Goal: Information Seeking & Learning: Learn about a topic

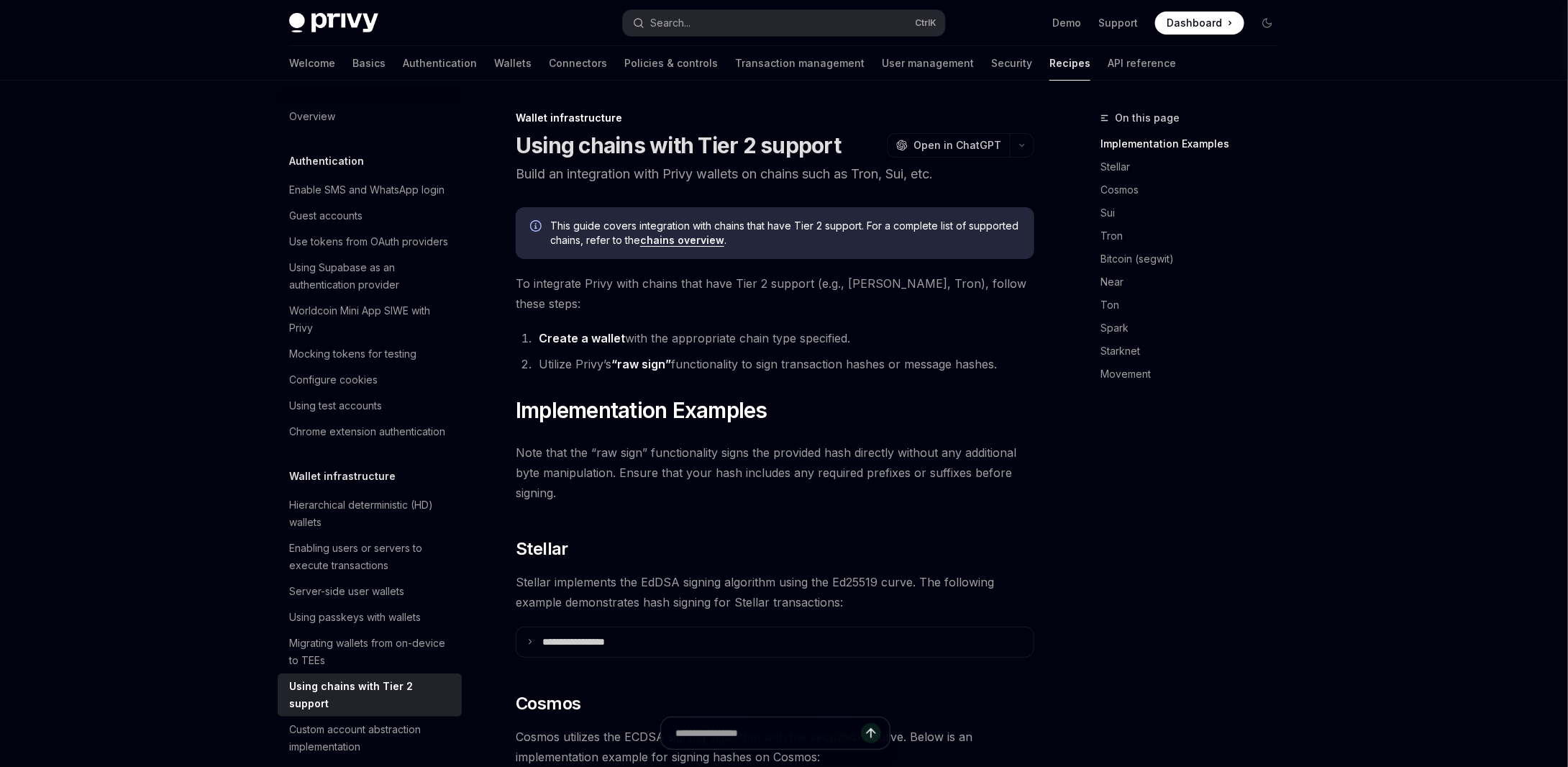
scroll to position [323, 0]
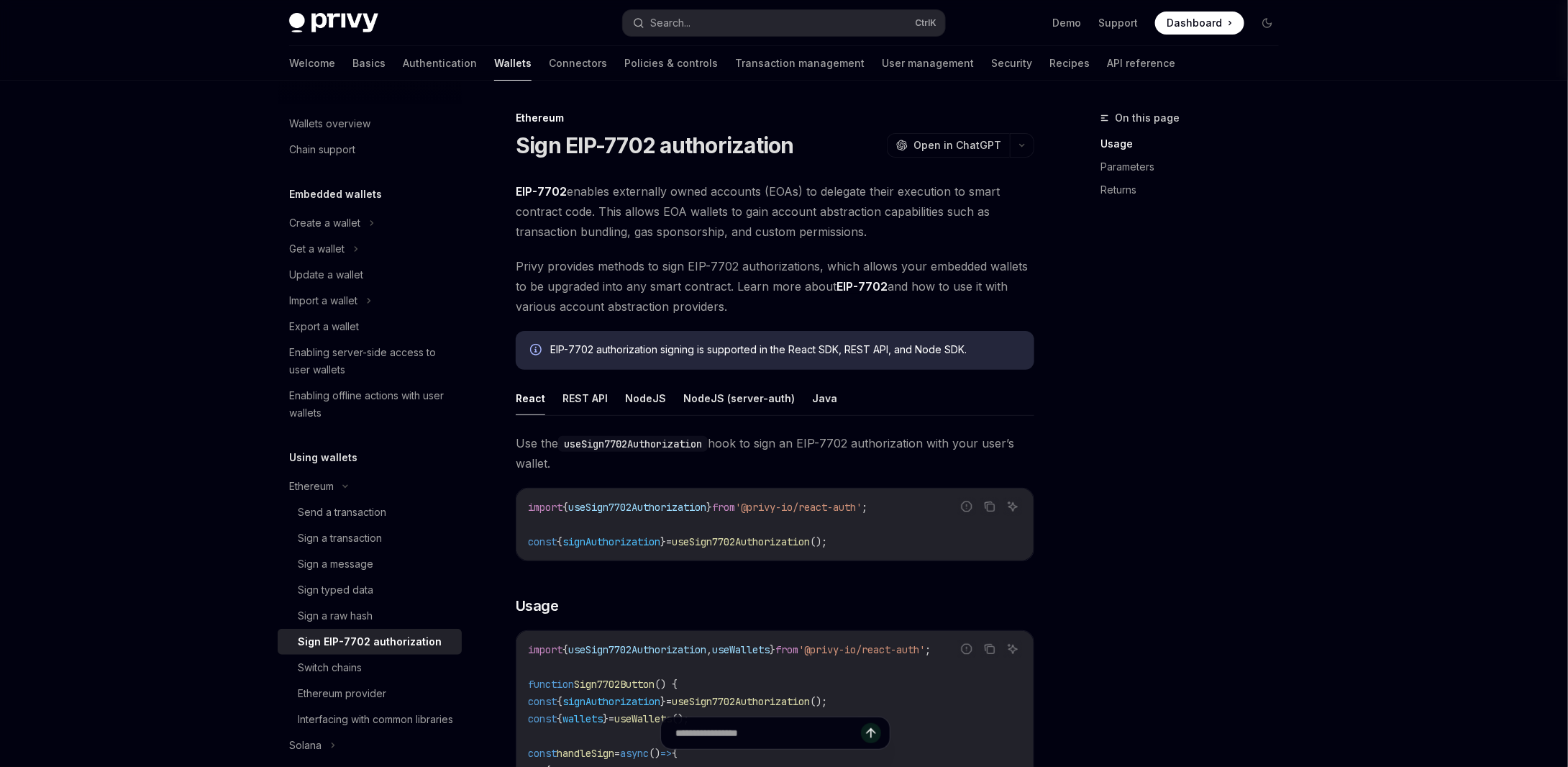
drag, startPoint x: 804, startPoint y: 590, endPoint x: 1327, endPoint y: 577, distance: 523.2
type textarea "*"
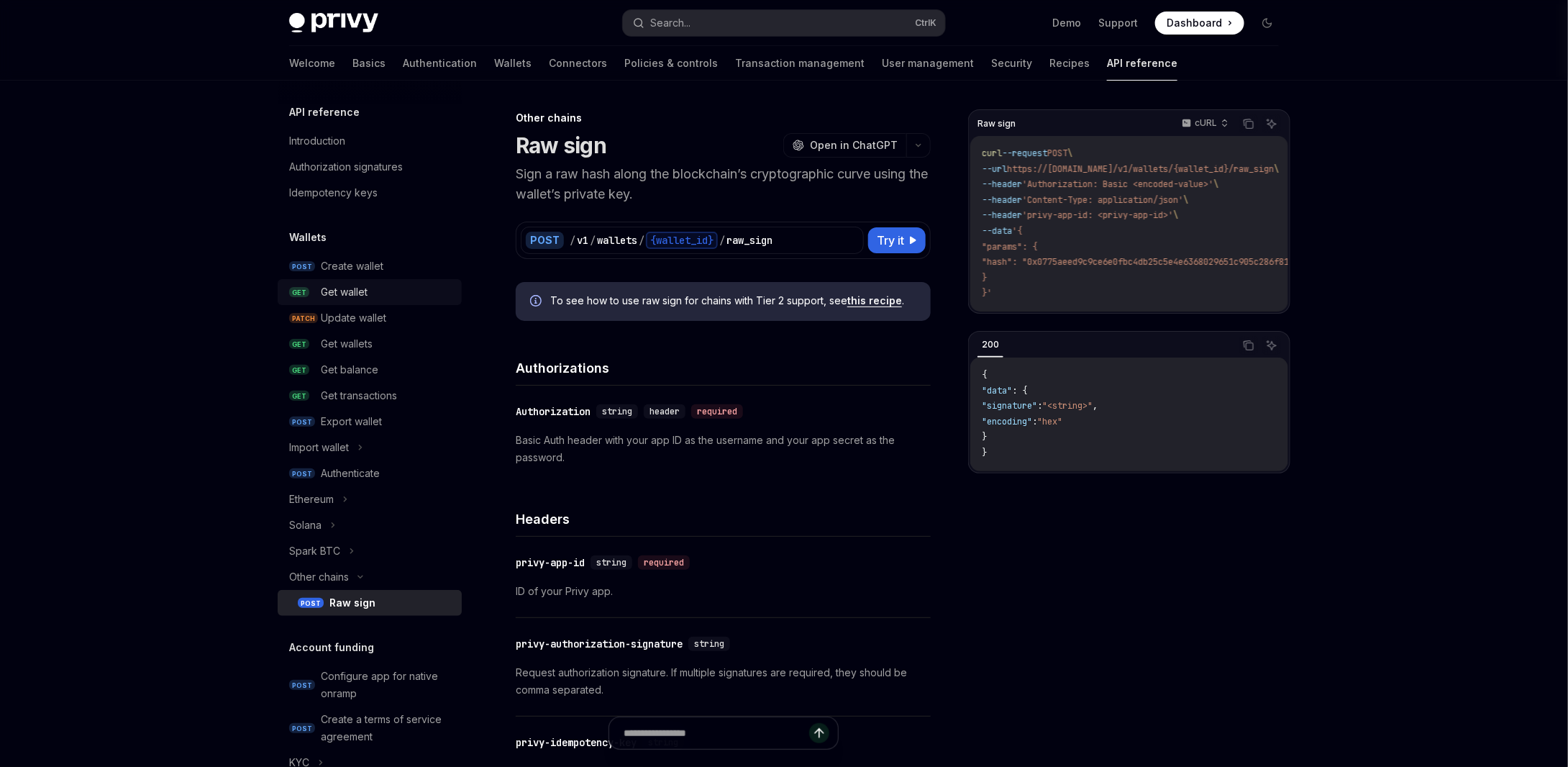
click at [327, 291] on div "Get wallet" at bounding box center [344, 292] width 47 height 17
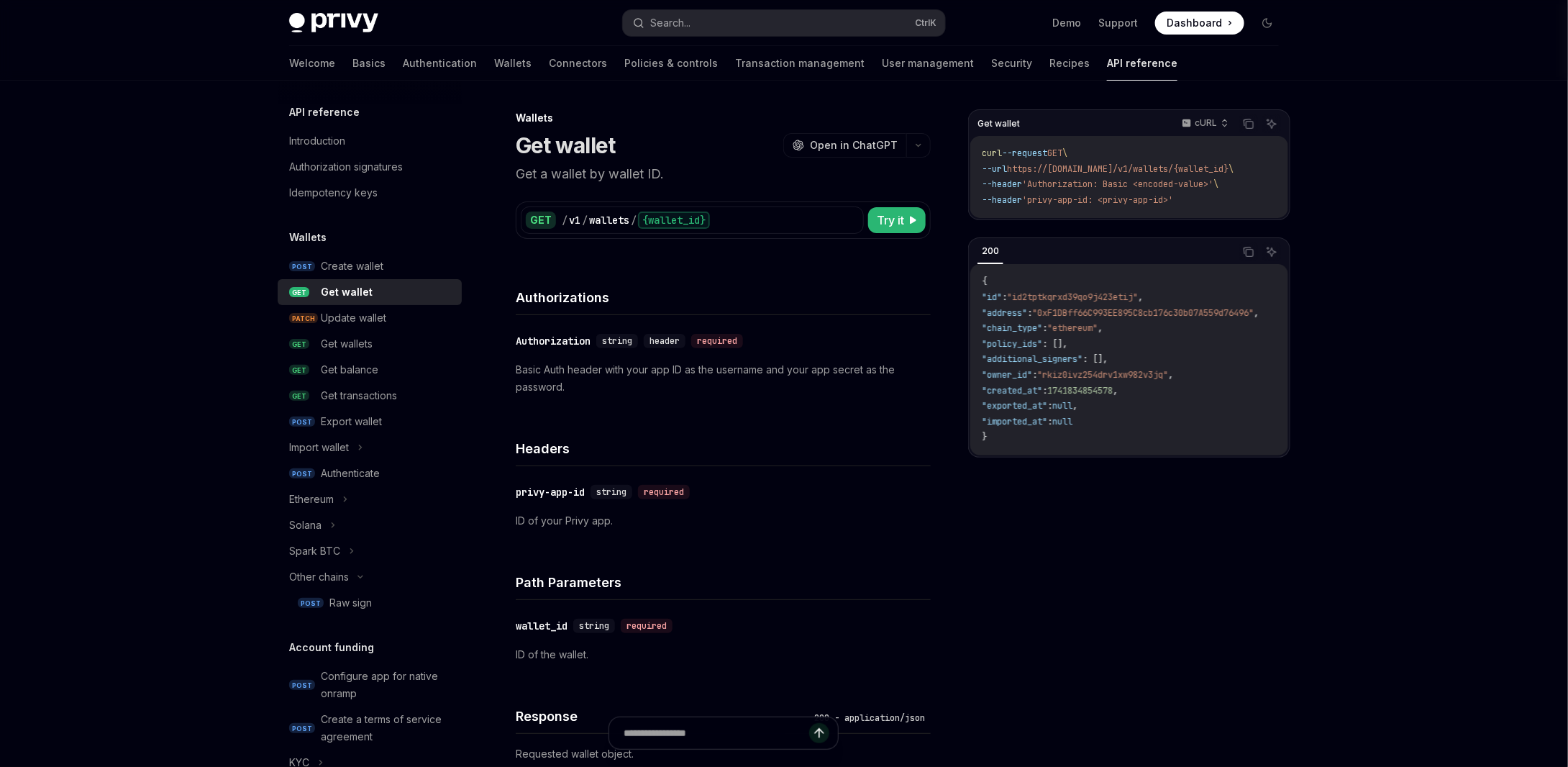
type textarea "*"
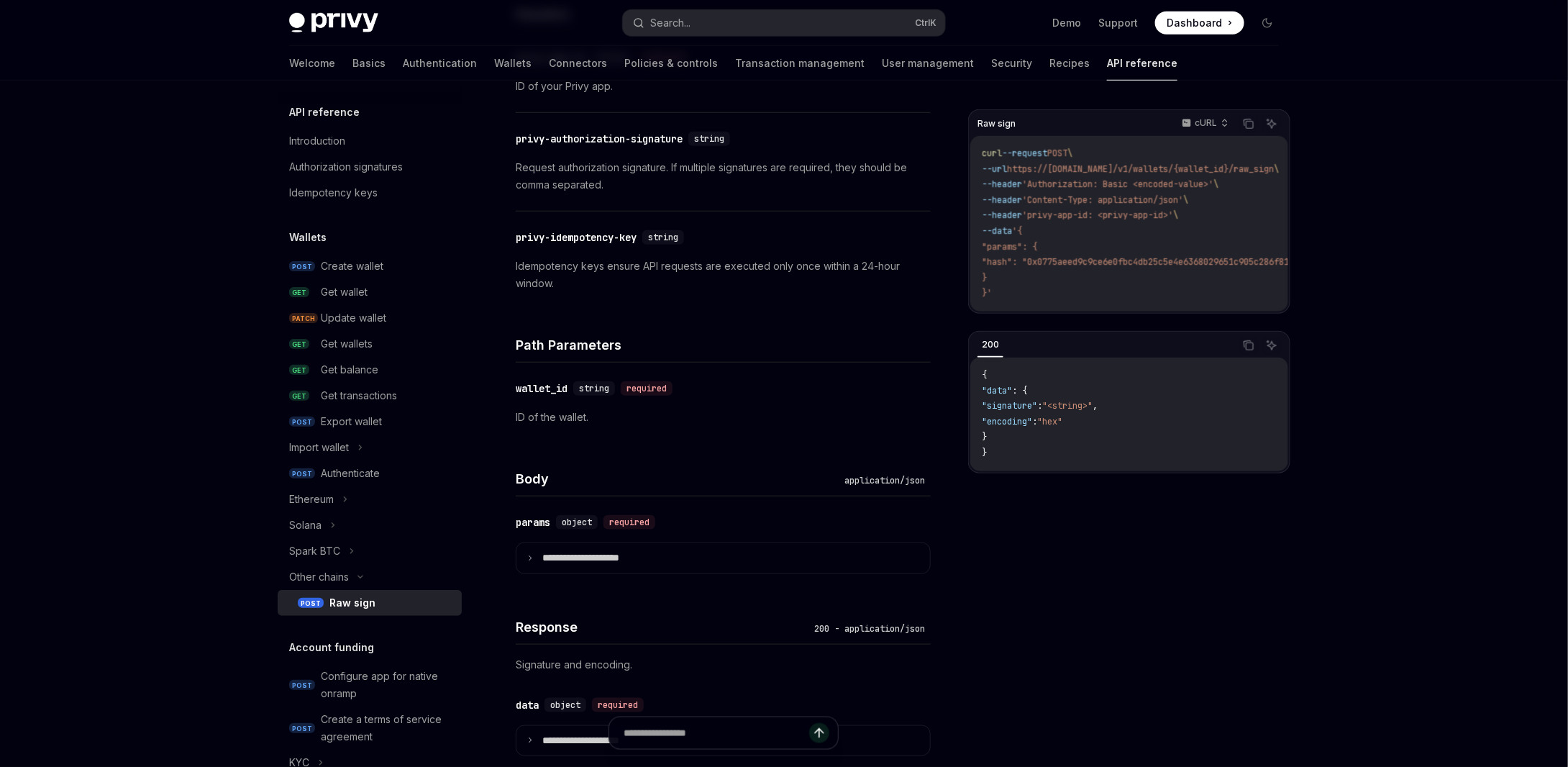
scroll to position [739, 0]
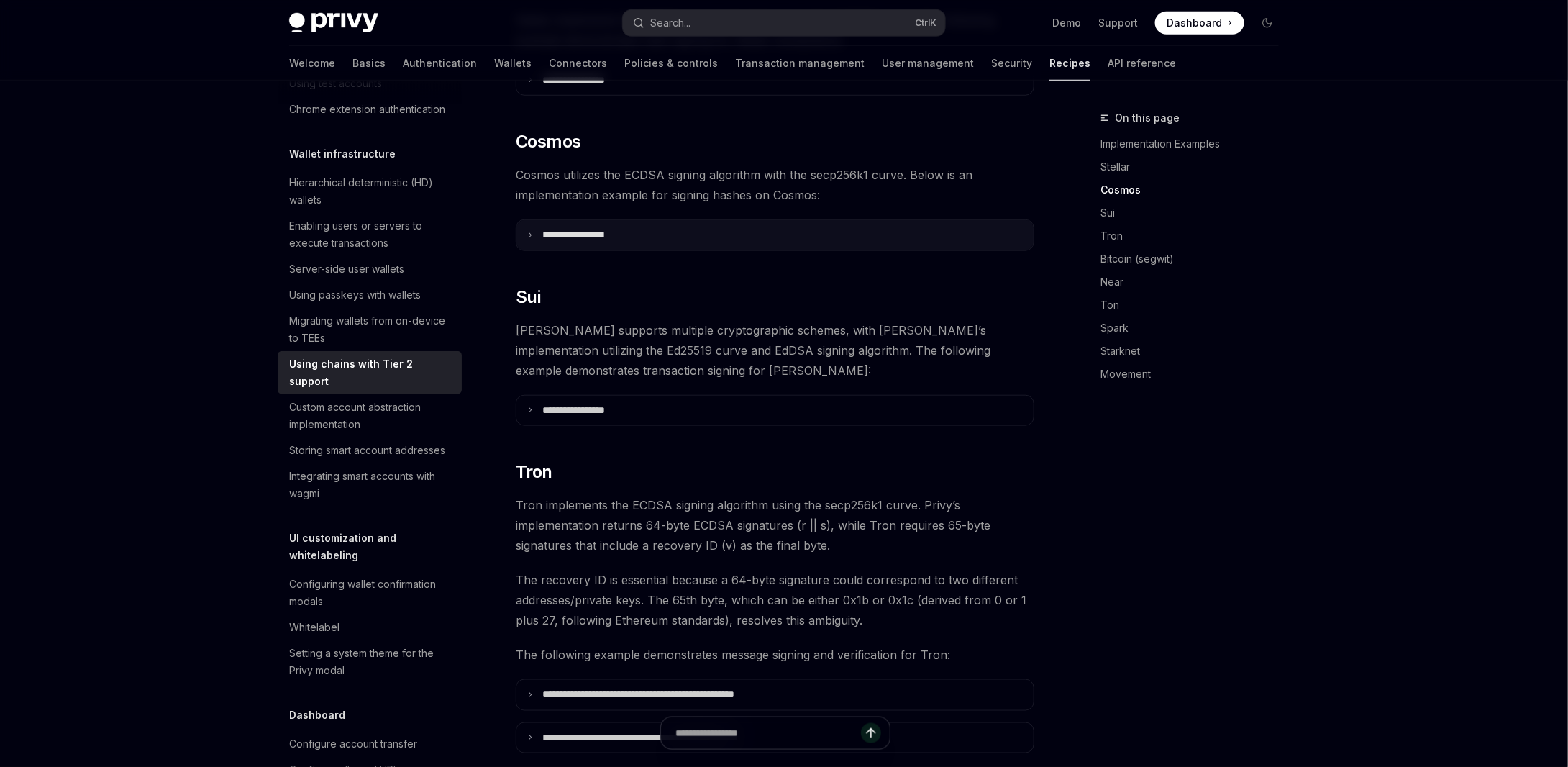
click at [591, 229] on p "**********" at bounding box center [591, 235] width 98 height 13
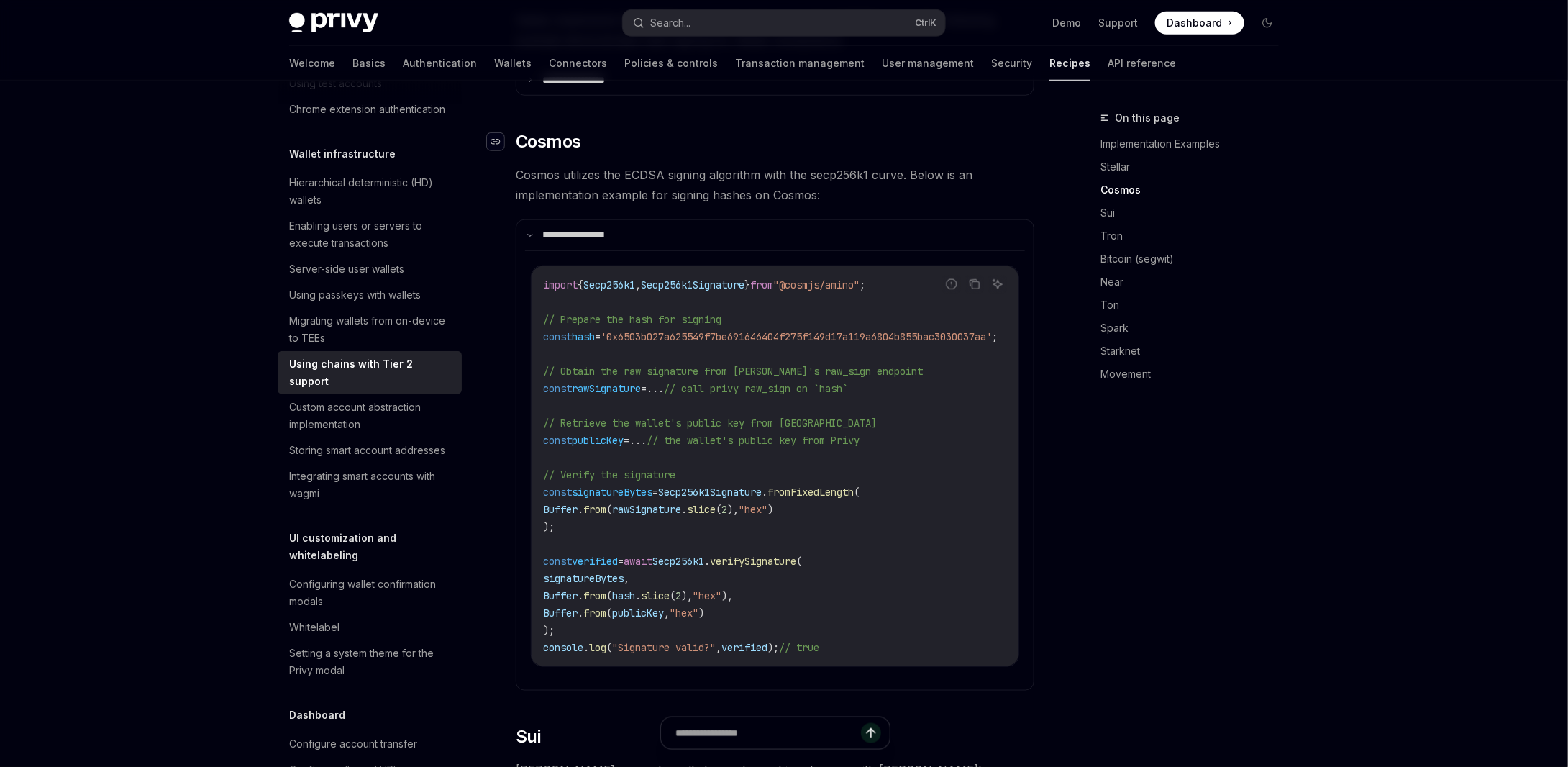
click at [501, 138] on icon "Navigate to header" at bounding box center [495, 142] width 10 height 9
drag, startPoint x: 677, startPoint y: 413, endPoint x: 911, endPoint y: 412, distance: 234.0
click at [911, 412] on code "import { Secp256k1 , Secp256k1Signature } from "@cosmjs/amino" ; // Prepare the…" at bounding box center [788, 466] width 489 height 380
copy span "// the wallet's public key from Privy"
click at [374, 278] on div "Server-side user wallets" at bounding box center [347, 268] width 115 height 17
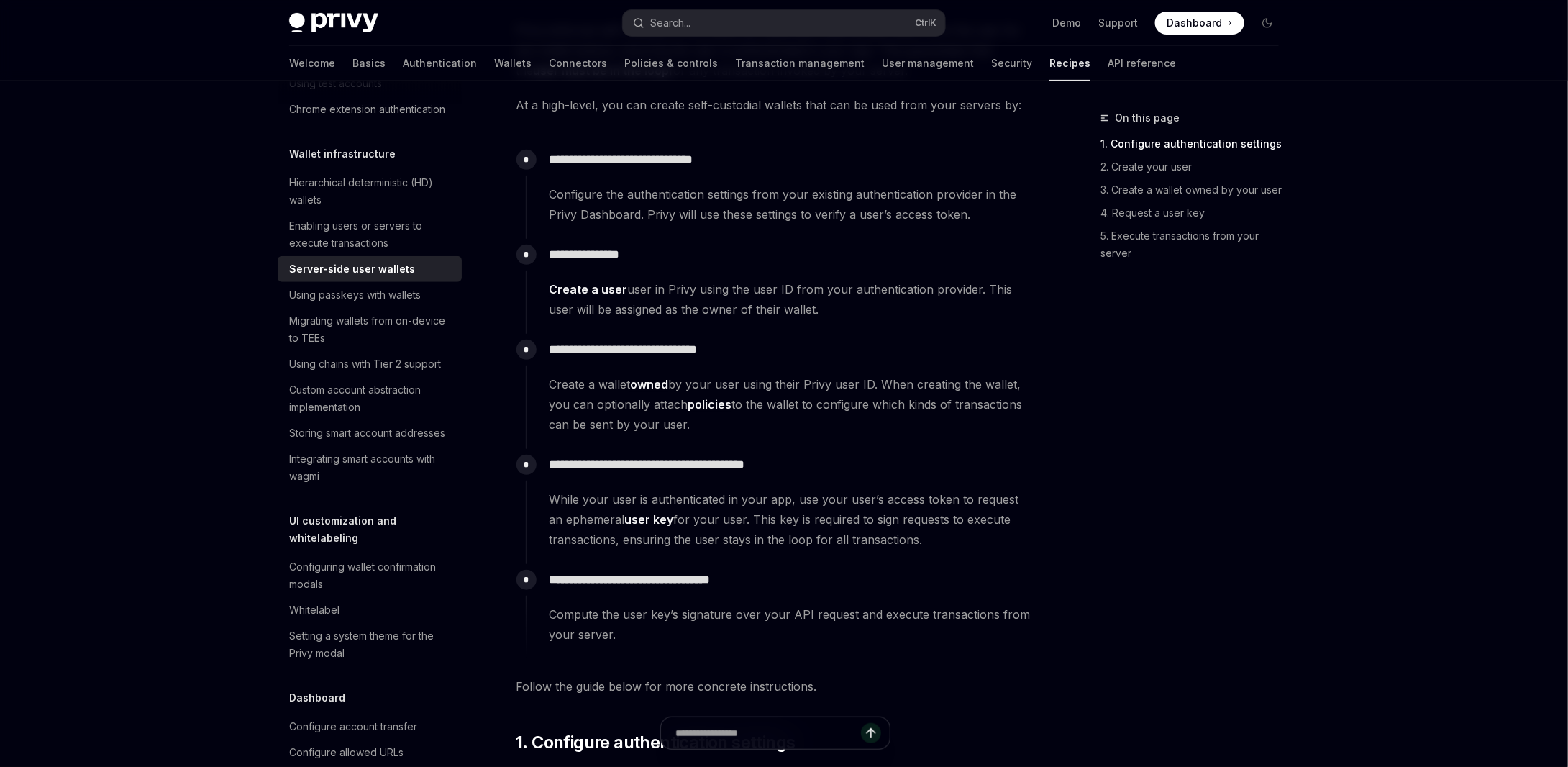
scroll to position [432, 0]
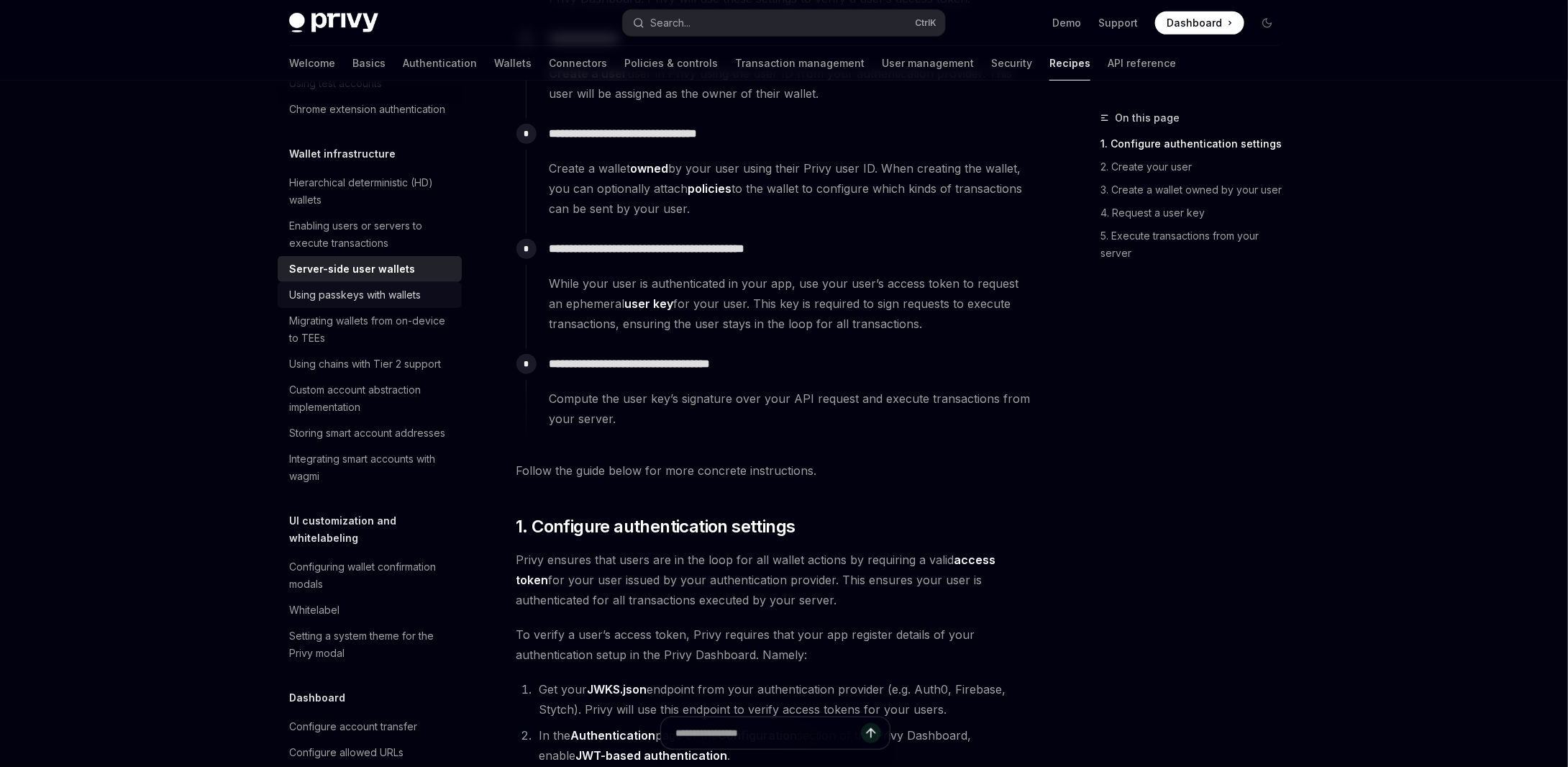
click at [340, 304] on div "Using passkeys with wallets" at bounding box center [355, 294] width 131 height 17
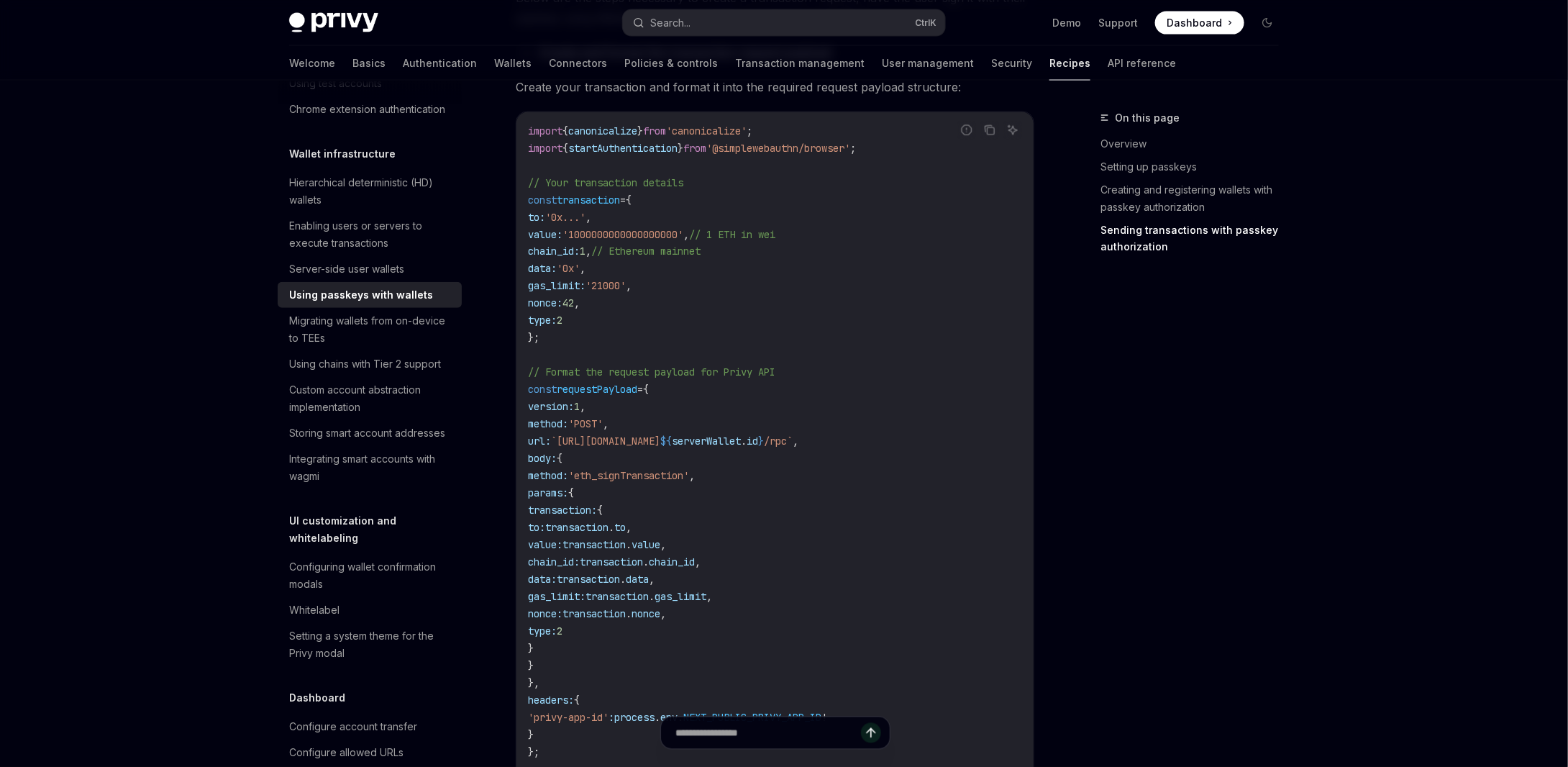
scroll to position [1296, 0]
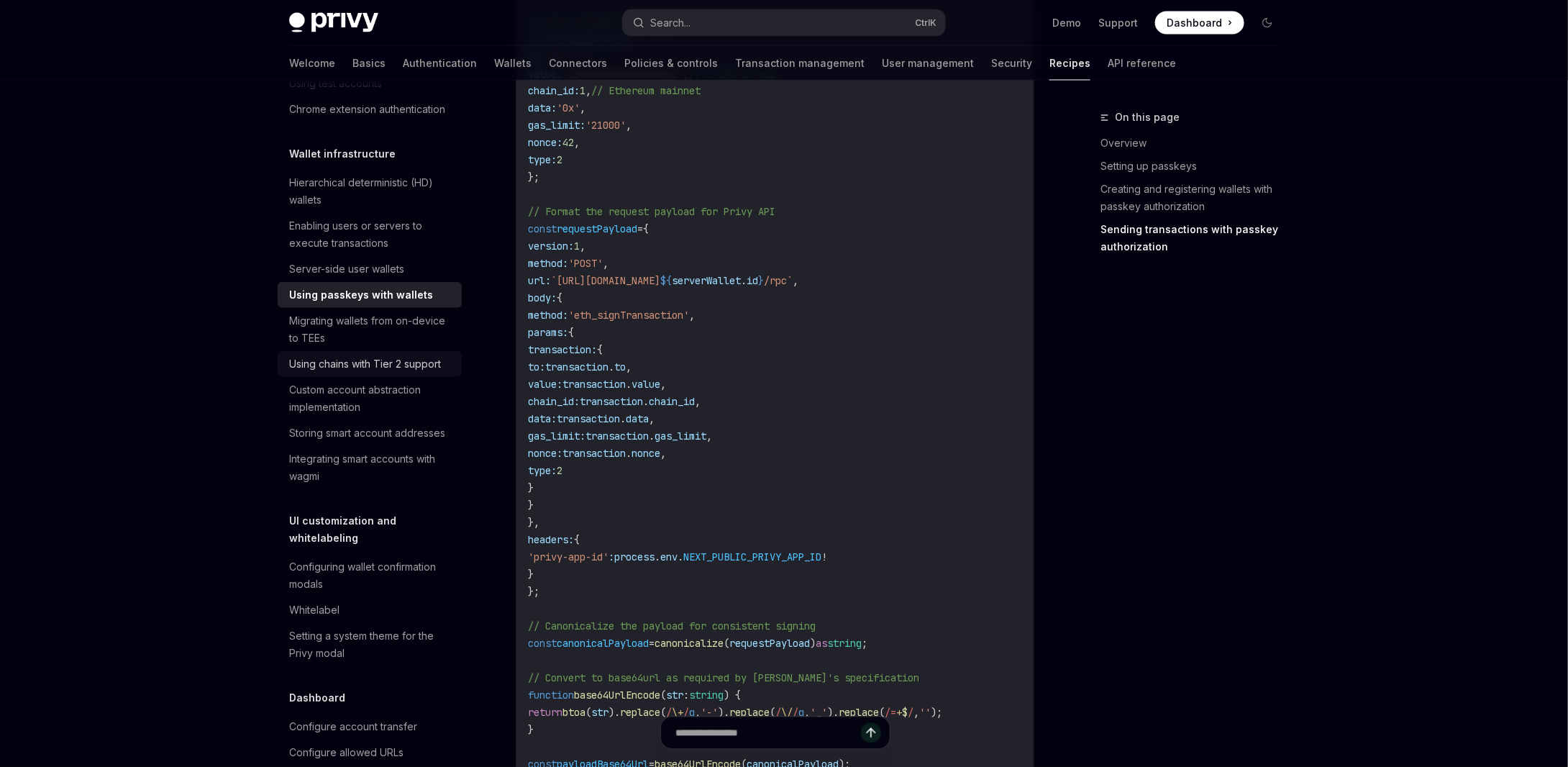
click at [352, 373] on div "Using chains with Tier 2 support" at bounding box center [365, 363] width 152 height 17
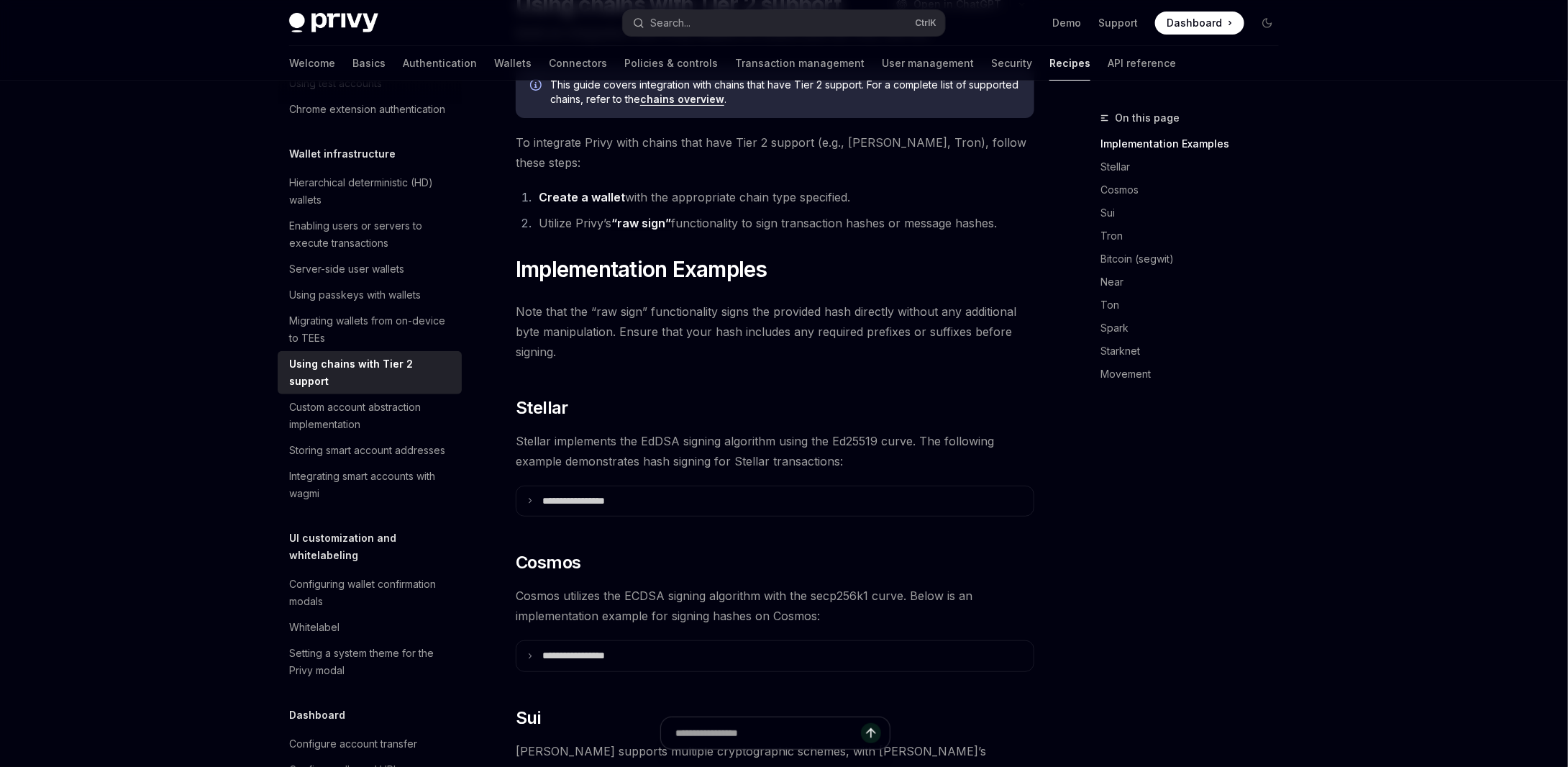
scroll to position [144, 0]
drag, startPoint x: 671, startPoint y: 432, endPoint x: 614, endPoint y: 472, distance: 69.6
click at [614, 492] on p "**********" at bounding box center [591, 499] width 98 height 13
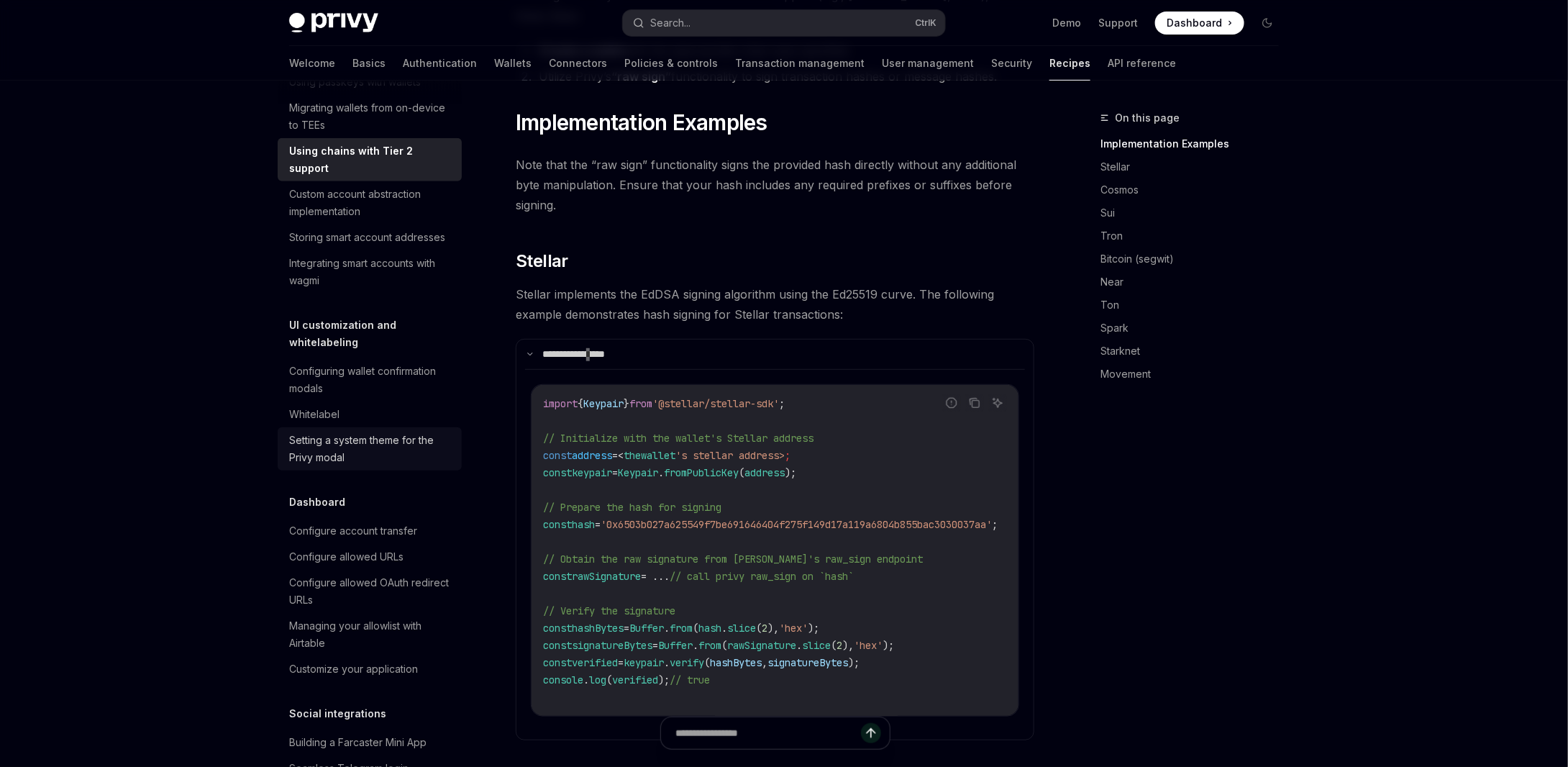
scroll to position [538, 0]
click at [398, 243] on div "Storing smart account addresses" at bounding box center [367, 234] width 156 height 17
type textarea "*"
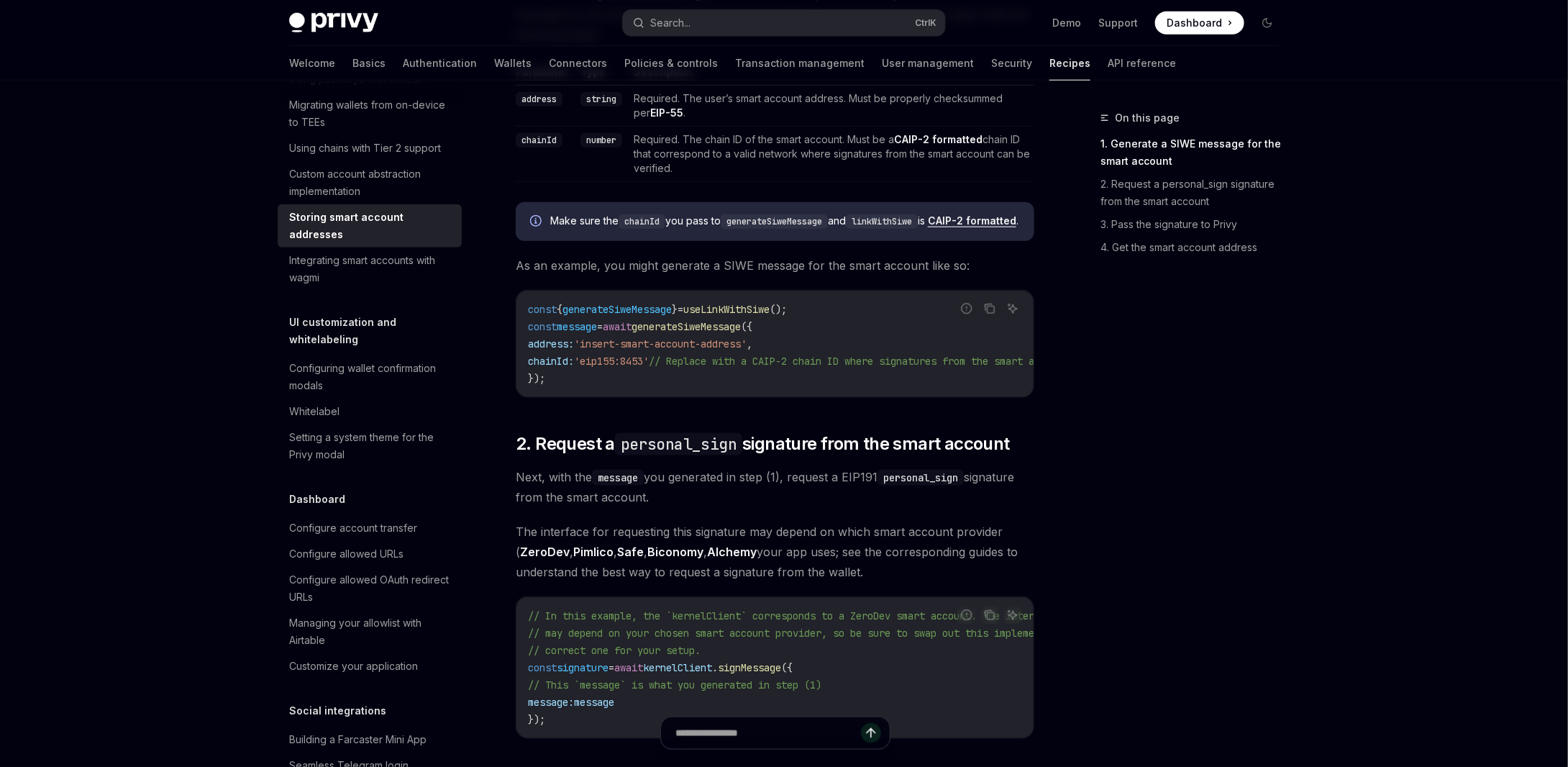
scroll to position [720, 0]
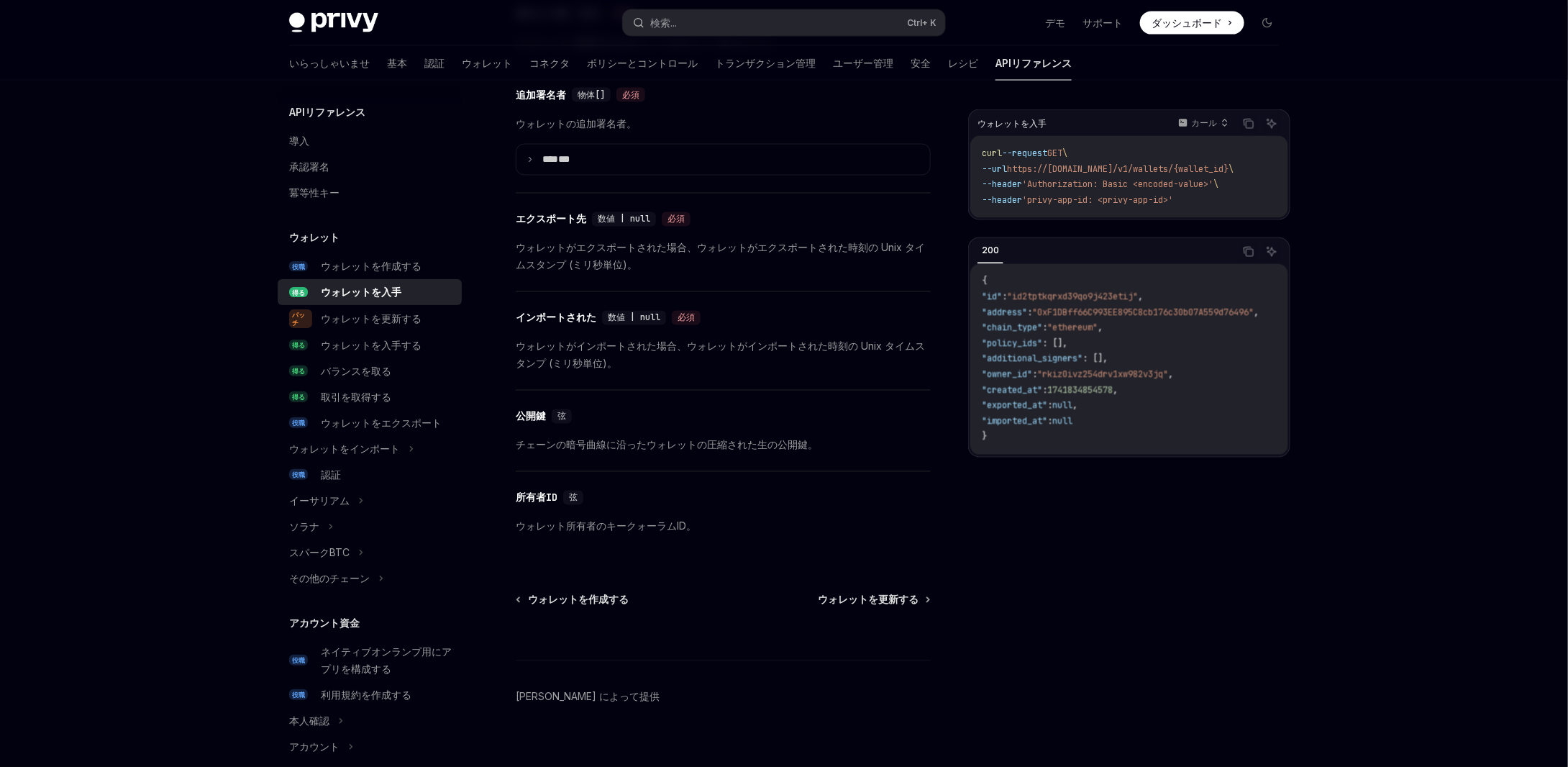
scroll to position [1168, 0]
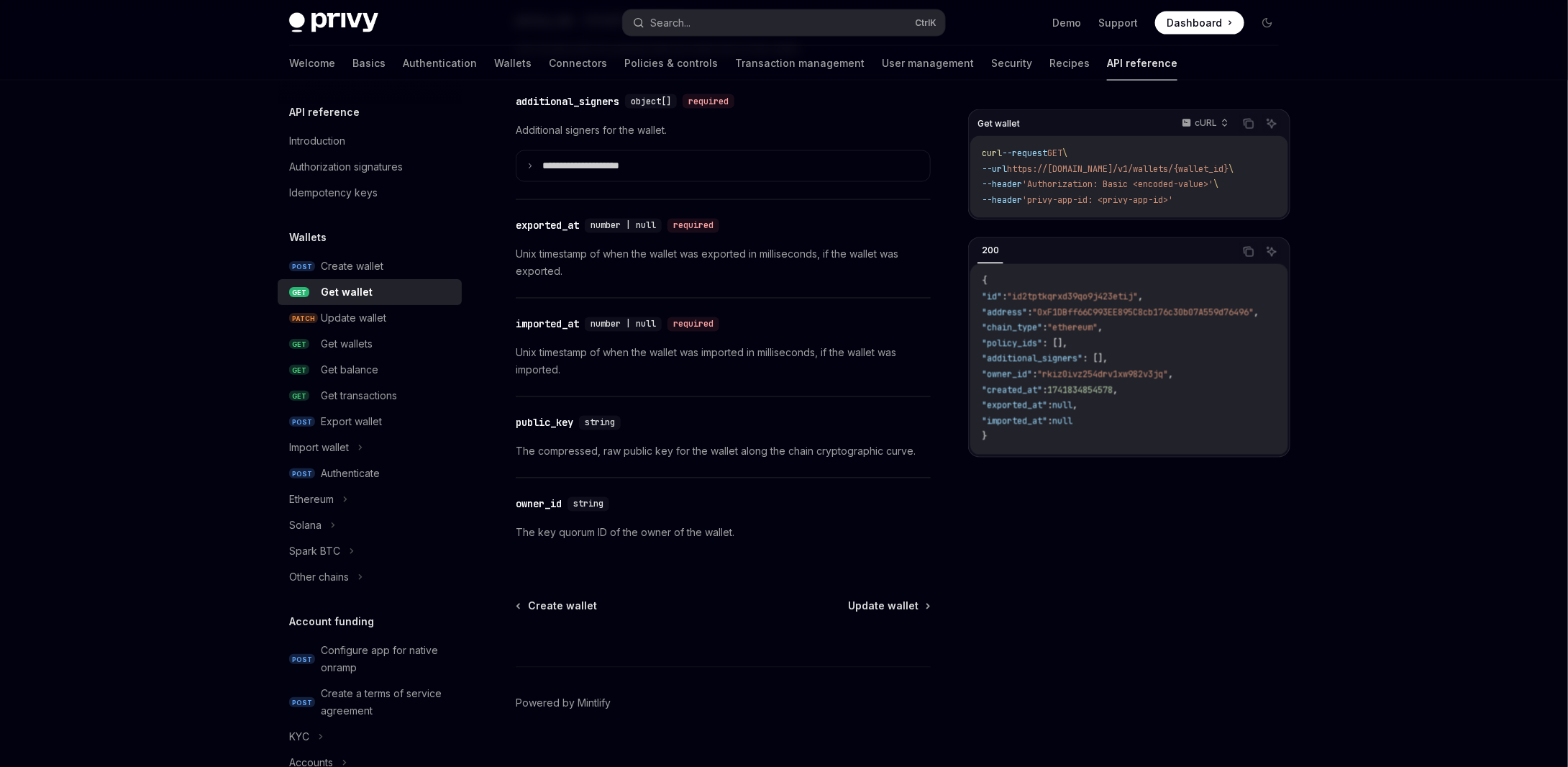
click at [690, 604] on div "Create wallet Update wallet" at bounding box center [723, 606] width 415 height 15
click at [499, 422] on icon "Navigate to header" at bounding box center [495, 424] width 10 height 6
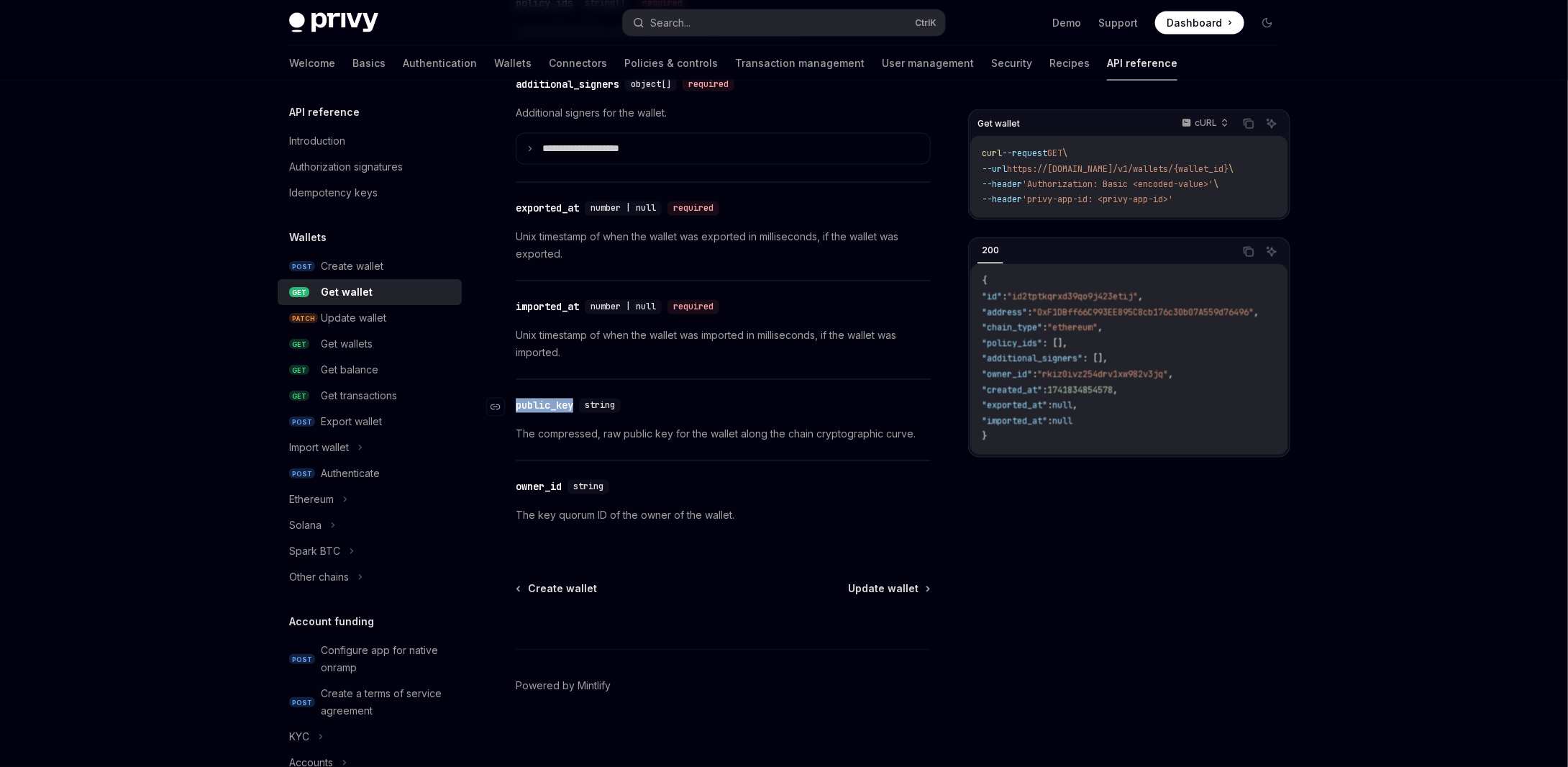
drag, startPoint x: 579, startPoint y: 401, endPoint x: 518, endPoint y: 404, distance: 61.1
click at [518, 404] on div "​ public_key string" at bounding box center [570, 406] width 111 height 15
copy div "public_key"
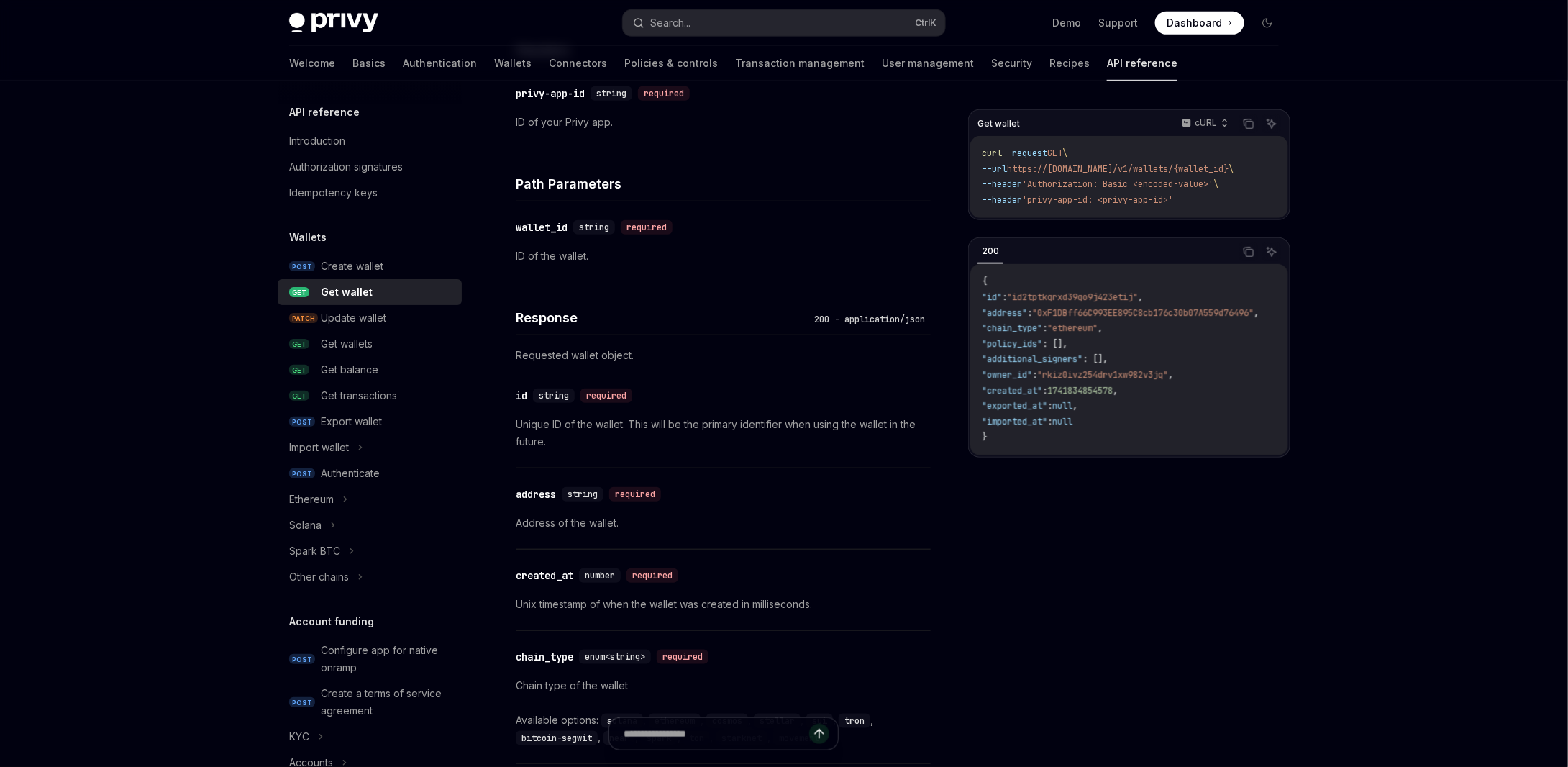
scroll to position [394, 0]
click at [349, 146] on div "Introduction" at bounding box center [371, 140] width 164 height 17
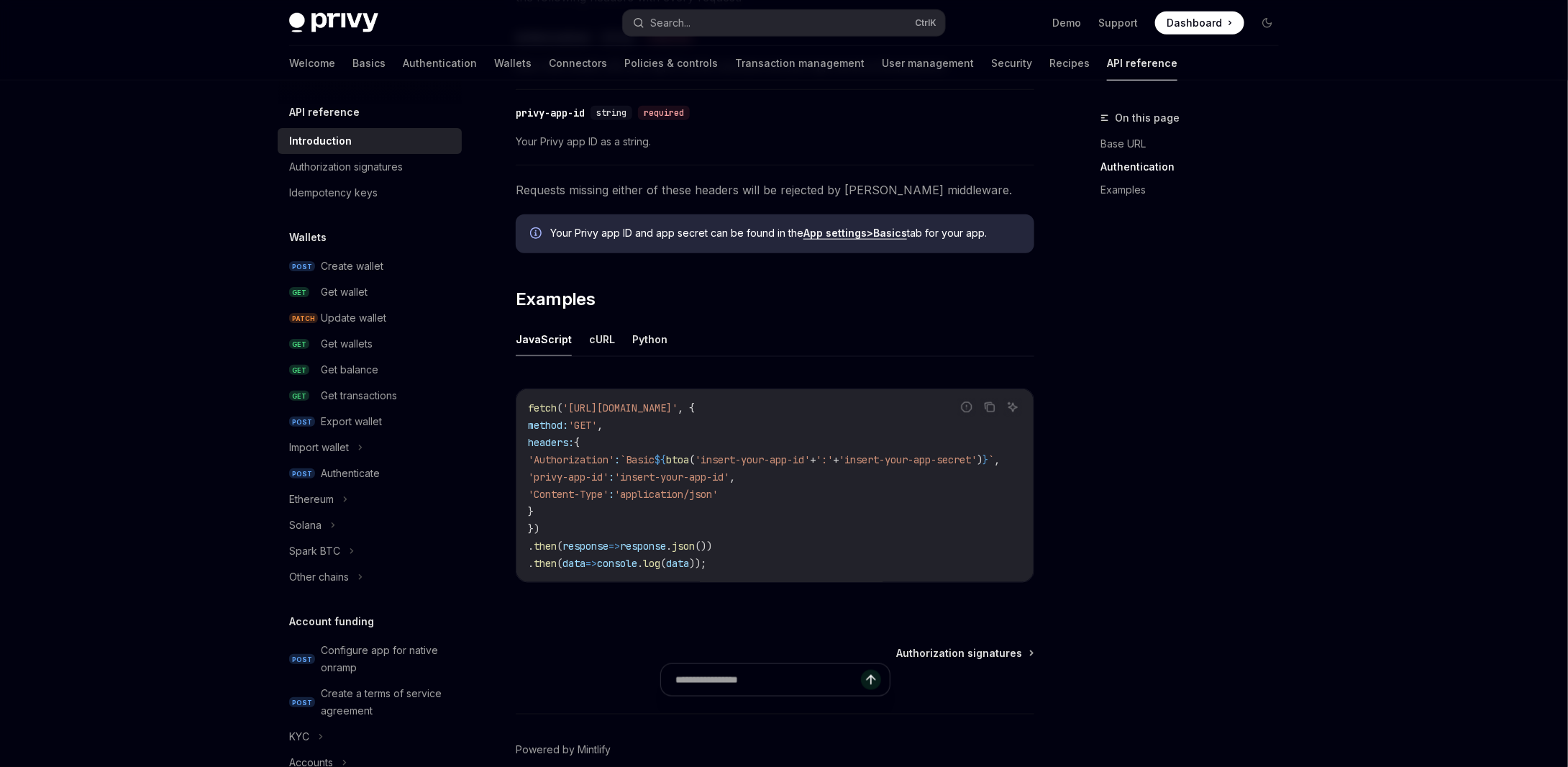
scroll to position [720, 0]
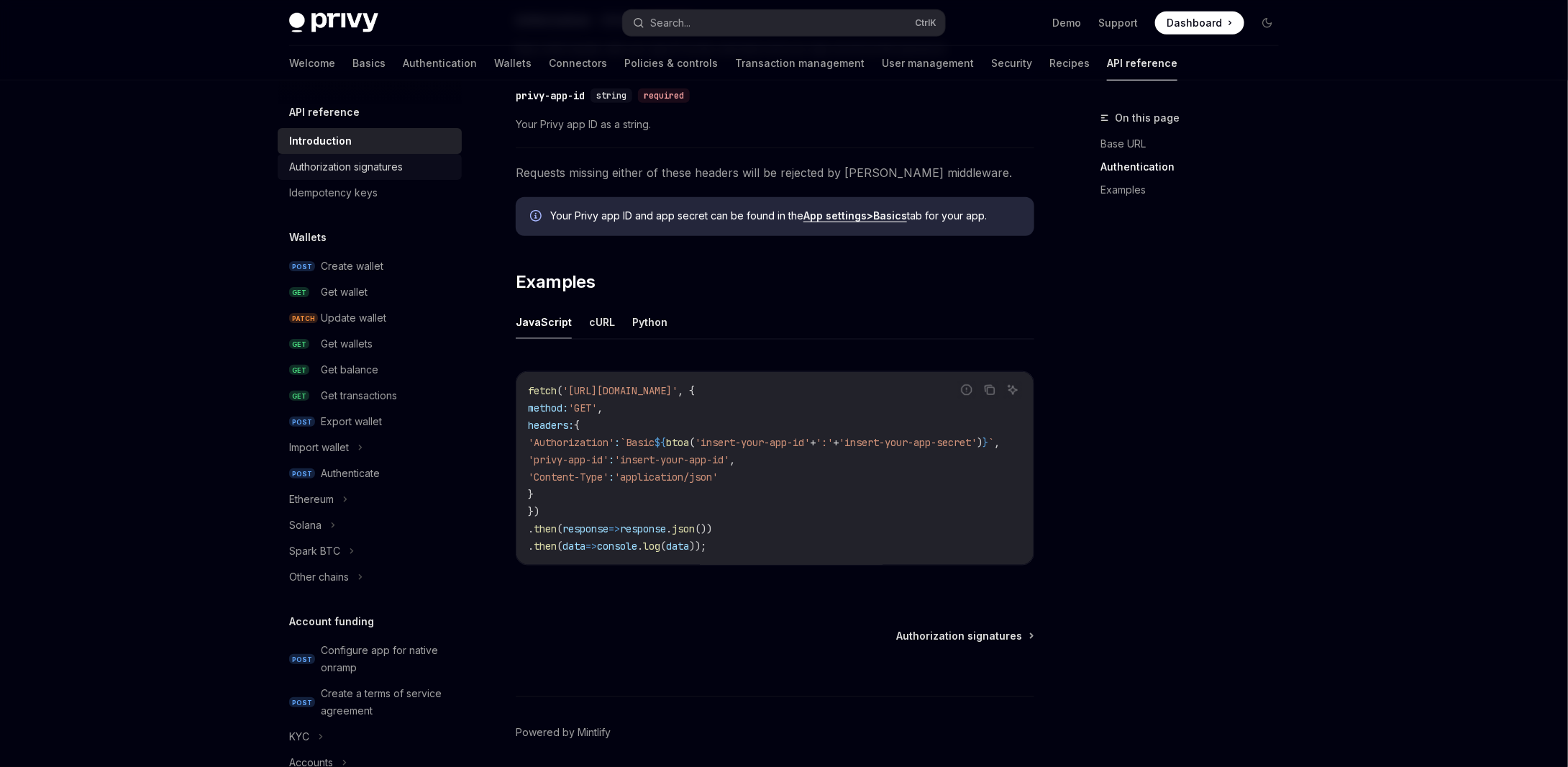
click at [353, 172] on div "Authorization signatures" at bounding box center [346, 166] width 113 height 17
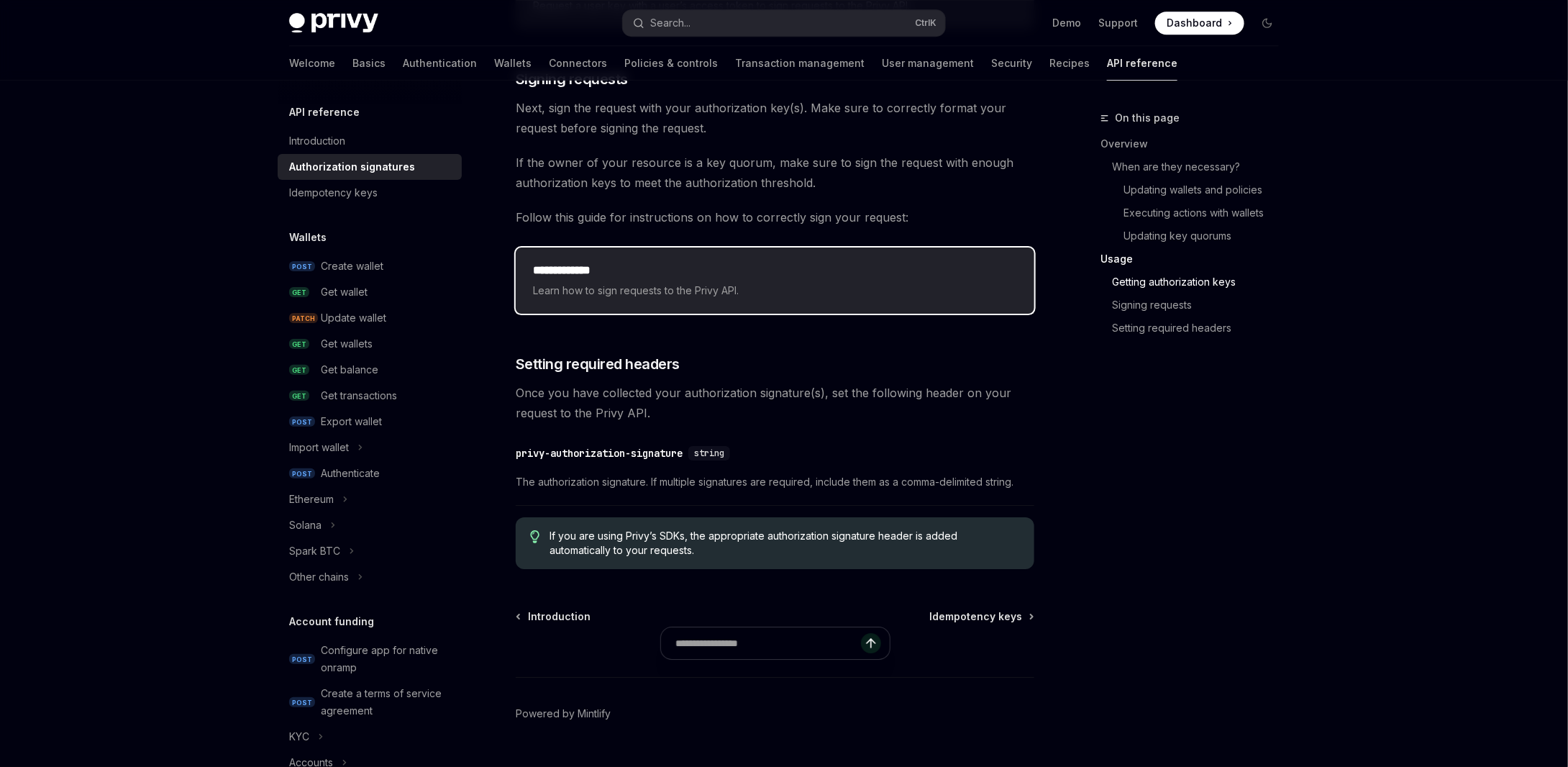
scroll to position [2230, 0]
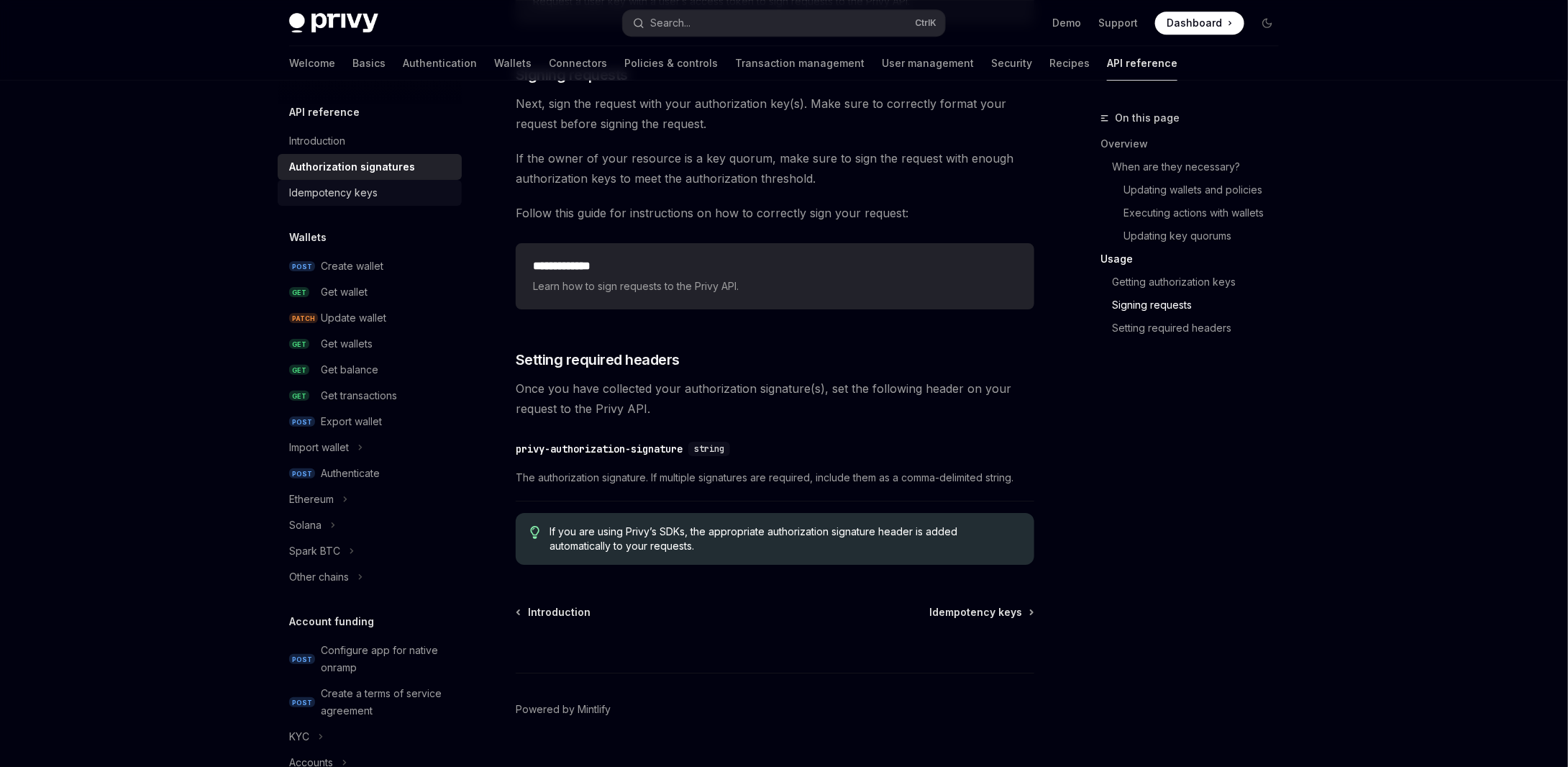
click at [343, 188] on div "Idempotency keys" at bounding box center [333, 192] width 88 height 17
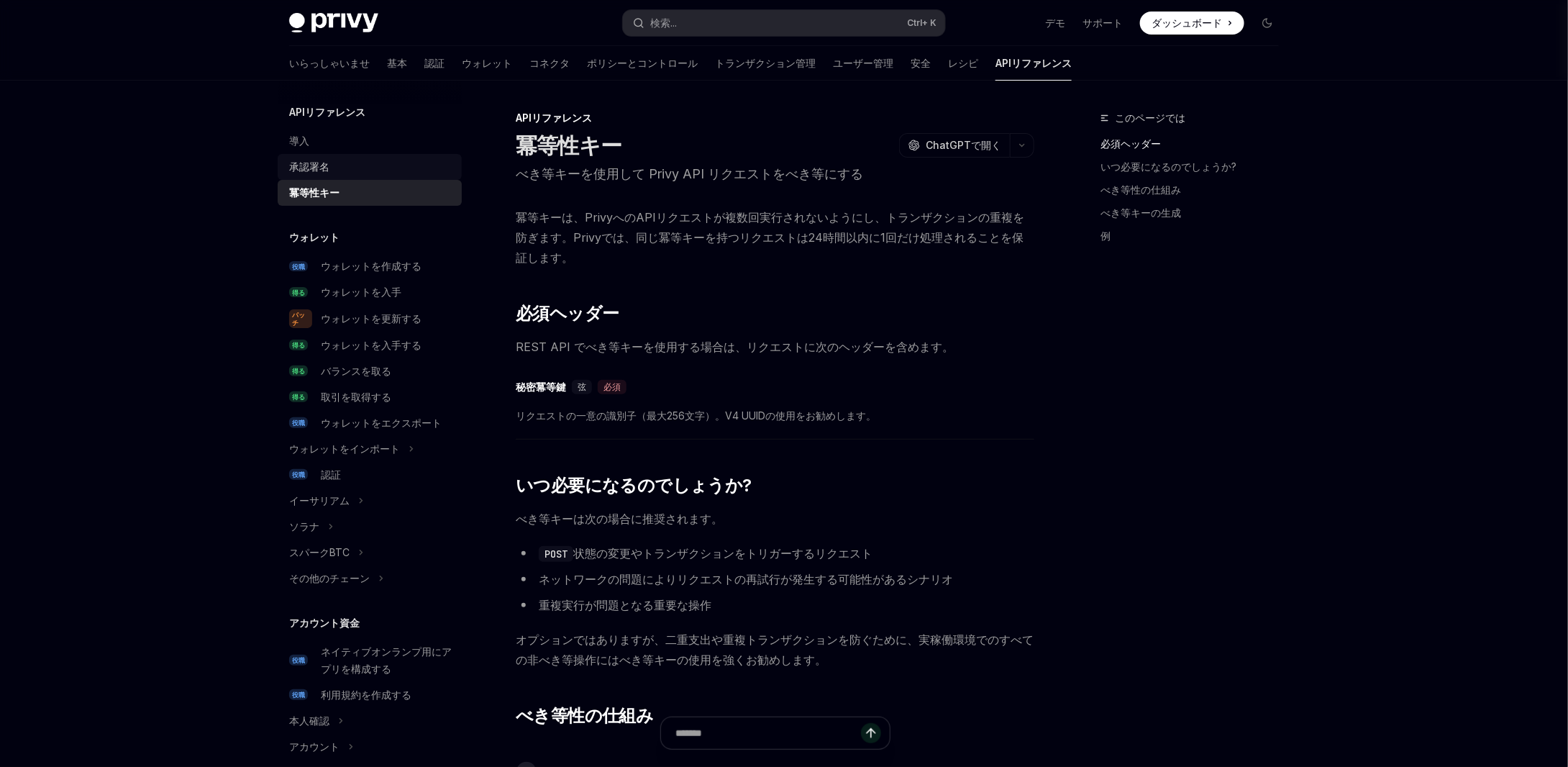
click at [328, 162] on font "承認署名" at bounding box center [310, 166] width 41 height 12
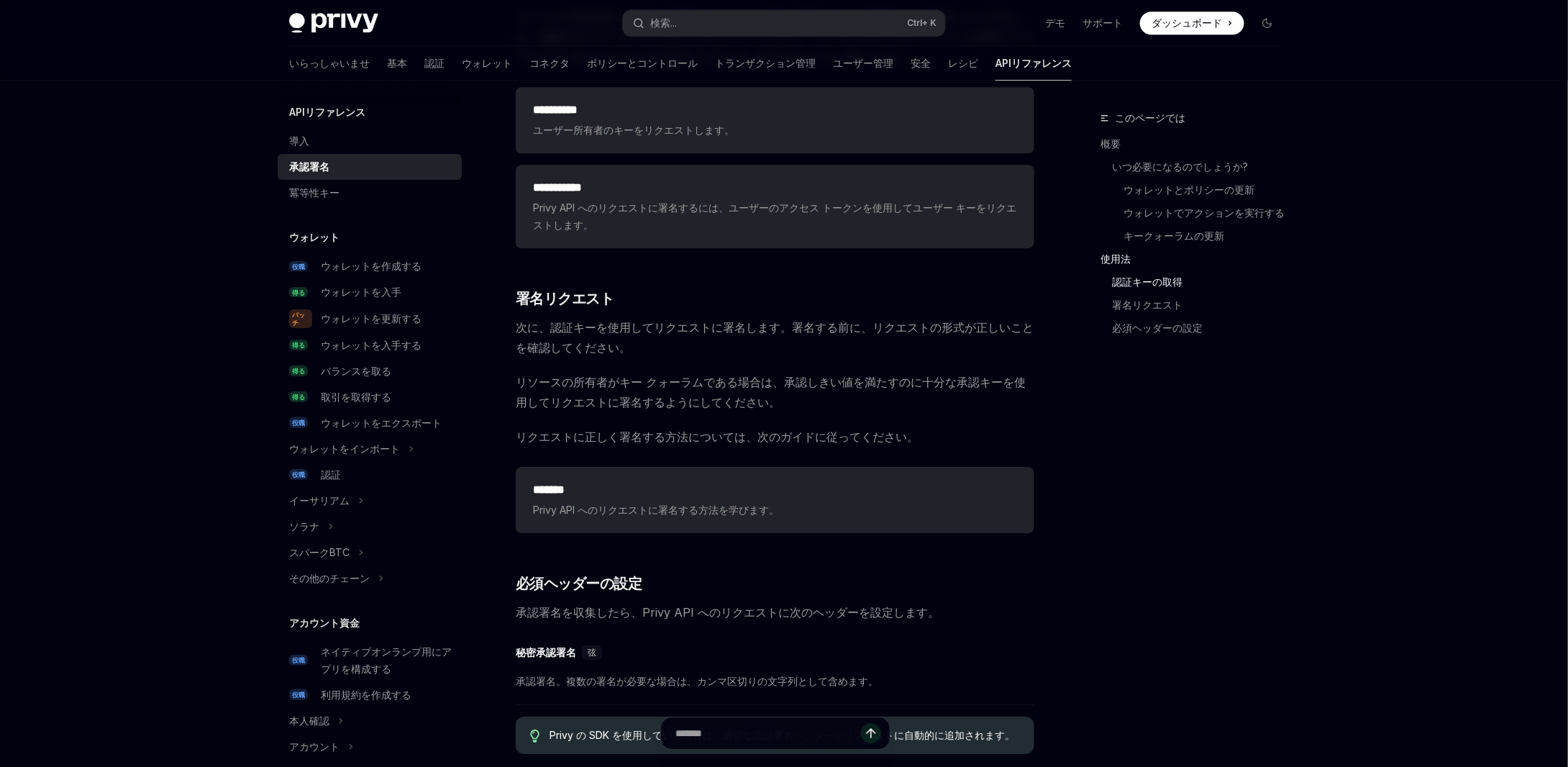
scroll to position [2159, 0]
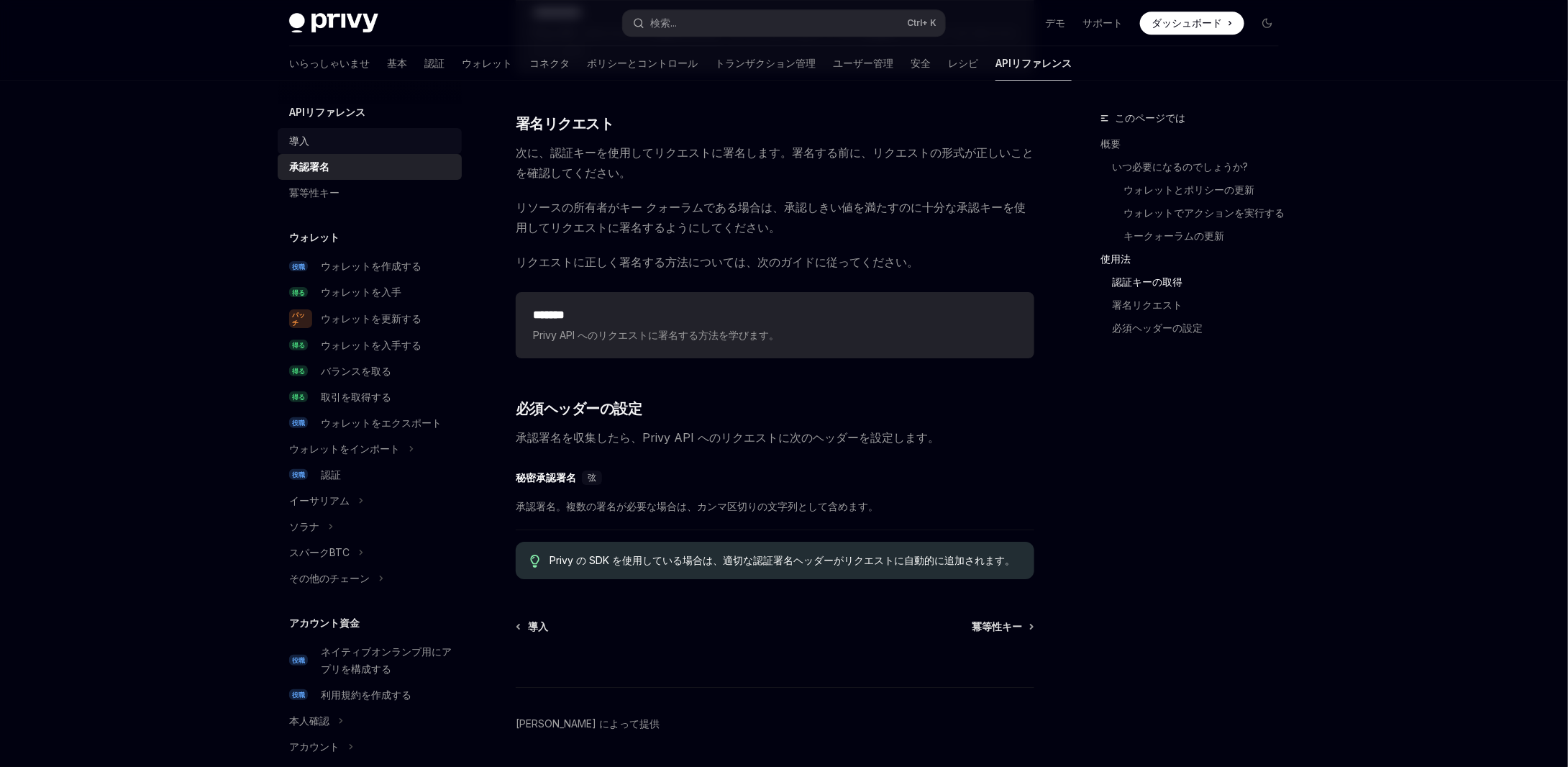
click at [350, 131] on link "導入" at bounding box center [370, 141] width 184 height 26
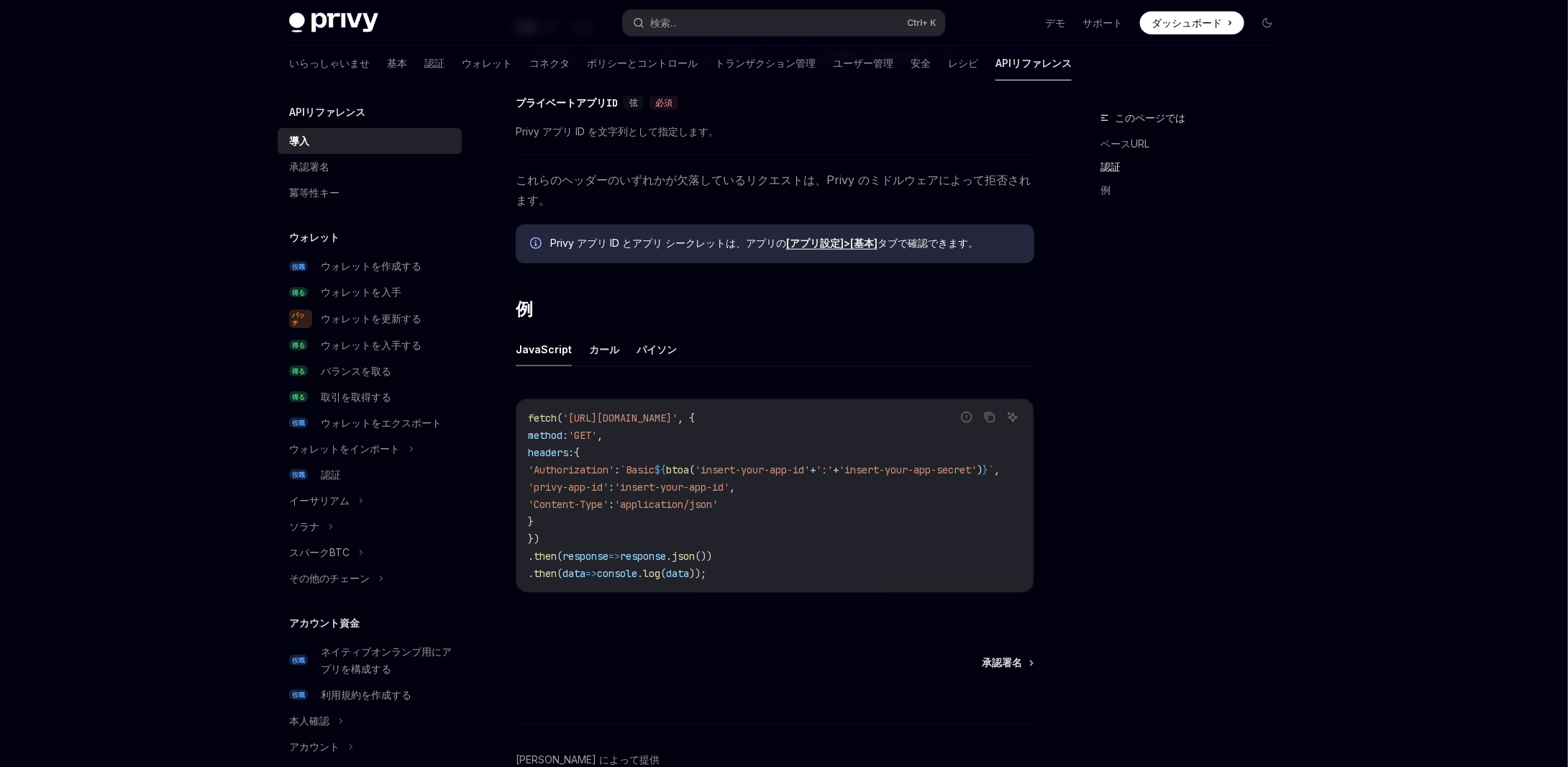
scroll to position [720, 0]
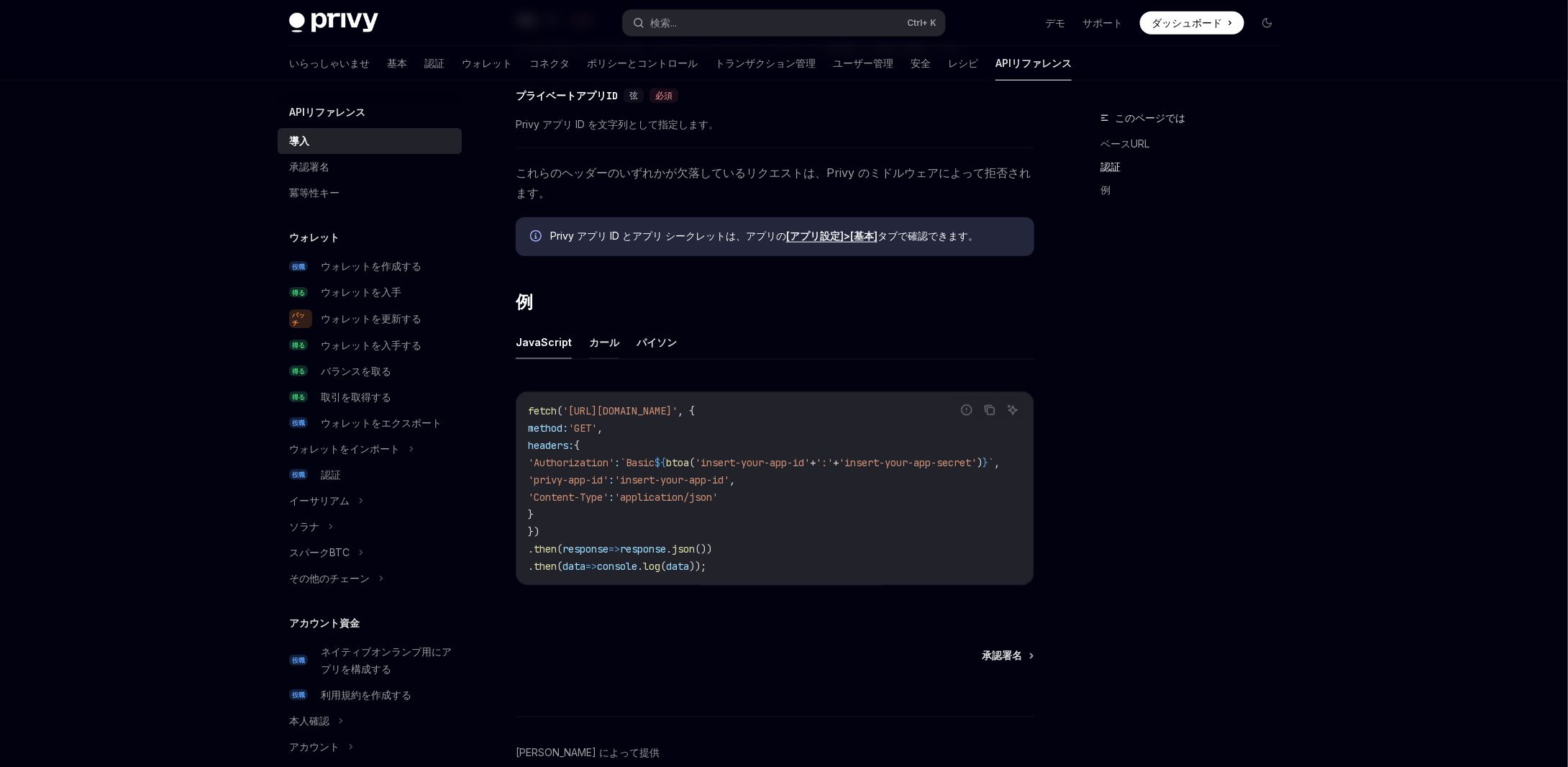
click at [604, 334] on font "カール" at bounding box center [604, 342] width 30 height 17
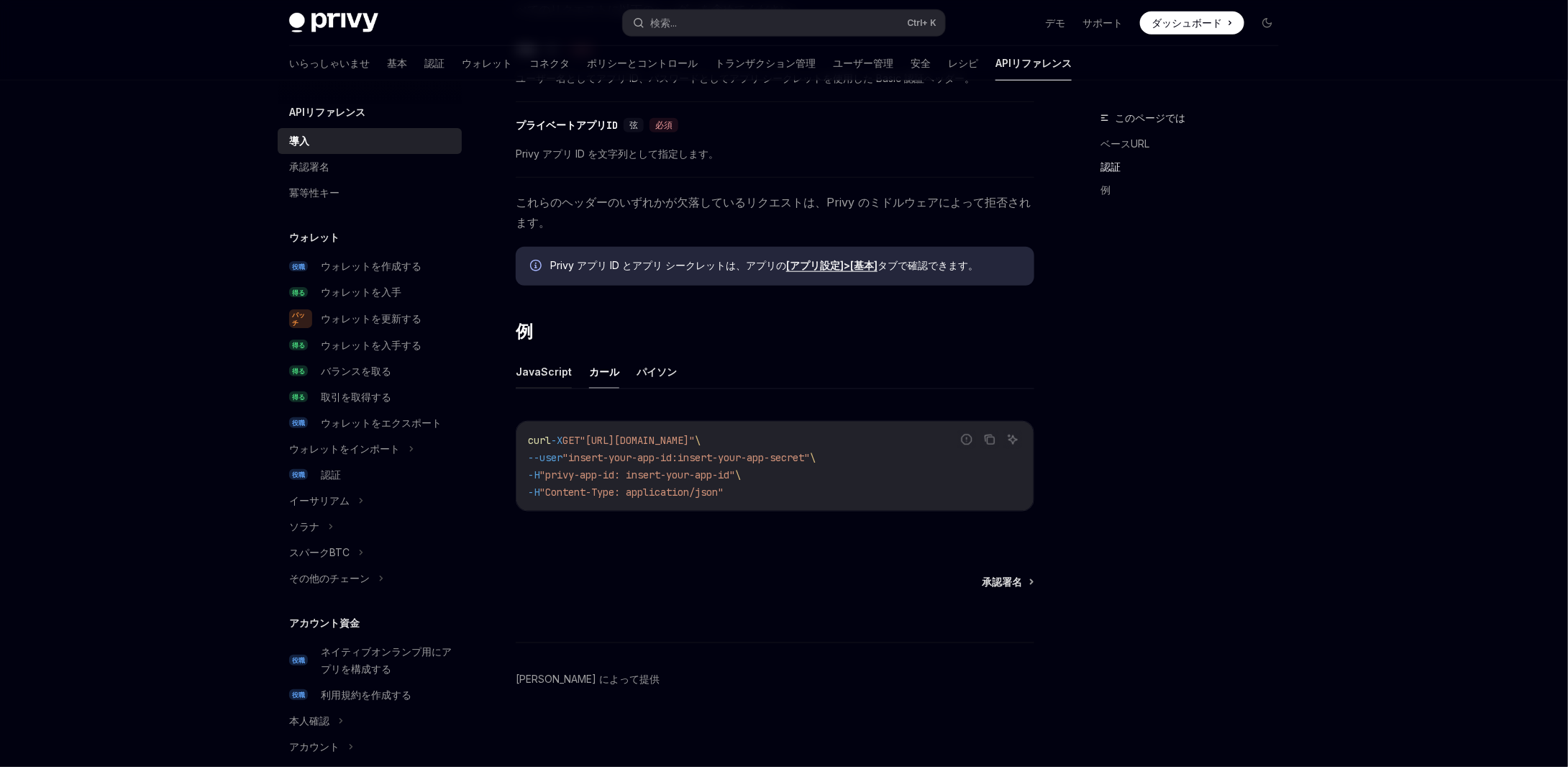
click at [553, 366] on font "JavaScript" at bounding box center [543, 371] width 56 height 12
type textarea "*"
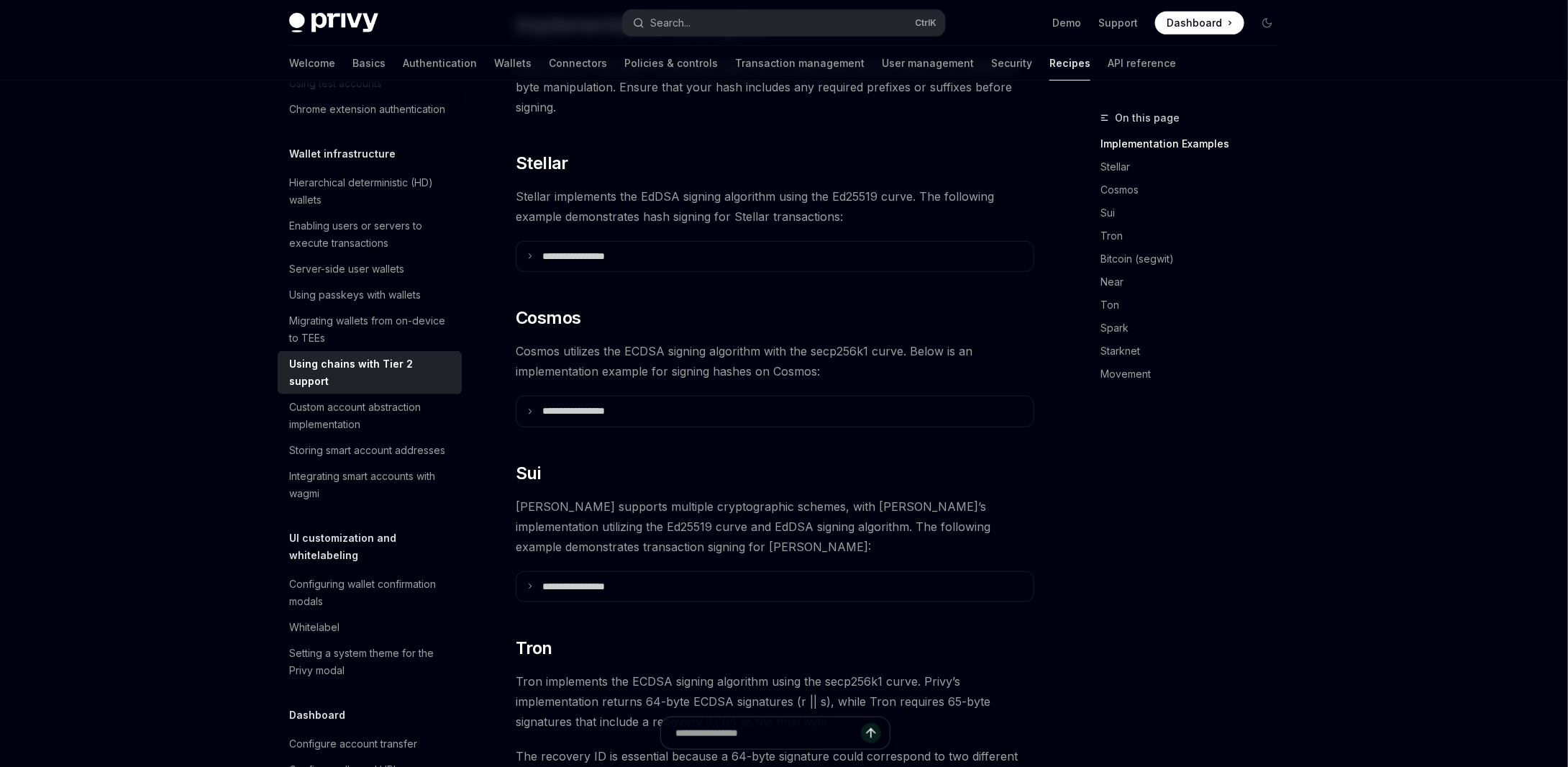
scroll to position [314, 0]
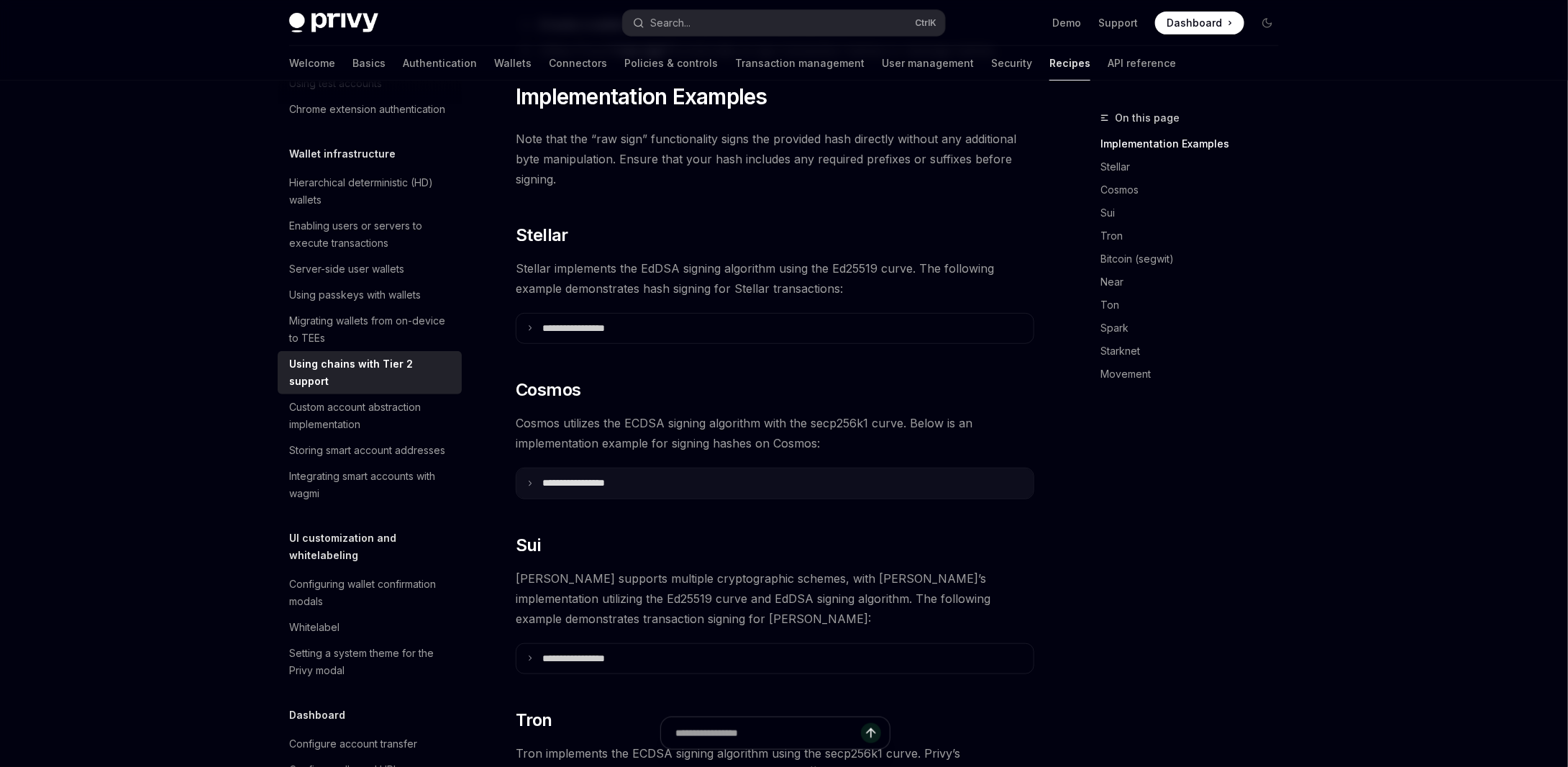
click at [587, 477] on p "**********" at bounding box center [591, 483] width 98 height 13
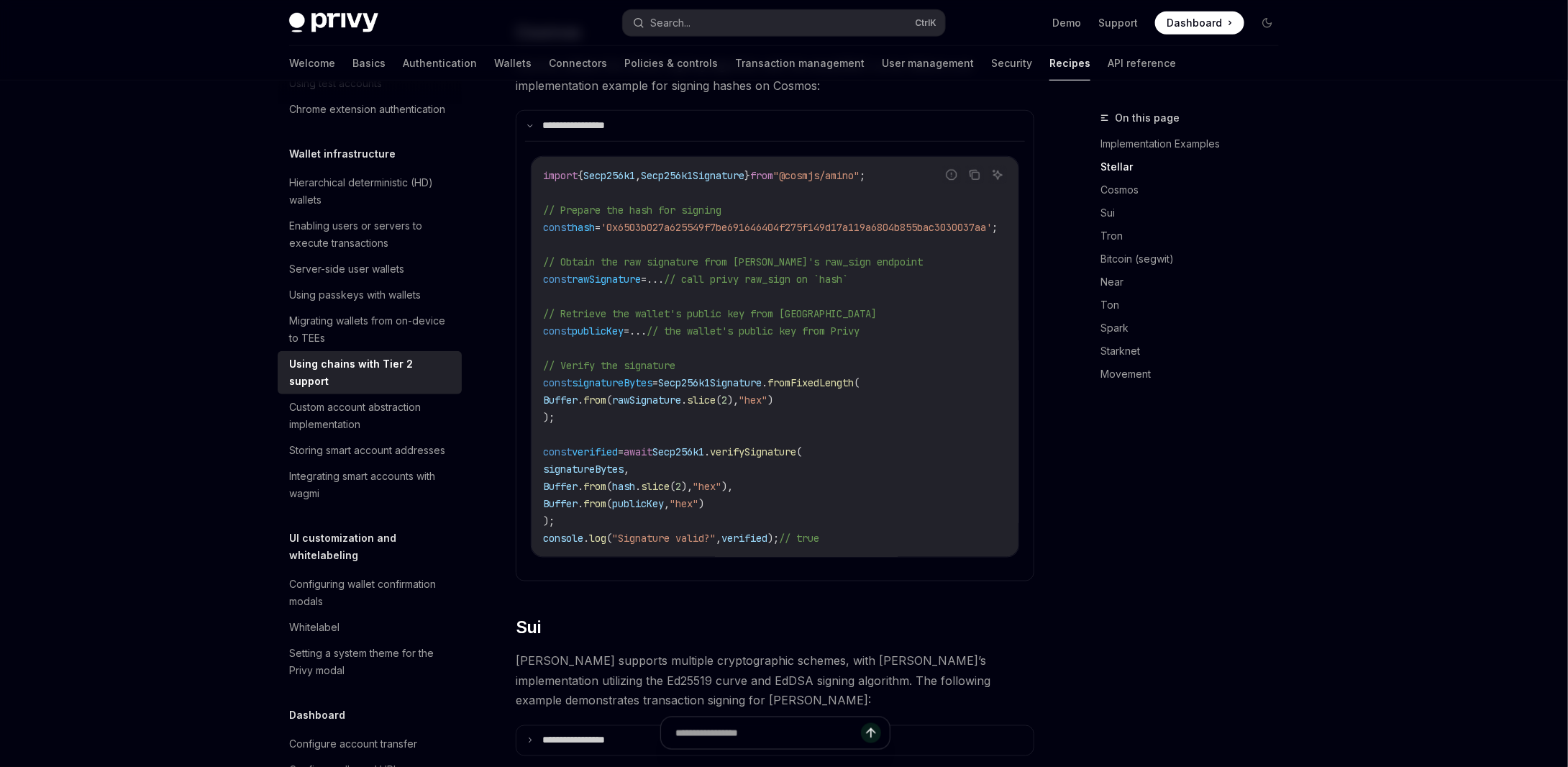
scroll to position [674, 0]
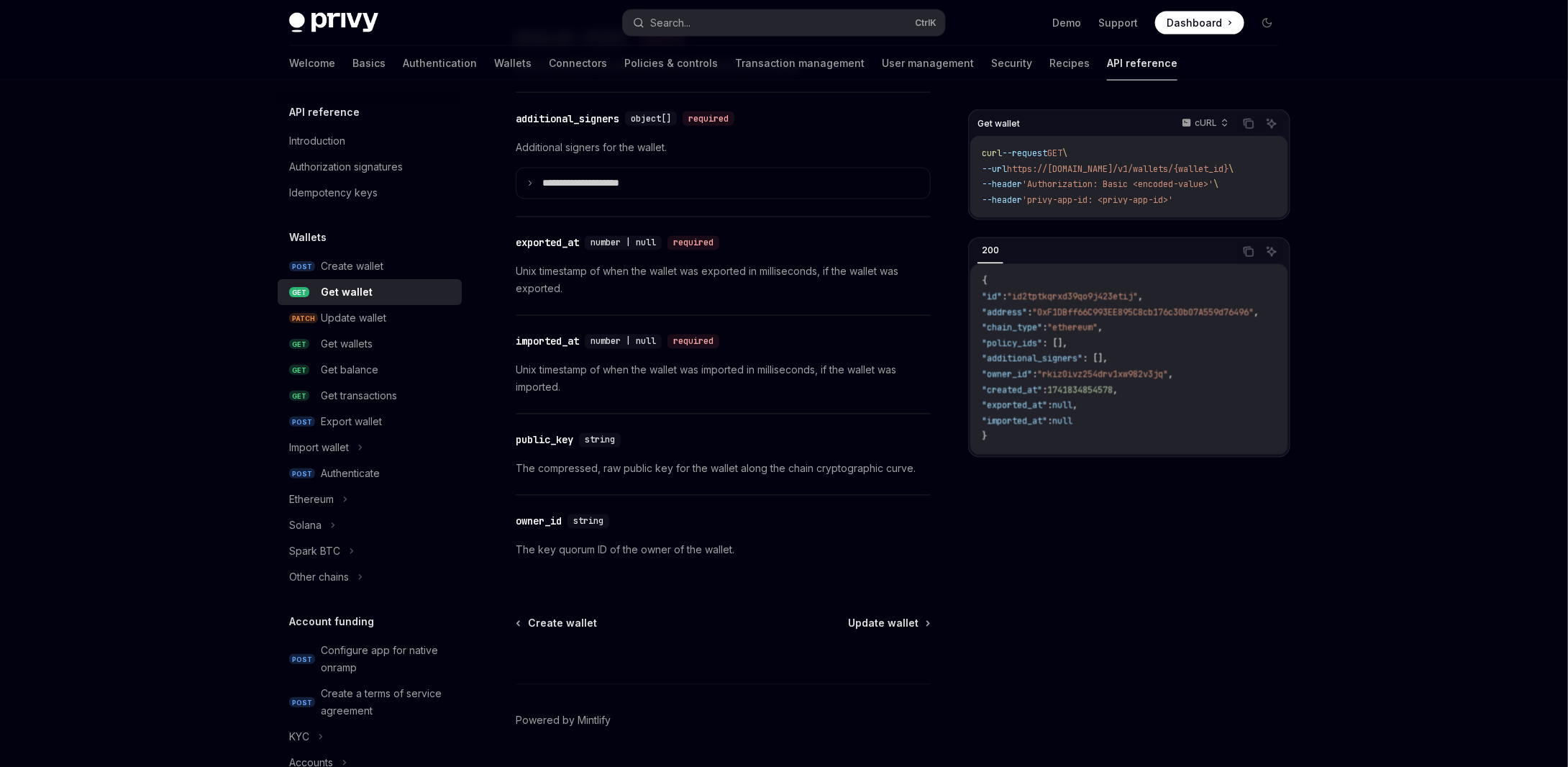
scroll to position [1079, 0]
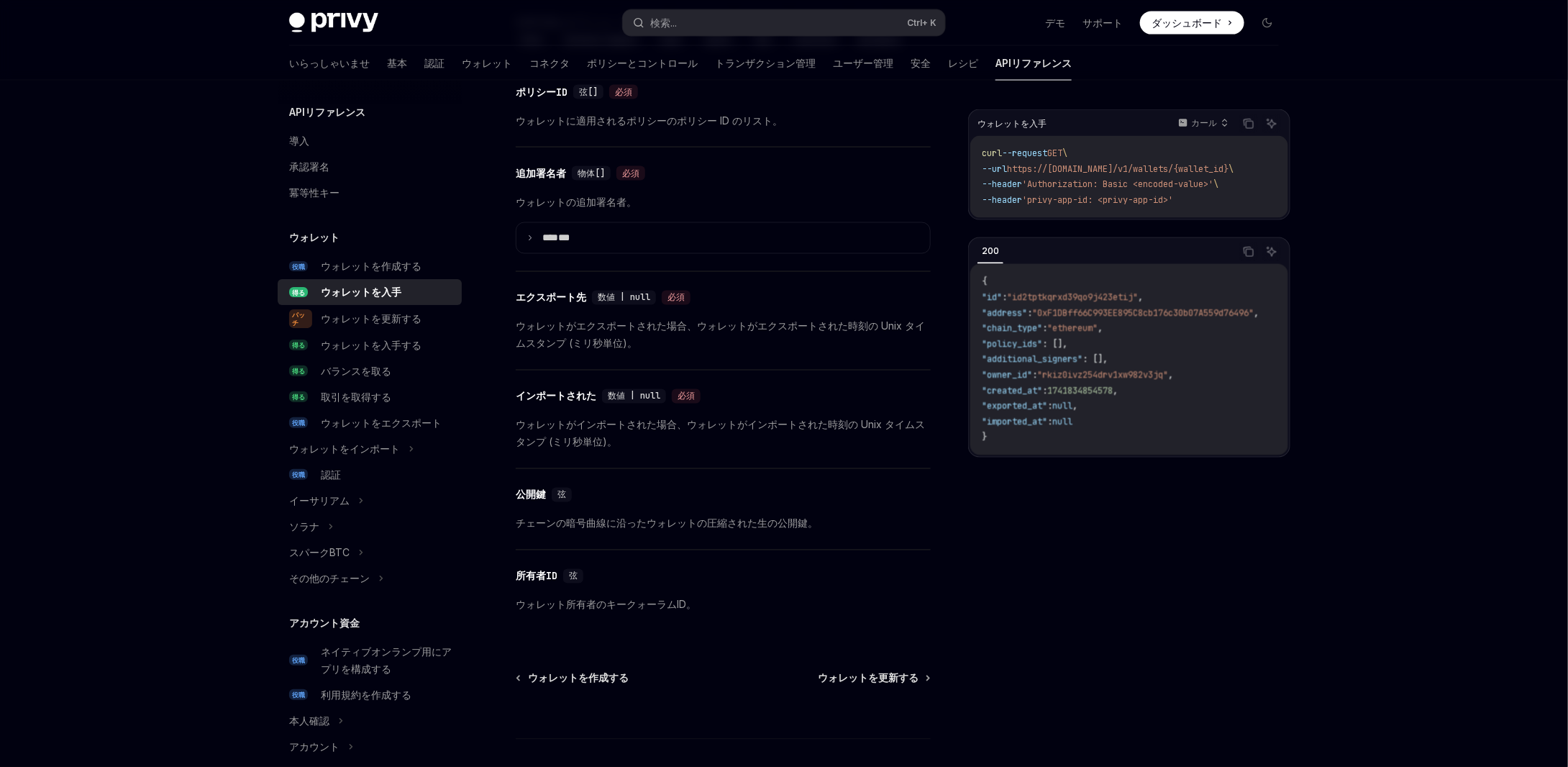
type textarea "*"
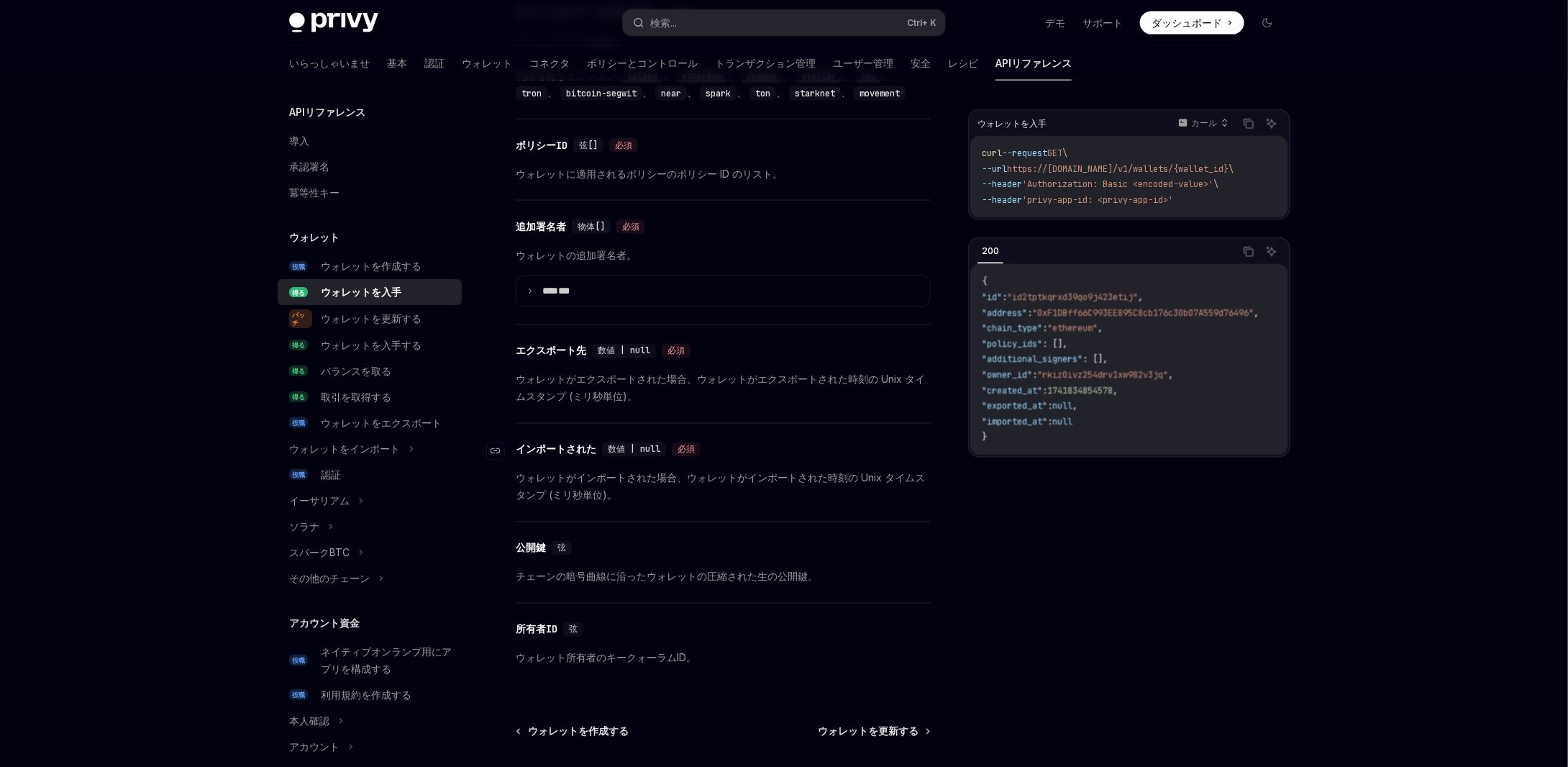
scroll to position [1168, 0]
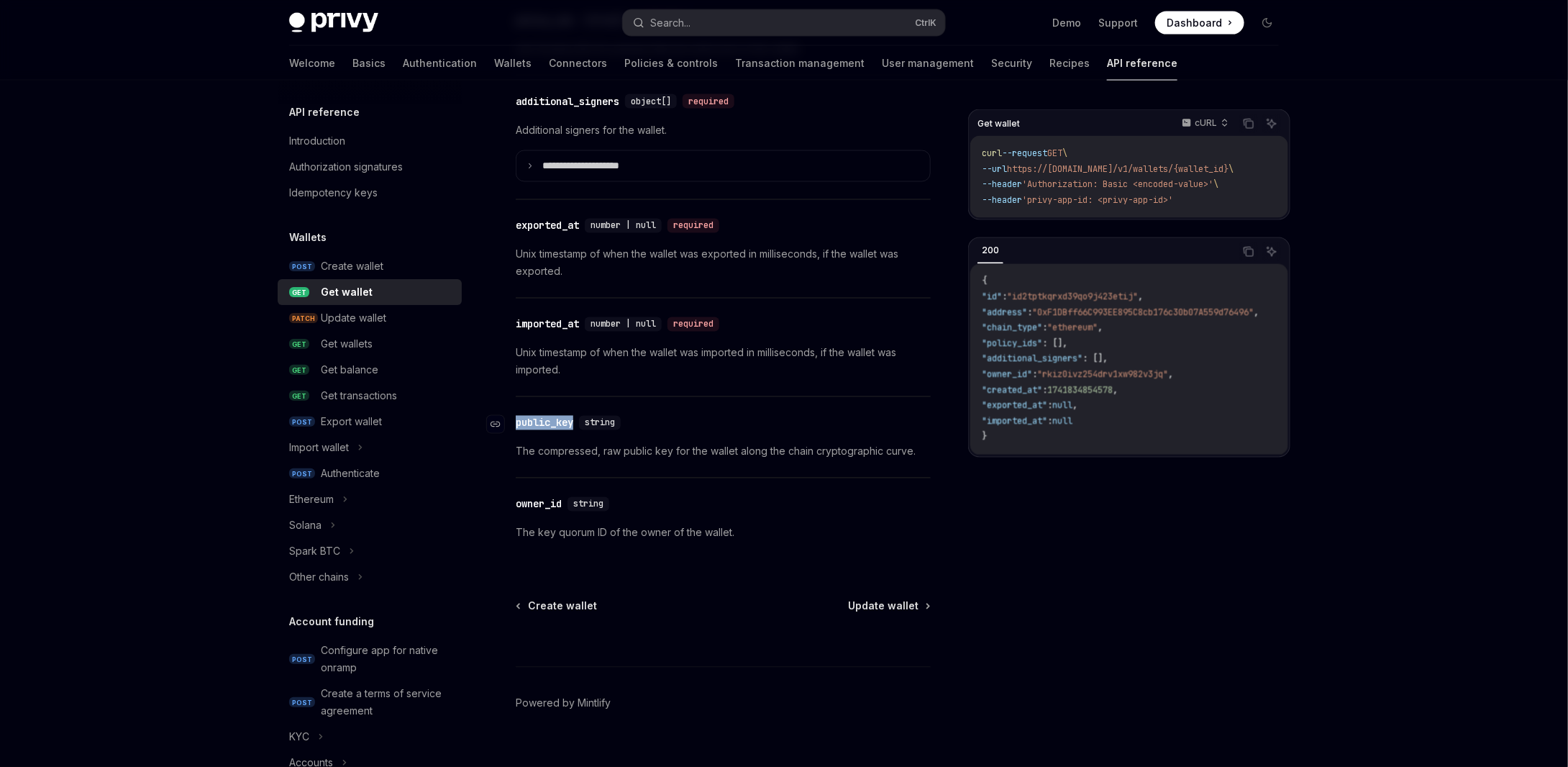
drag, startPoint x: 581, startPoint y: 420, endPoint x: 515, endPoint y: 418, distance: 66.0
click at [515, 418] on div "​ public_key string" at bounding box center [570, 423] width 111 height 15
copy div "​ public_key"
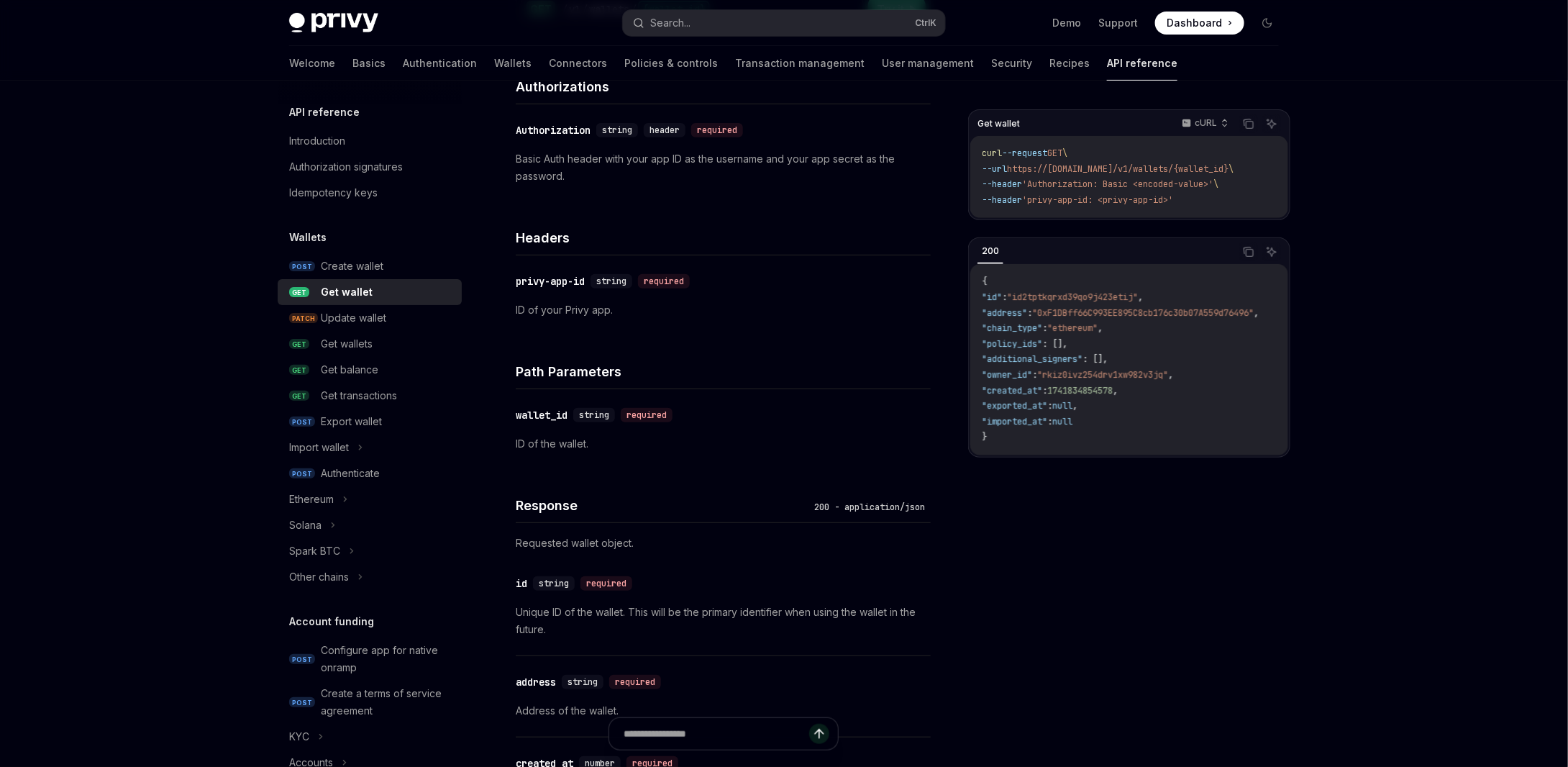
scroll to position [0, 0]
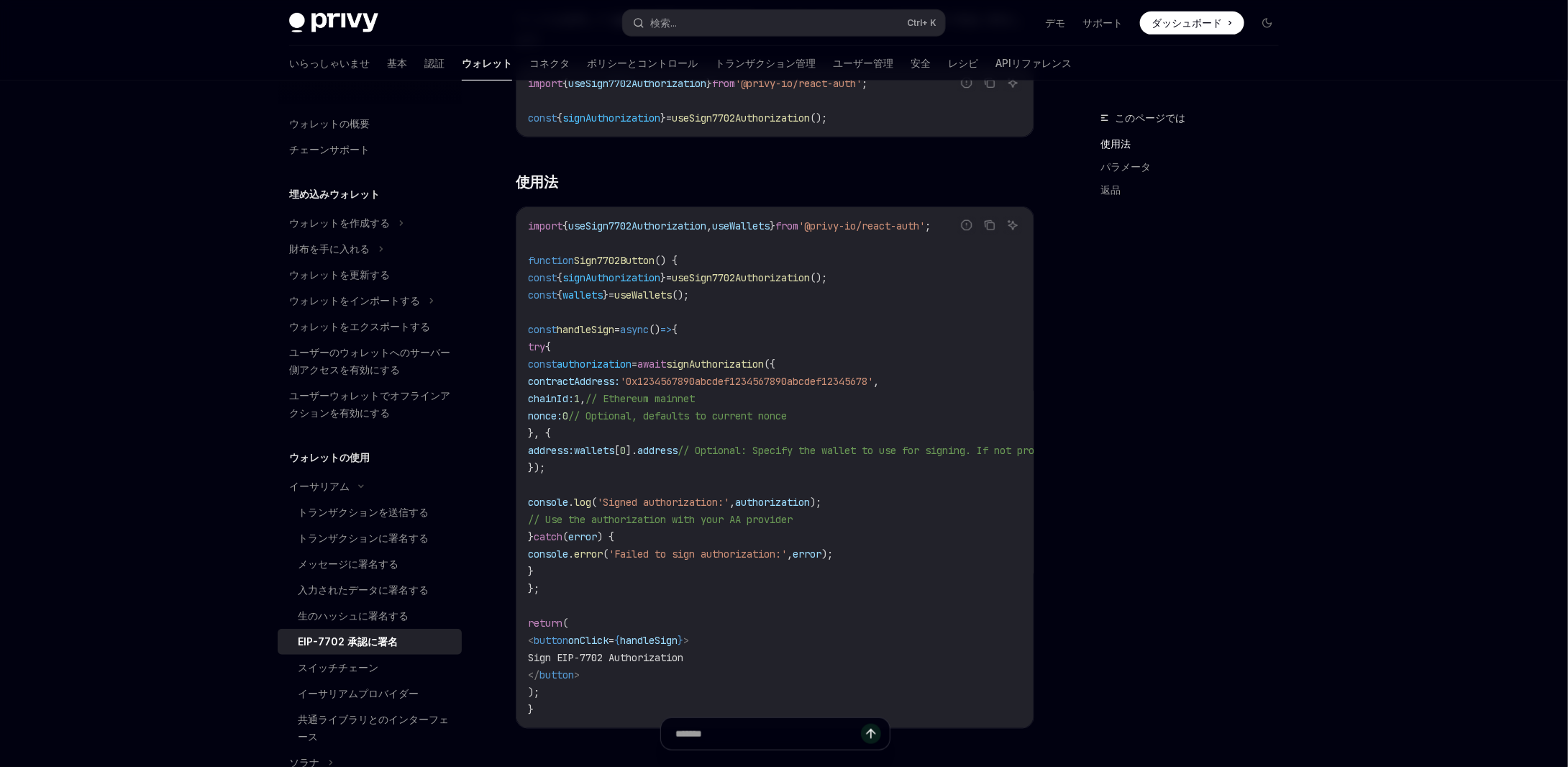
scroll to position [432, 0]
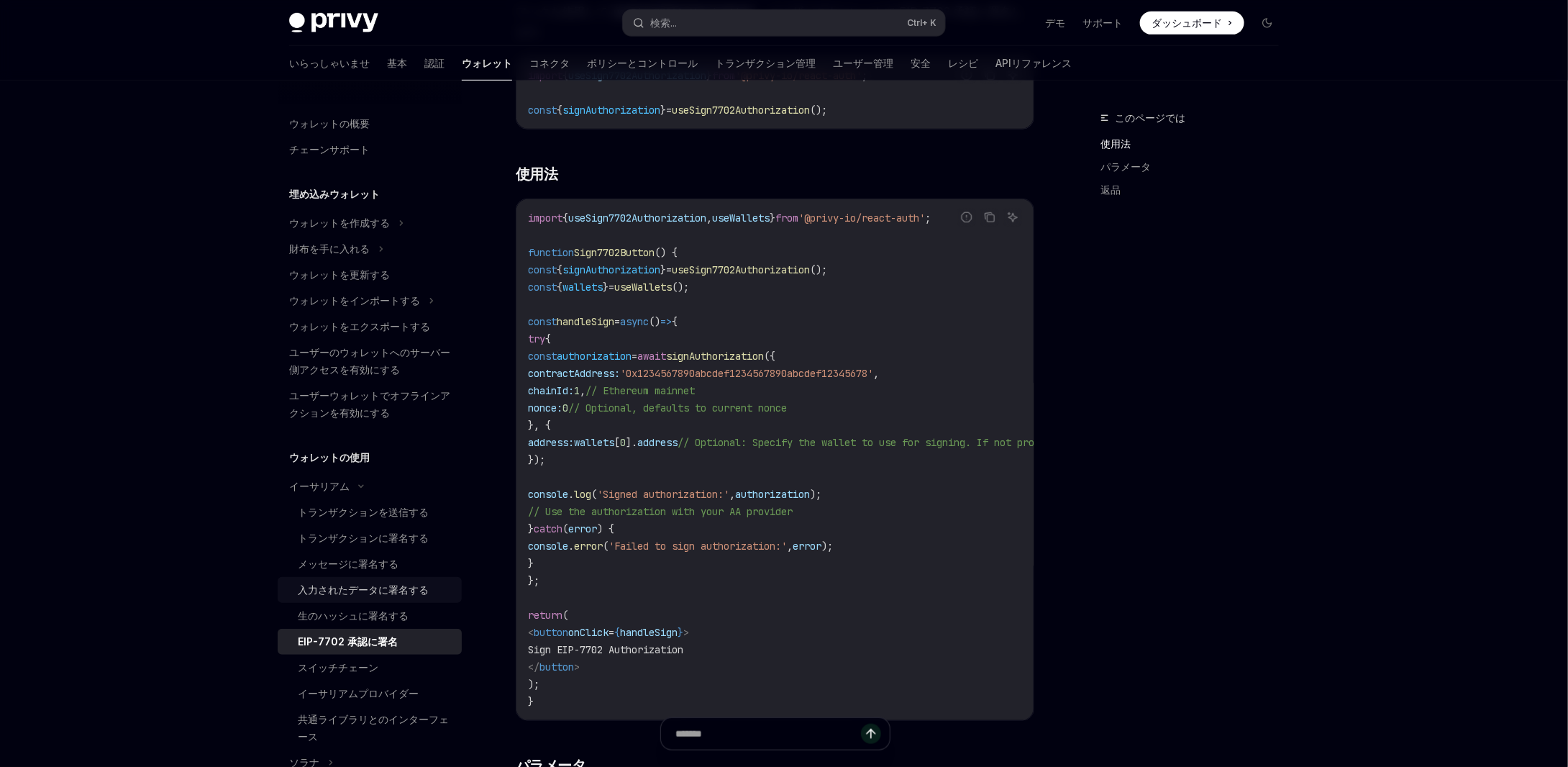
click at [409, 585] on font "入力されたデータに署名する" at bounding box center [363, 589] width 131 height 12
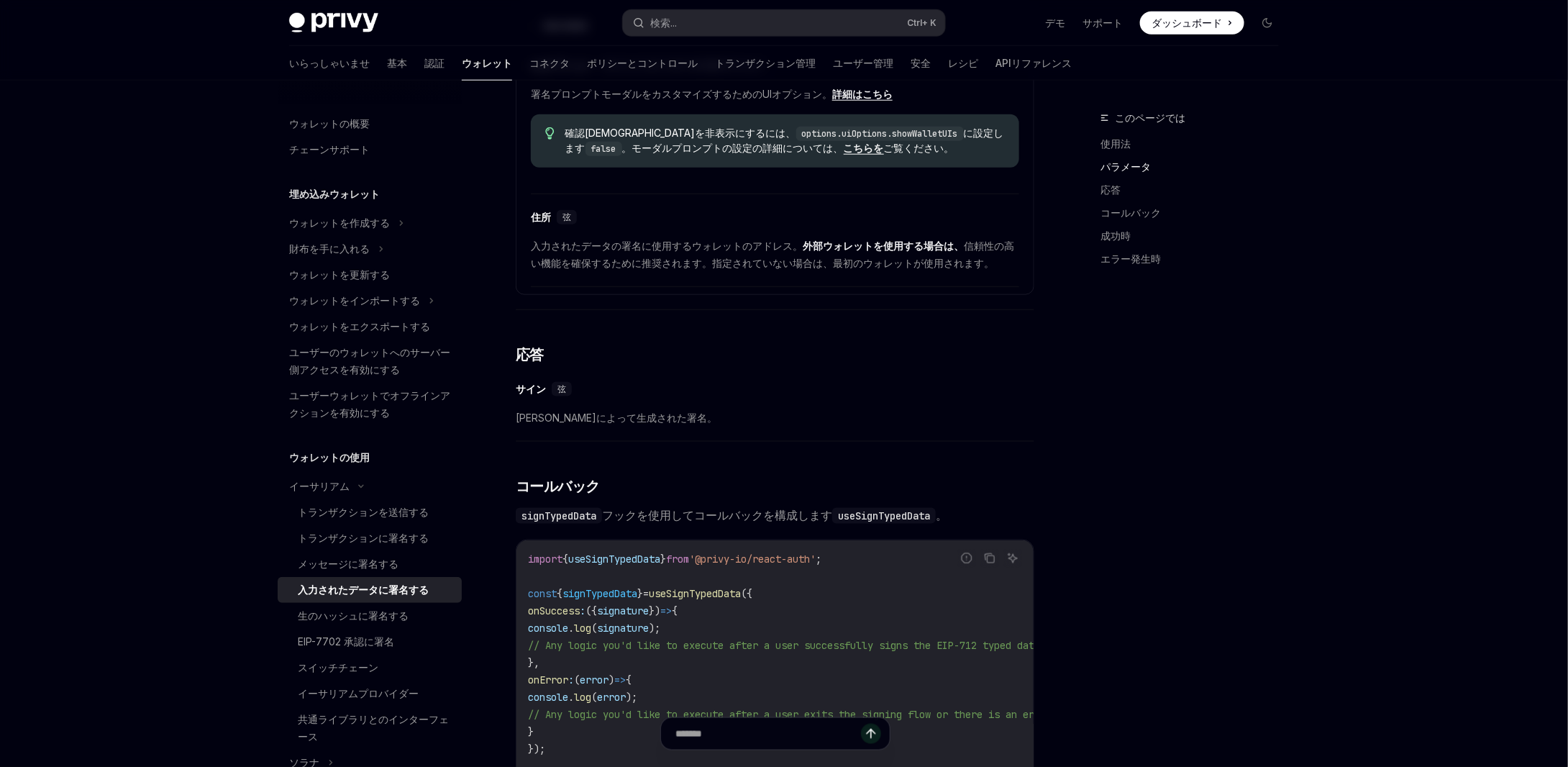
type textarea "*"
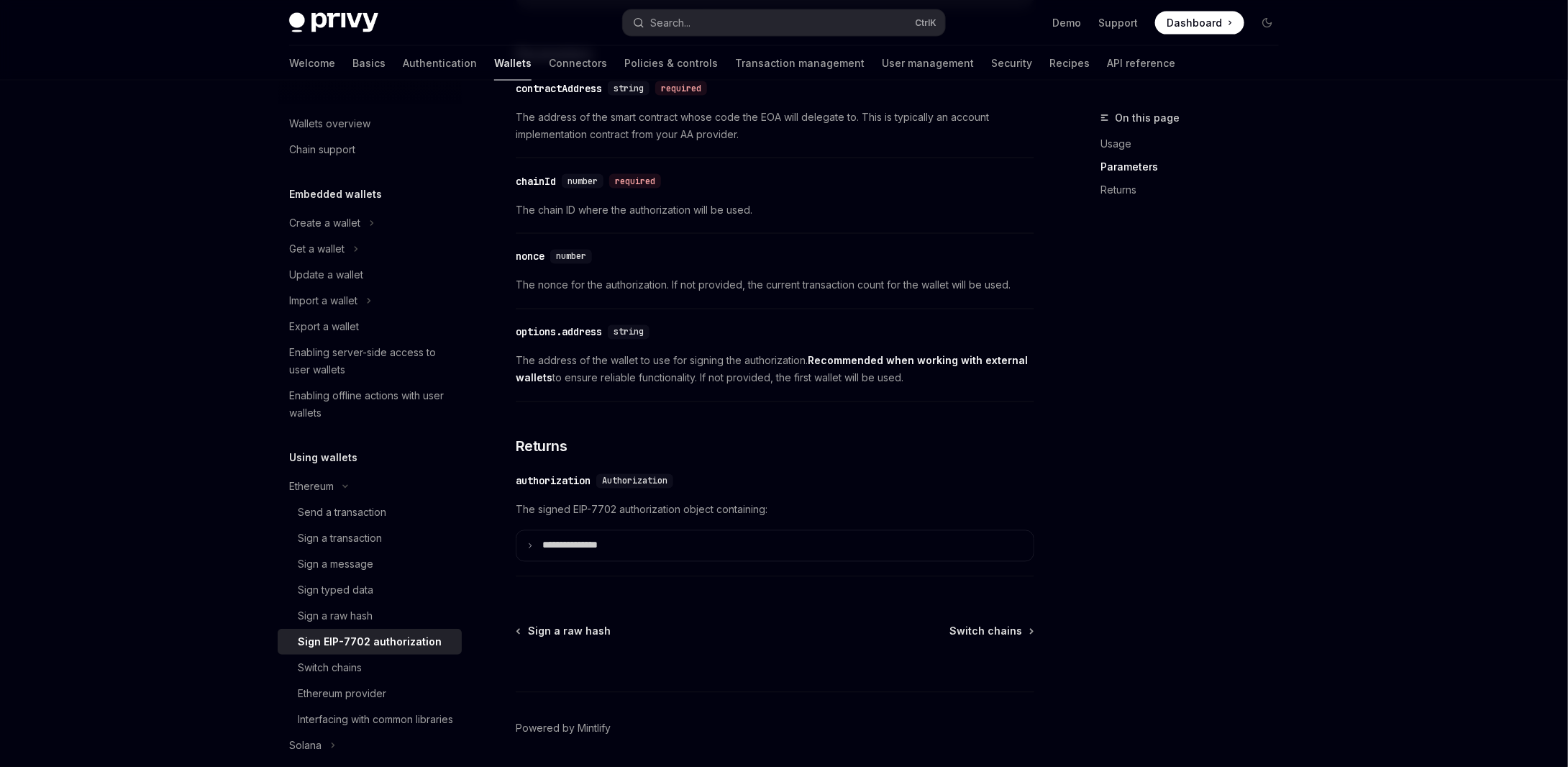
scroll to position [1193, 0]
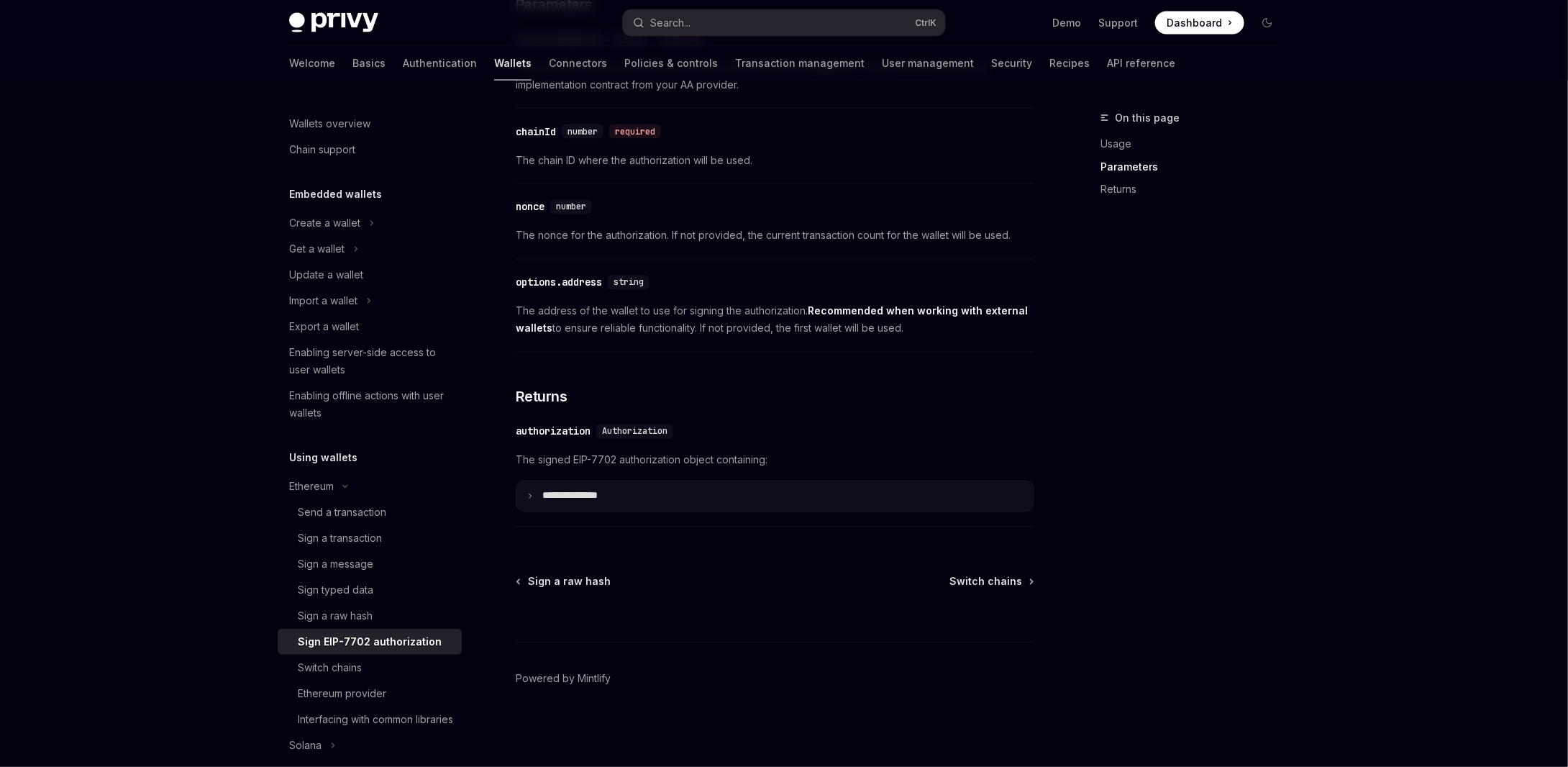
click at [559, 497] on p "**********" at bounding box center [581, 496] width 79 height 13
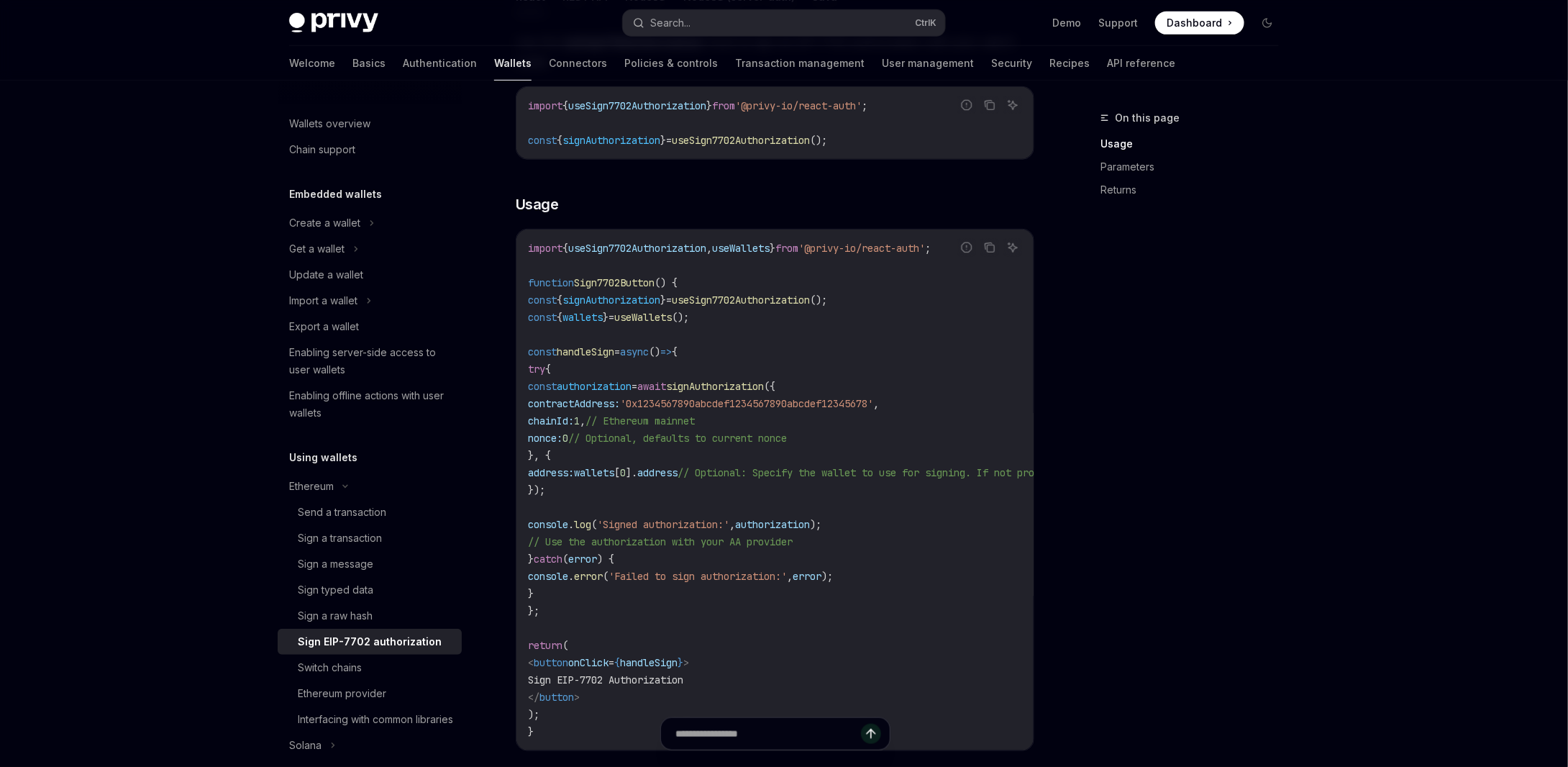
scroll to position [41, 0]
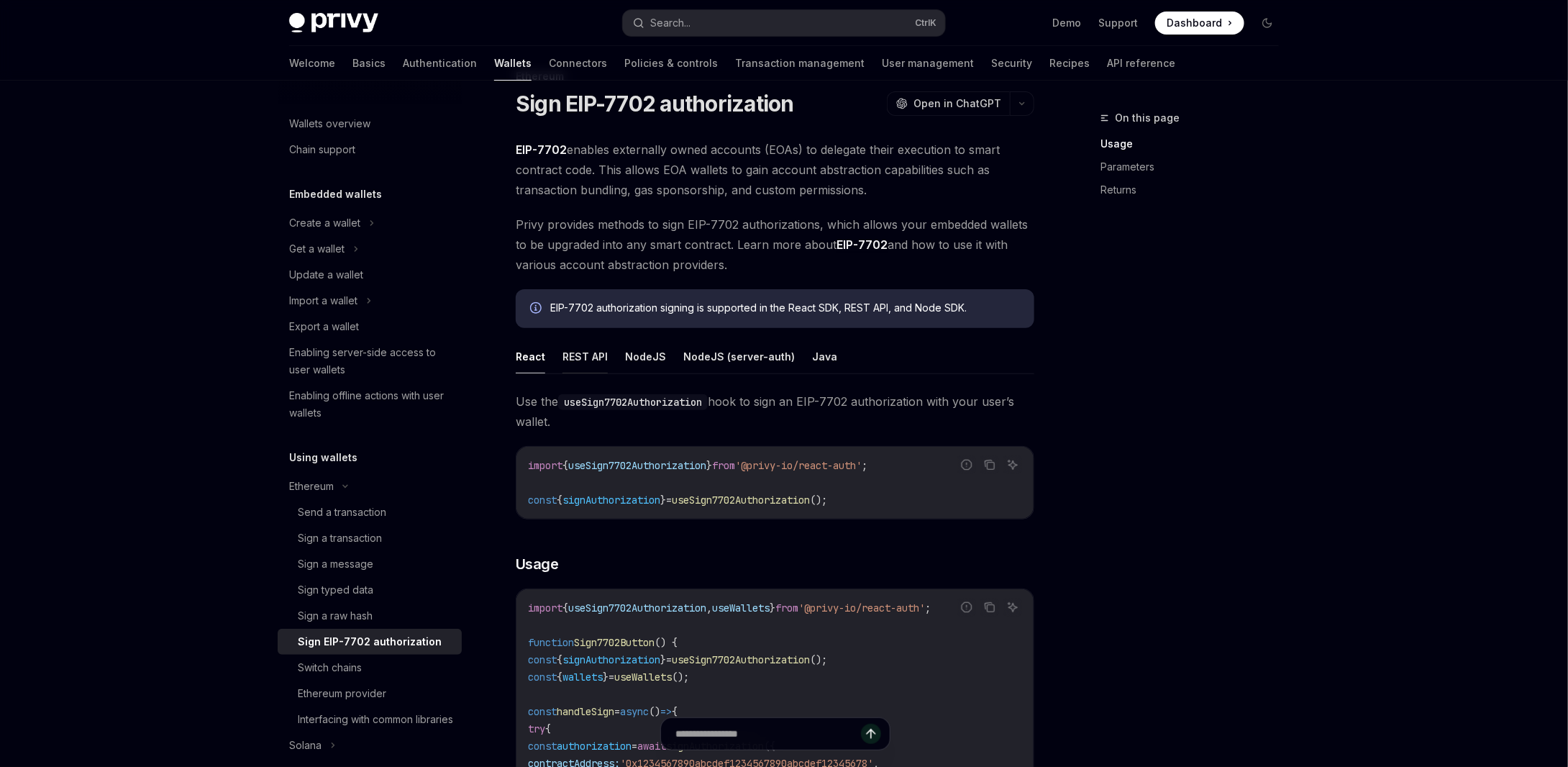
click at [572, 357] on button "REST API" at bounding box center [585, 357] width 45 height 34
type textarea "*"
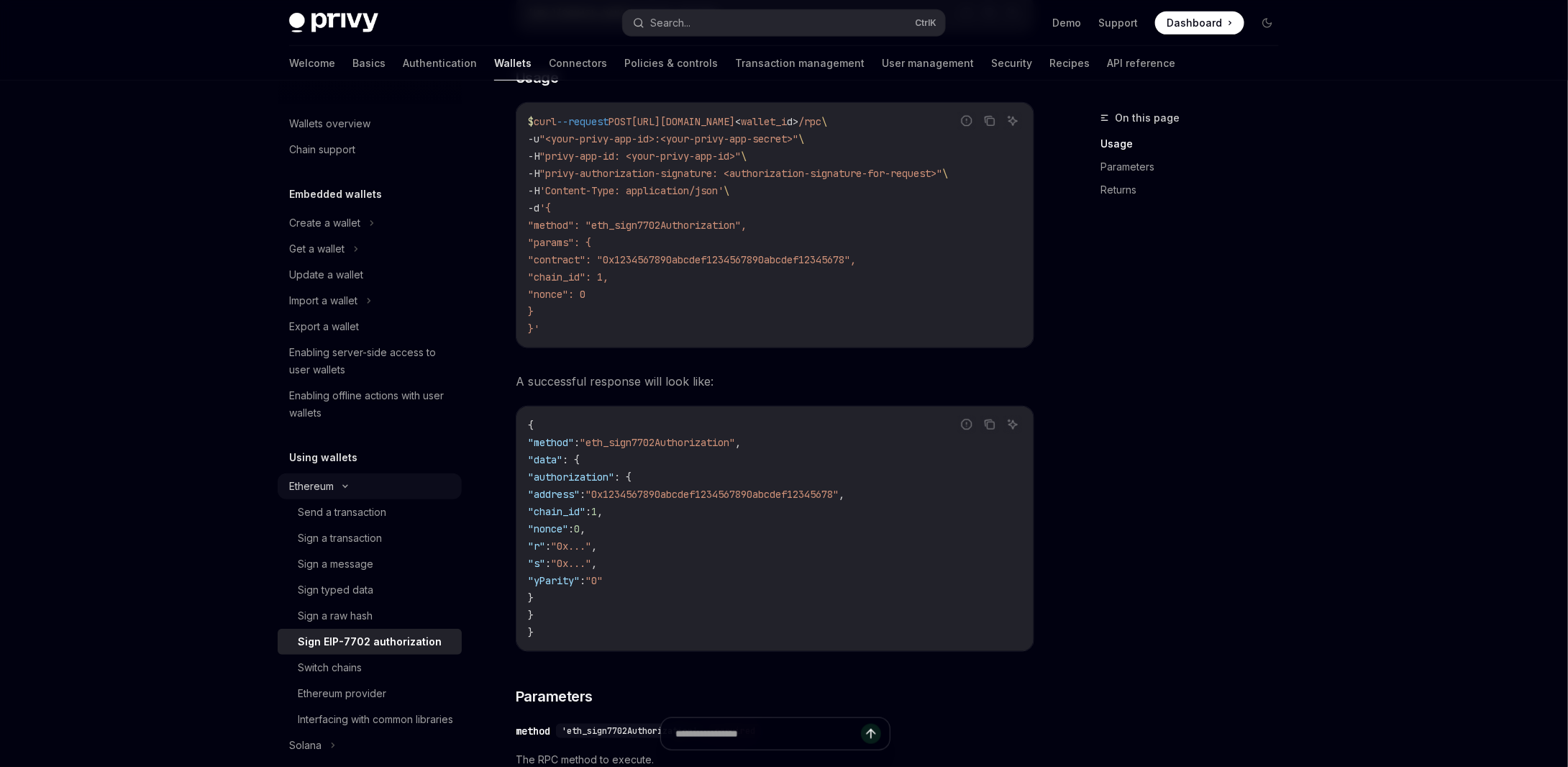
scroll to position [689, 0]
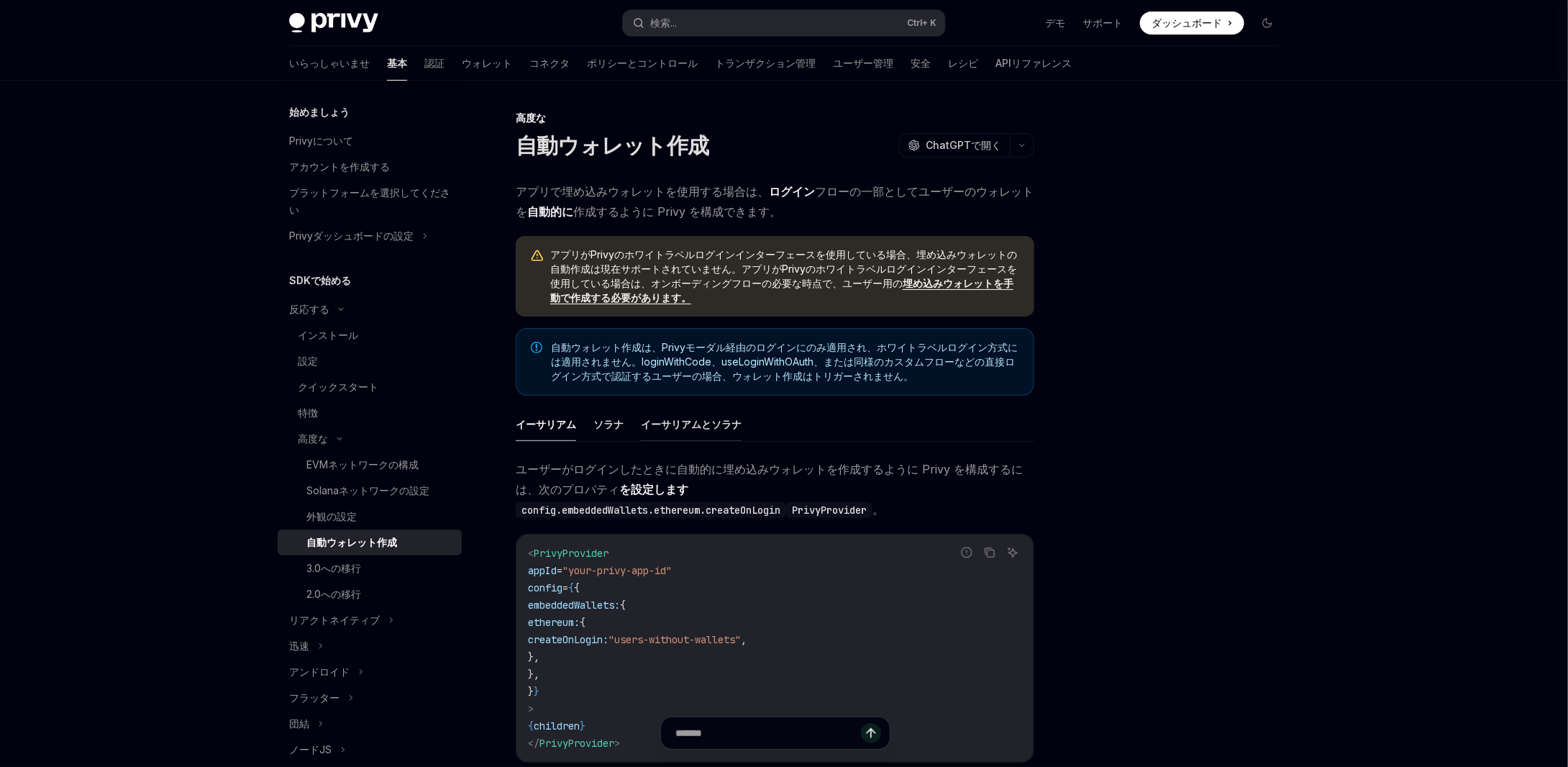
click at [682, 424] on font "イーサリアムとソラナ" at bounding box center [691, 424] width 100 height 12
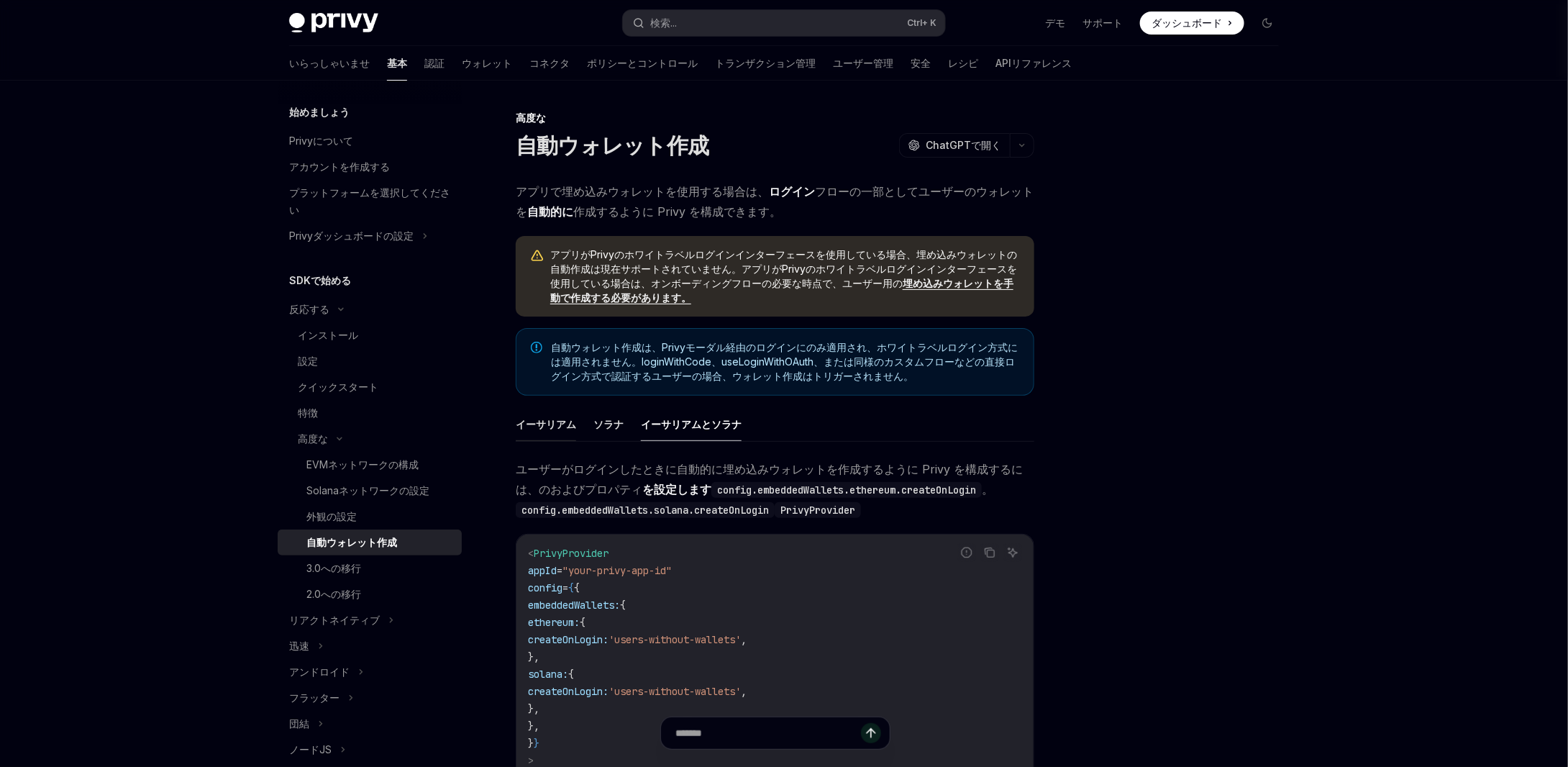
click at [560, 418] on font "イーサリアム" at bounding box center [545, 424] width 61 height 12
type textarea "*"
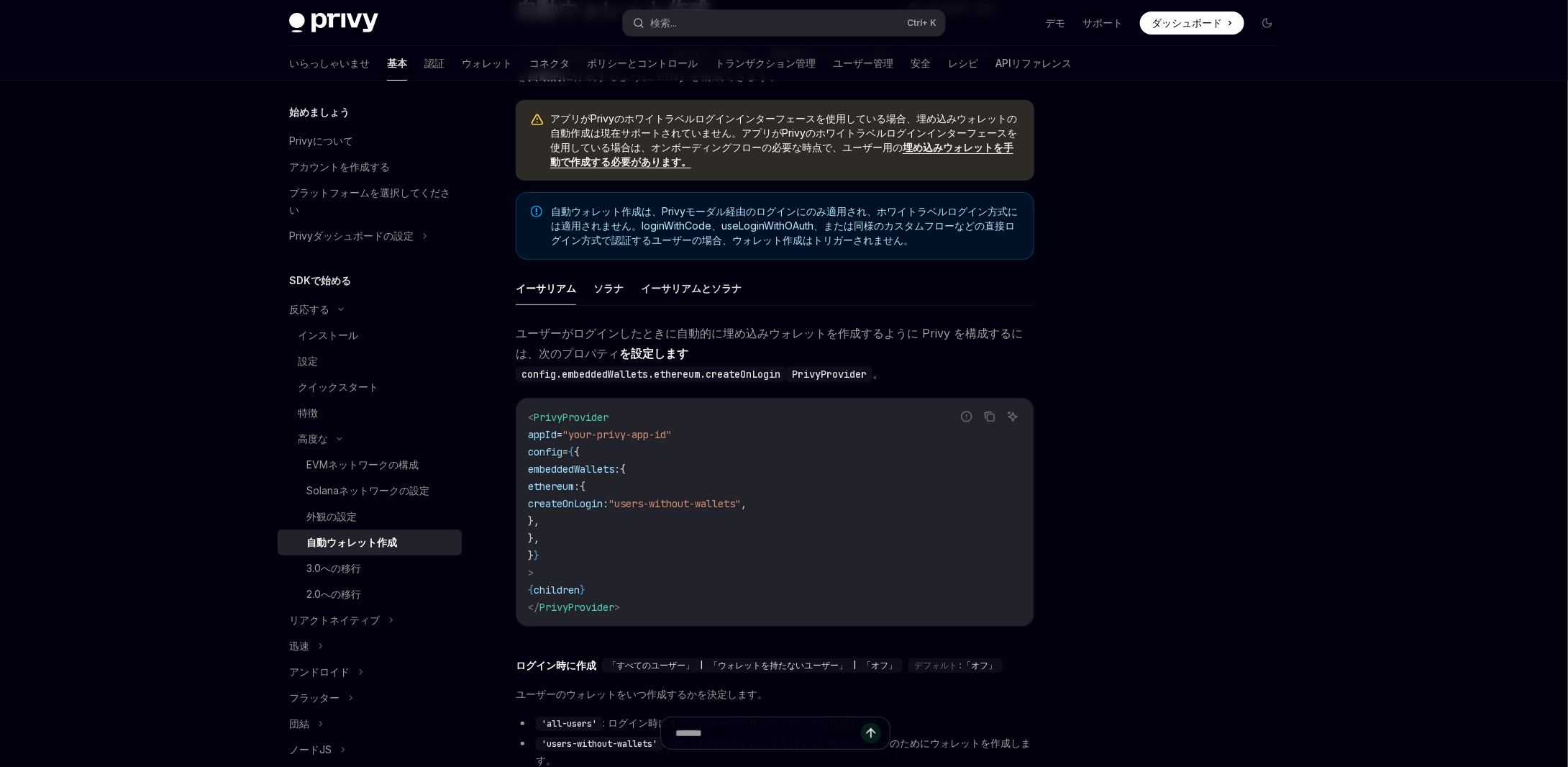
scroll to position [144, 0]
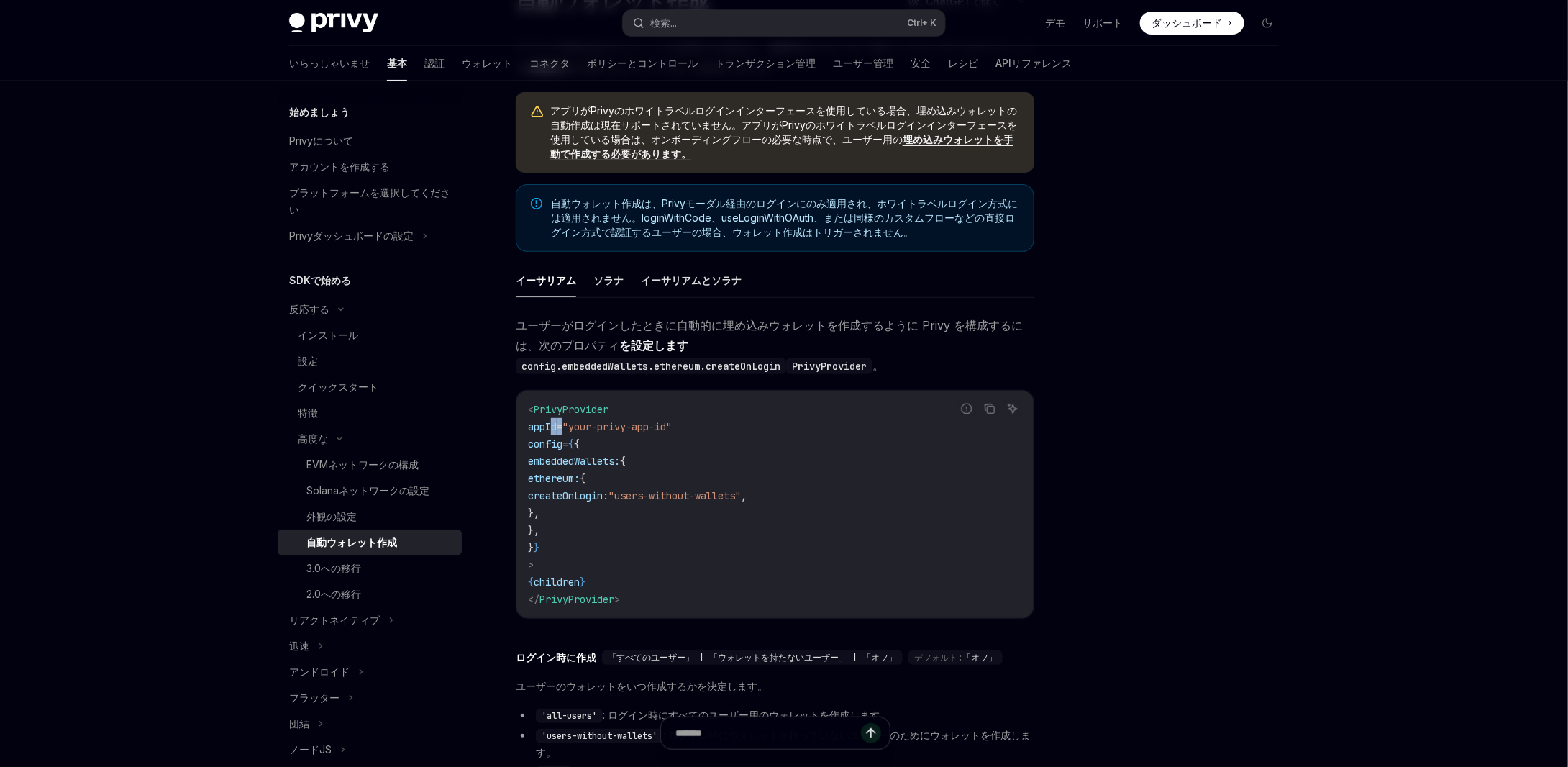
drag, startPoint x: 553, startPoint y: 426, endPoint x: 588, endPoint y: 426, distance: 35.0
click at [588, 426] on span "appId = "your-privy-app-id"" at bounding box center [600, 426] width 144 height 13
copy span "appId ="
drag, startPoint x: 575, startPoint y: 456, endPoint x: 672, endPoint y: 528, distance: 120.8
click at [672, 528] on code "< PrivyProvider appId = "your-privy-app-id" config = { { embeddedWallets: { eth…" at bounding box center [775, 504] width 494 height 208
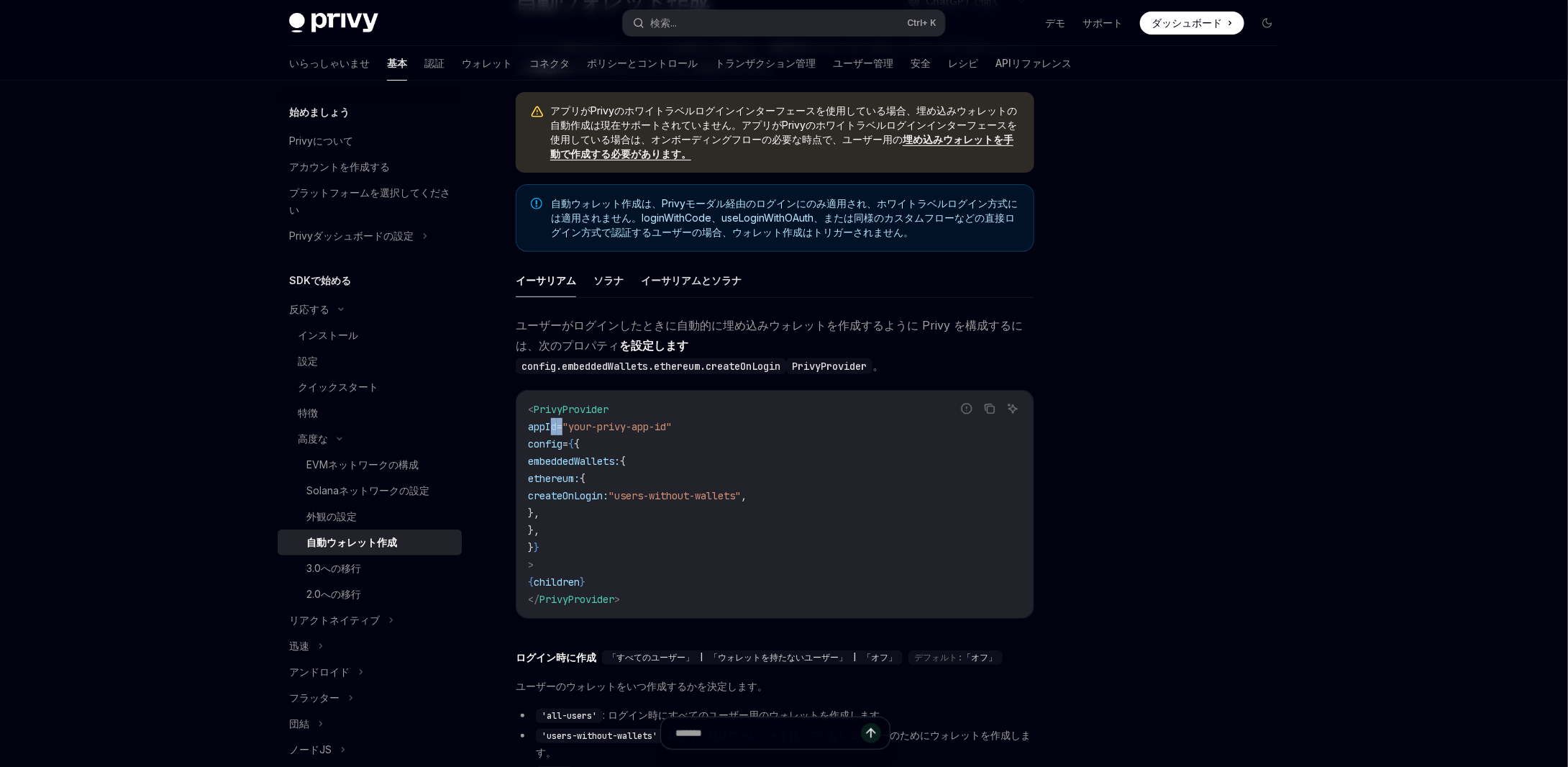
copy code "embeddedWallets: { ethereum: { createOnLogin: "users-without-wallets" , }, },"
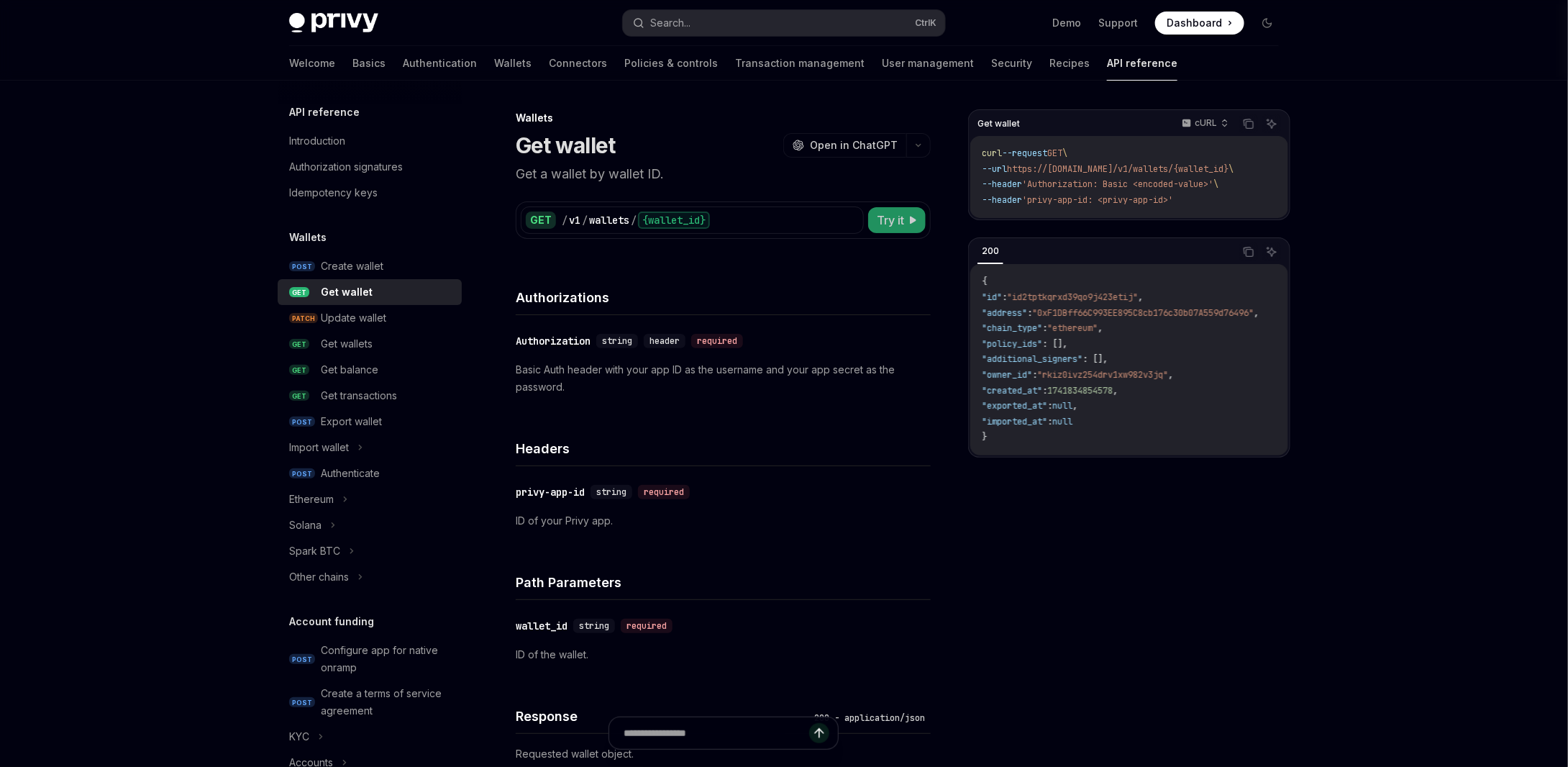
click at [906, 222] on button "Try it" at bounding box center [896, 221] width 58 height 26
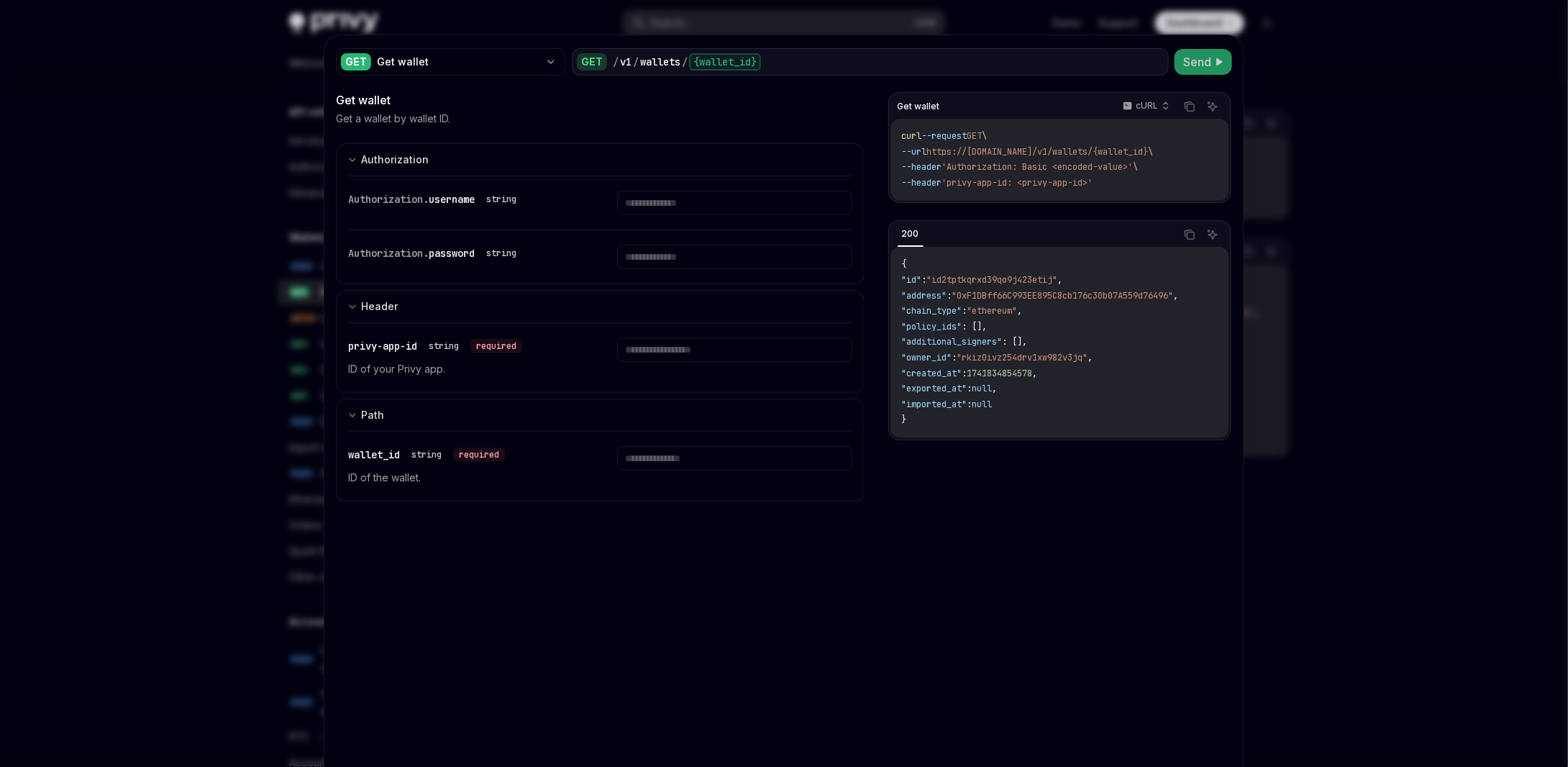
click at [1189, 71] on button "Send" at bounding box center [1203, 62] width 58 height 26
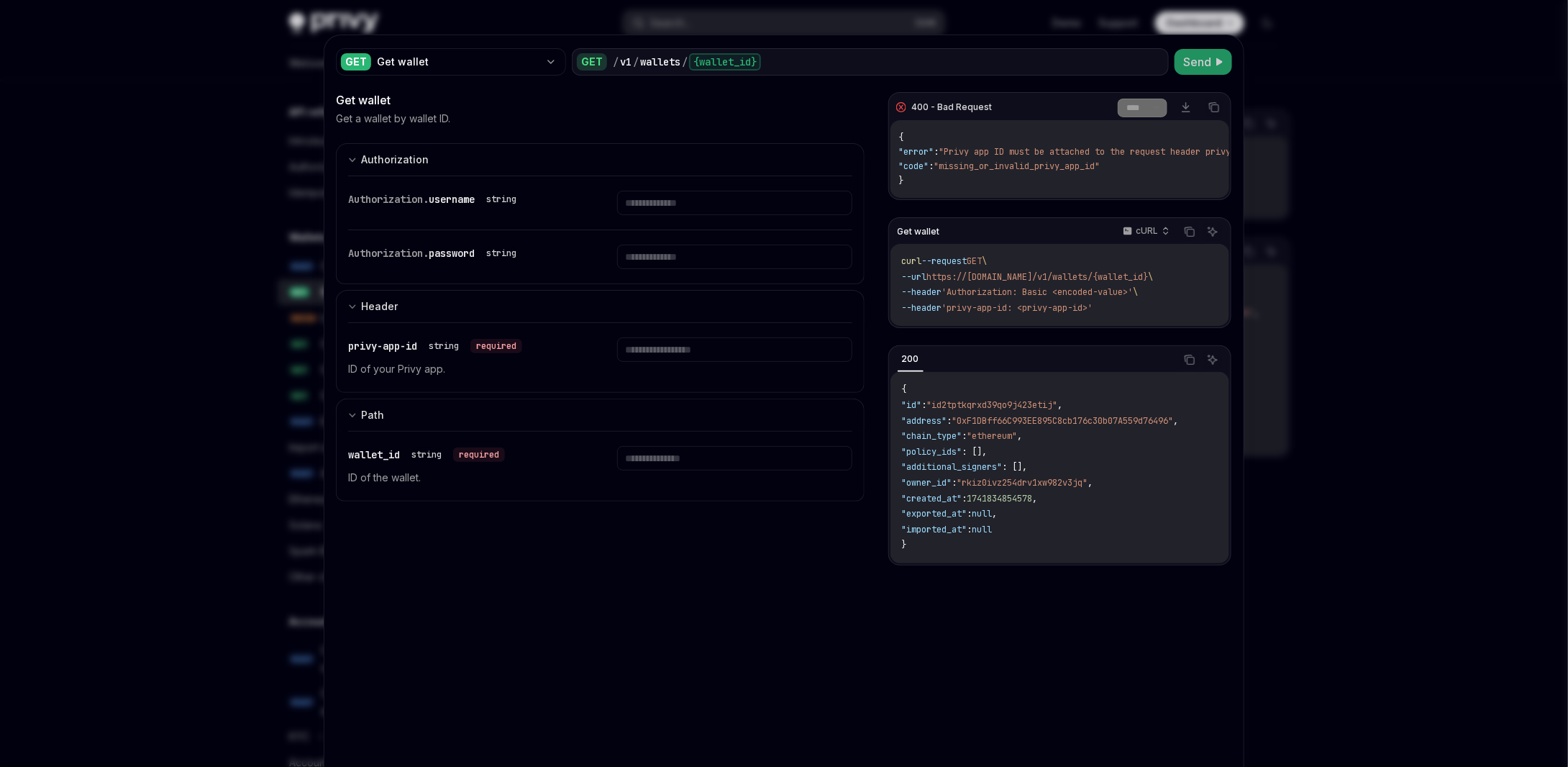
click at [1189, 71] on button "Send" at bounding box center [1203, 62] width 58 height 26
click at [1361, 307] on div at bounding box center [784, 384] width 1568 height 767
type textarea "*"
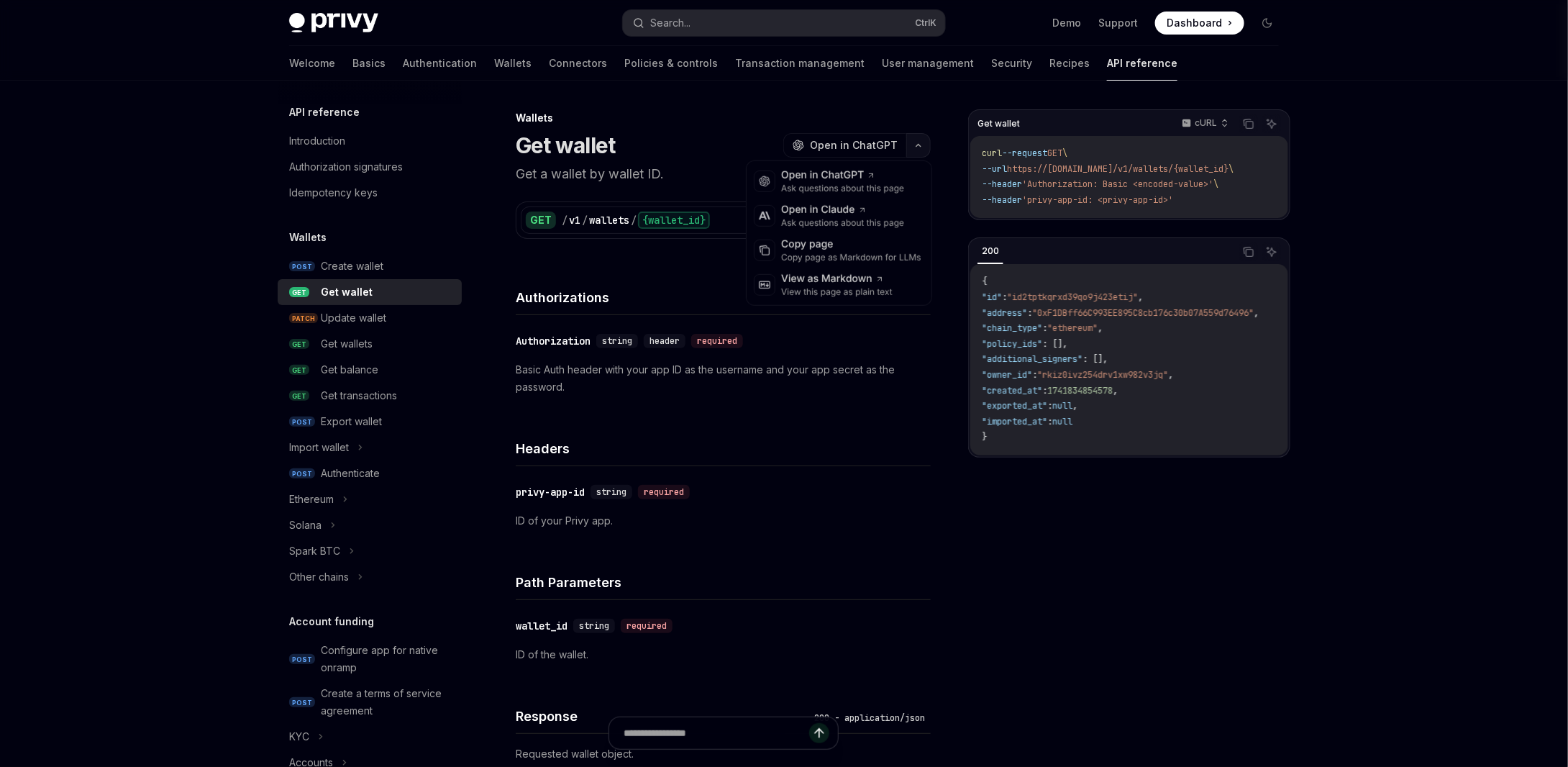
click at [916, 144] on icon "button" at bounding box center [918, 145] width 17 height 6
click at [877, 143] on span "Open in ChatGPT" at bounding box center [853, 145] width 88 height 15
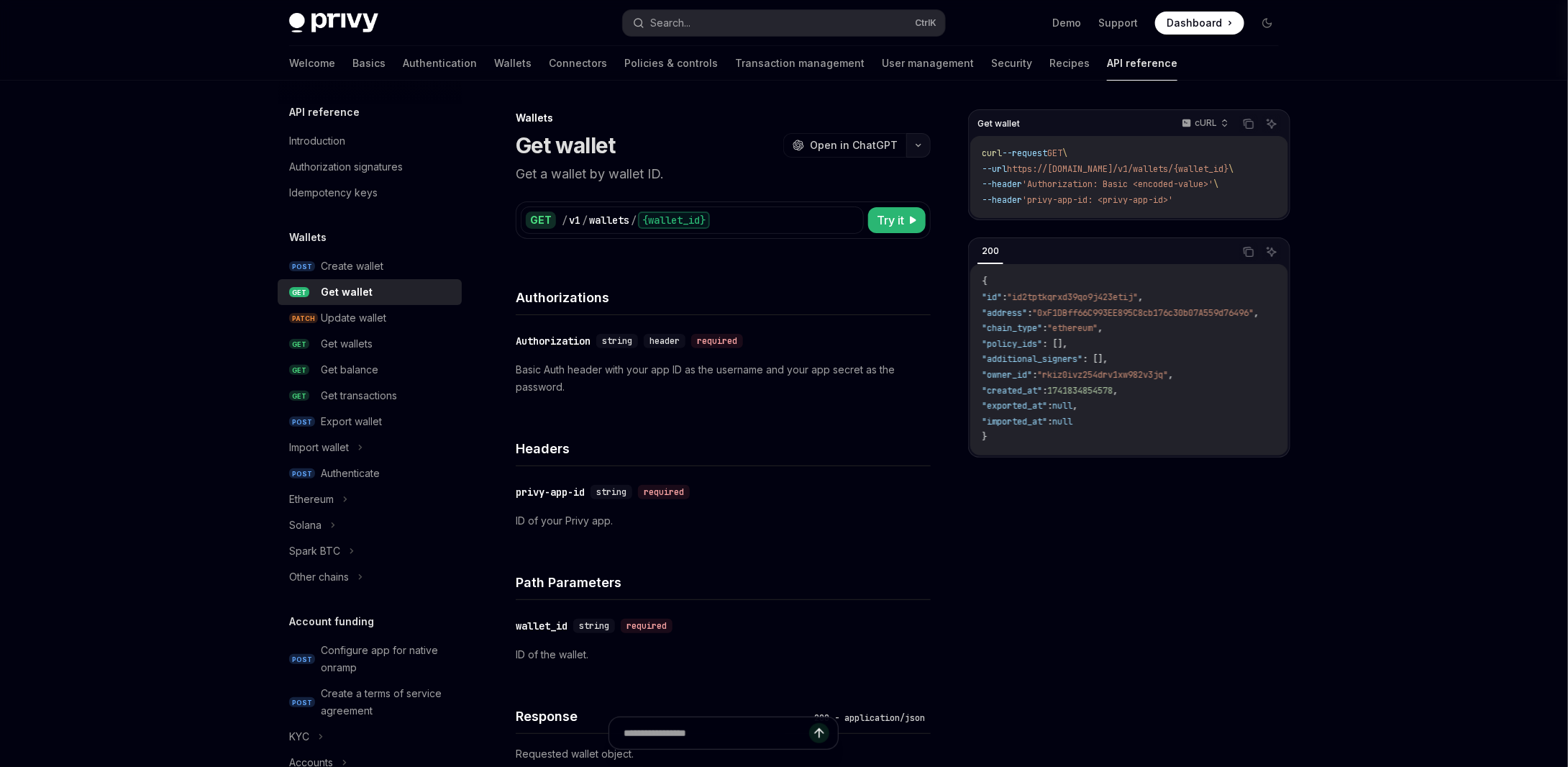
click at [920, 144] on icon "button" at bounding box center [918, 145] width 17 height 6
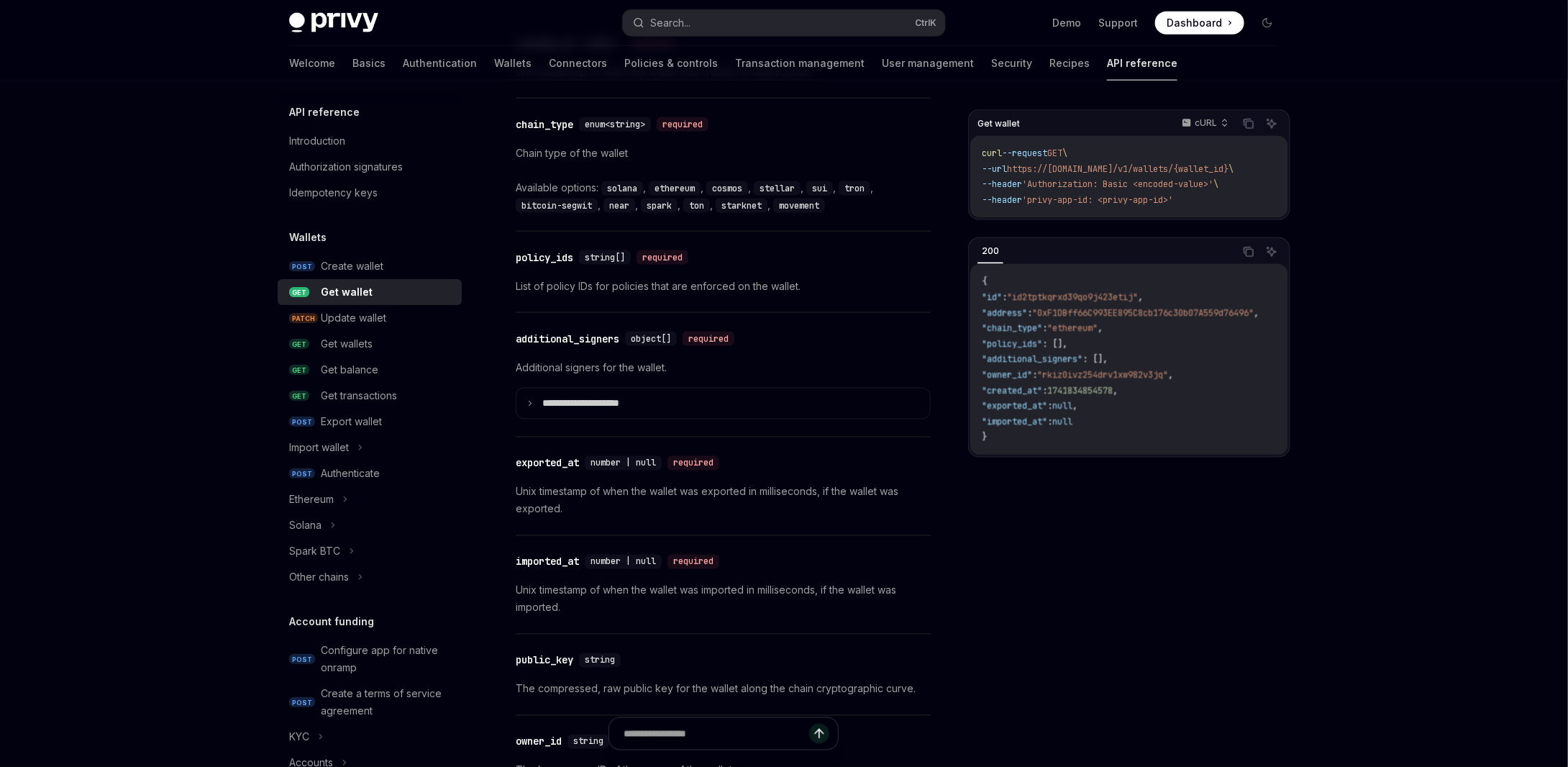
scroll to position [1151, 0]
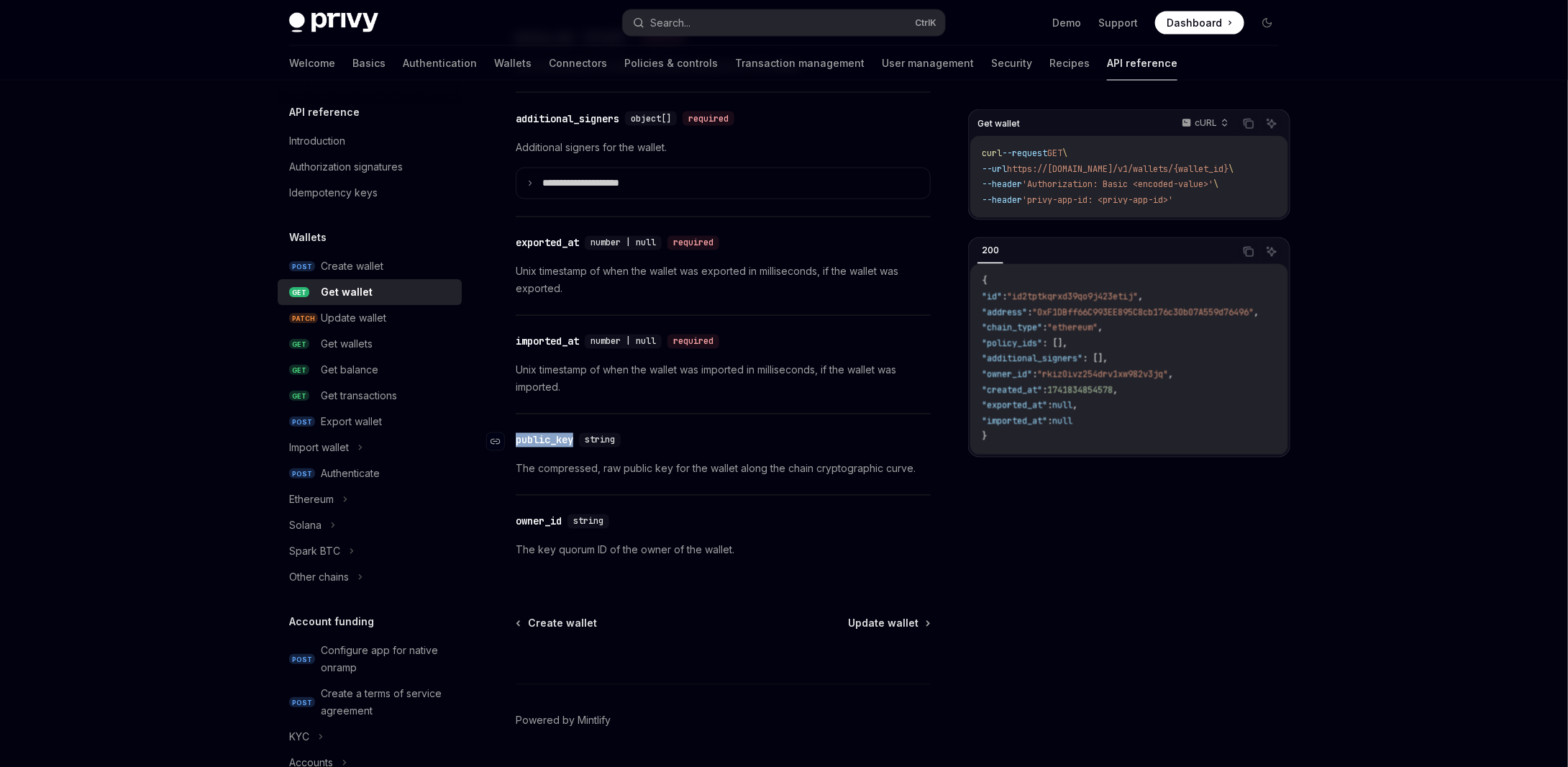
drag, startPoint x: 575, startPoint y: 431, endPoint x: 515, endPoint y: 439, distance: 60.5
click at [515, 439] on div "public_key" at bounding box center [544, 440] width 58 height 15
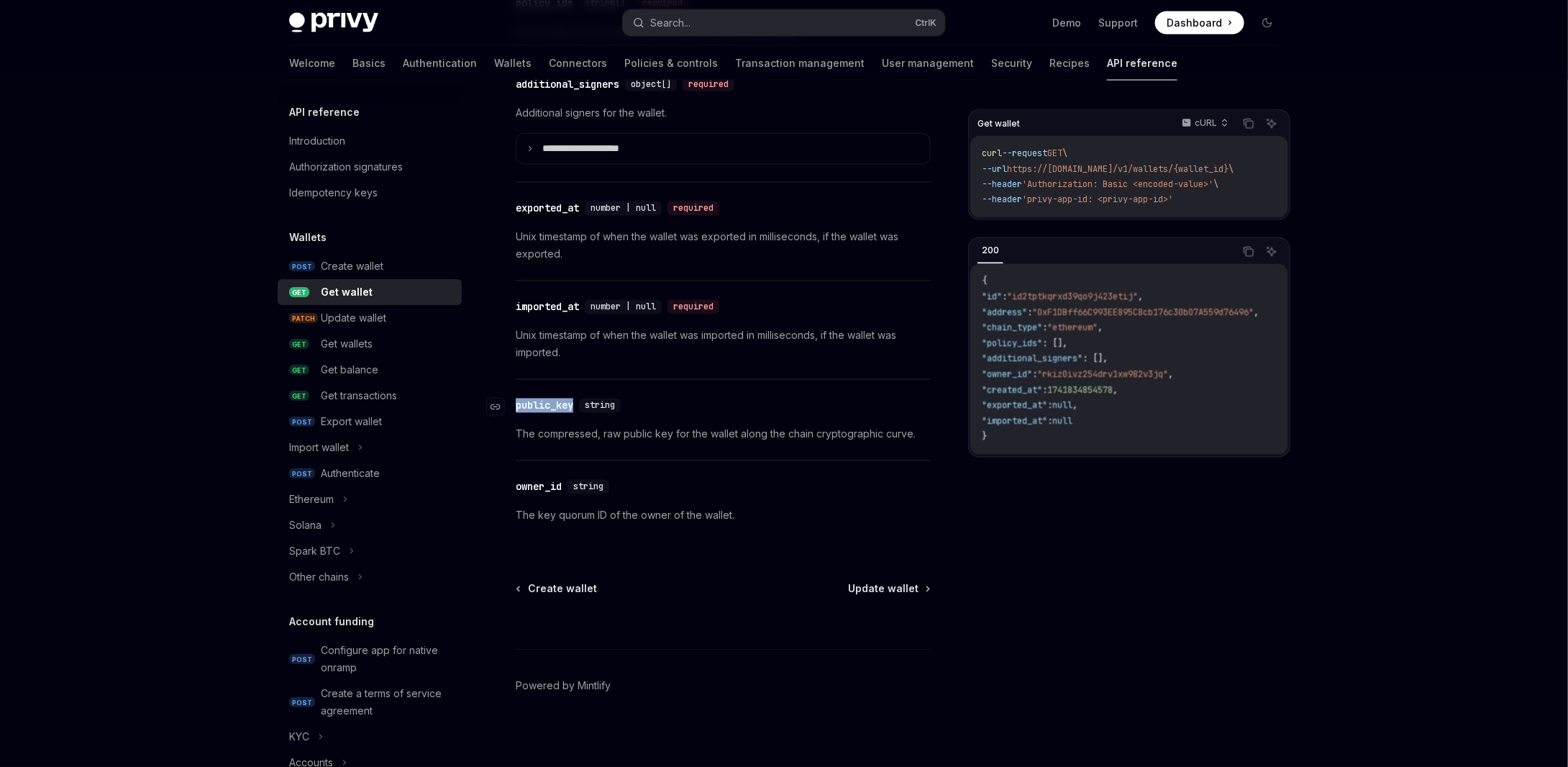
copy div "public_key"
drag, startPoint x: 579, startPoint y: 402, endPoint x: 516, endPoint y: 400, distance: 63.0
click at [516, 400] on div "​ public_key string" at bounding box center [570, 406] width 111 height 15
click at [717, 497] on div "​ owner_id string The key quorum ID of the owner of the wallet." at bounding box center [723, 501] width 415 height 80
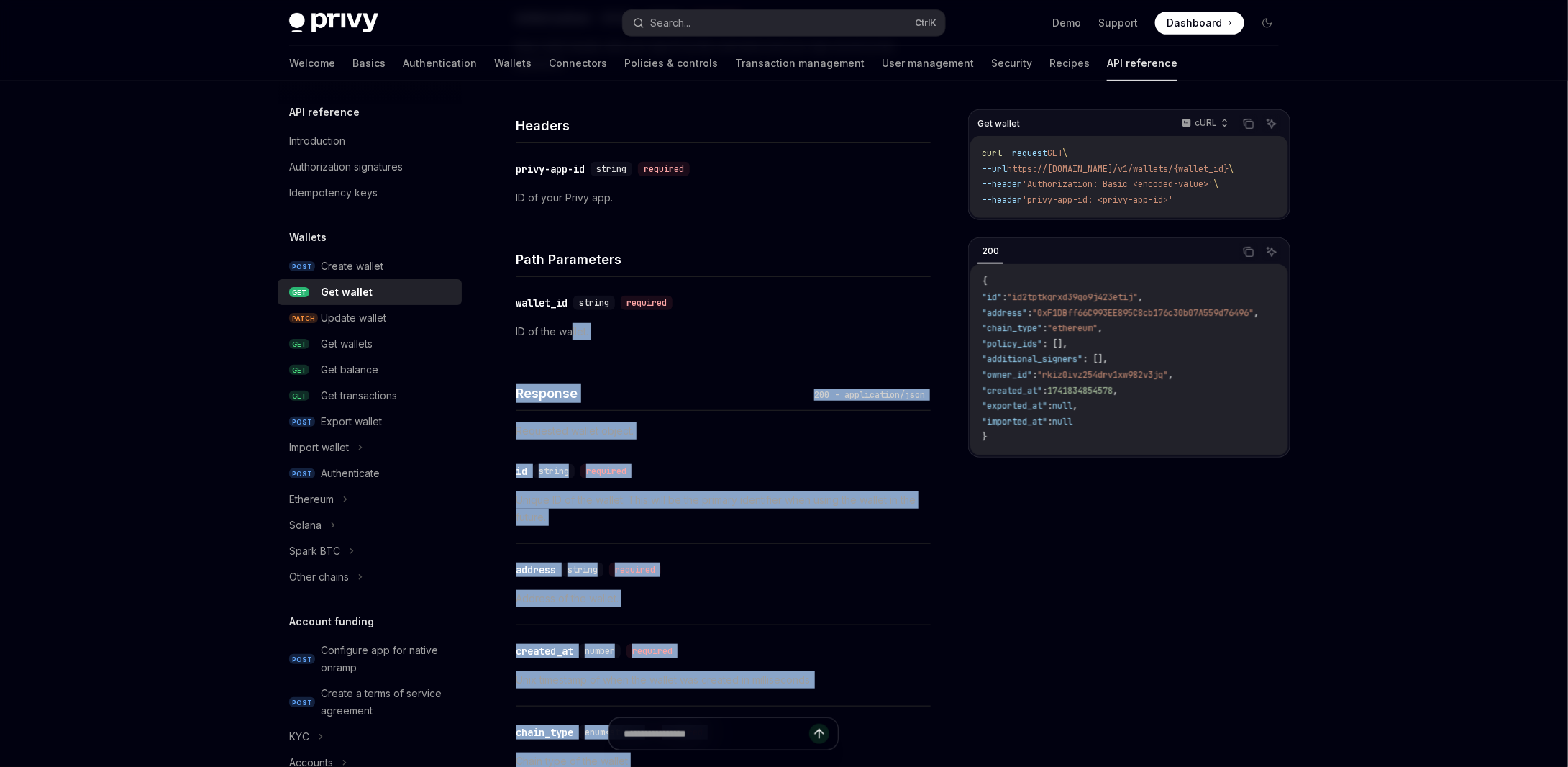
scroll to position [323, 0]
drag, startPoint x: 771, startPoint y: 512, endPoint x: 485, endPoint y: 388, distance: 311.7
click at [485, 388] on div "Wallets Get wallet OpenAI Open in ChatGPT Get a wallet by wallet ID. OpenAI Ope…" at bounding box center [588, 712] width 690 height 1851
copy div "**********"
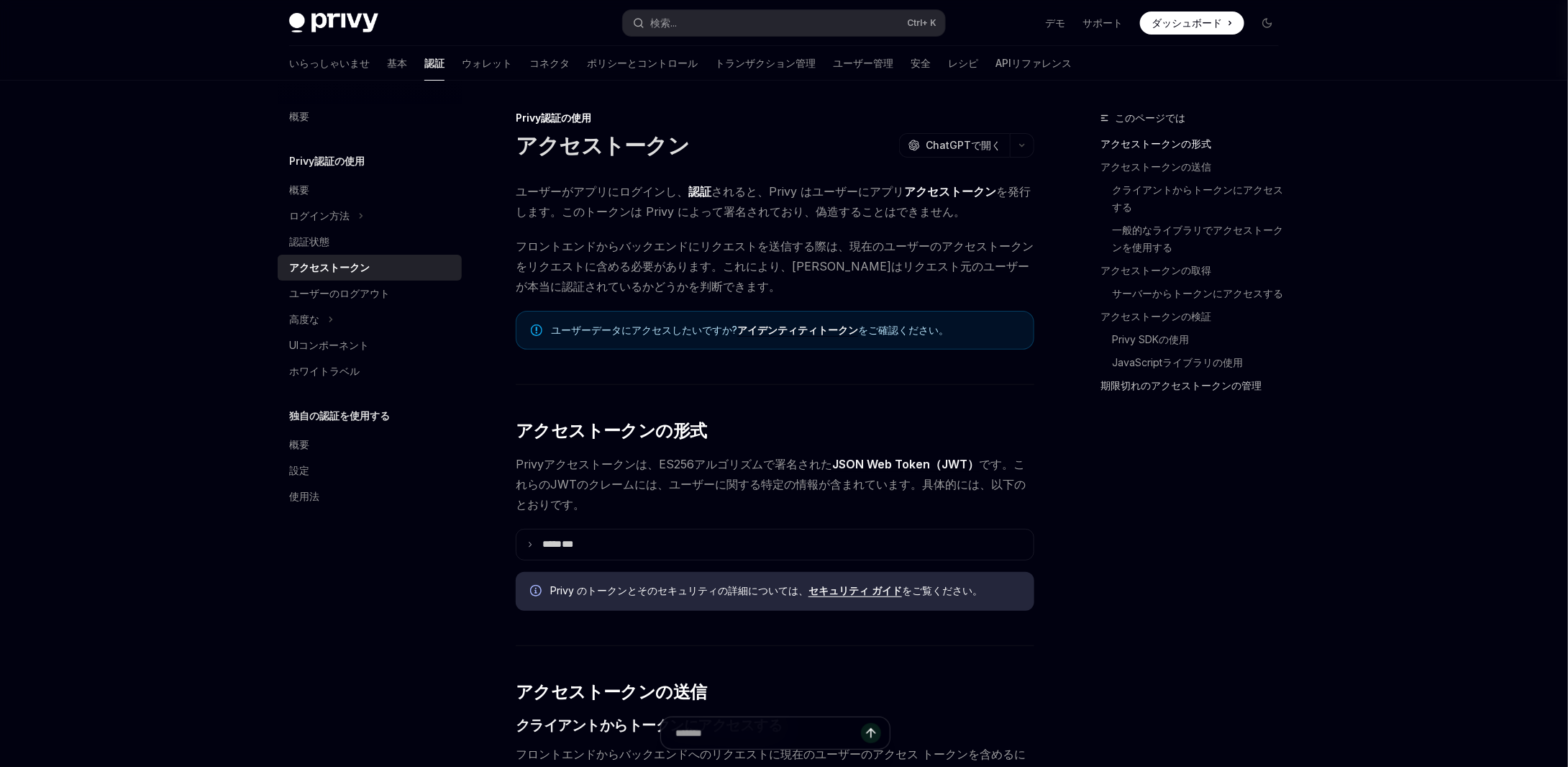
type textarea "*"
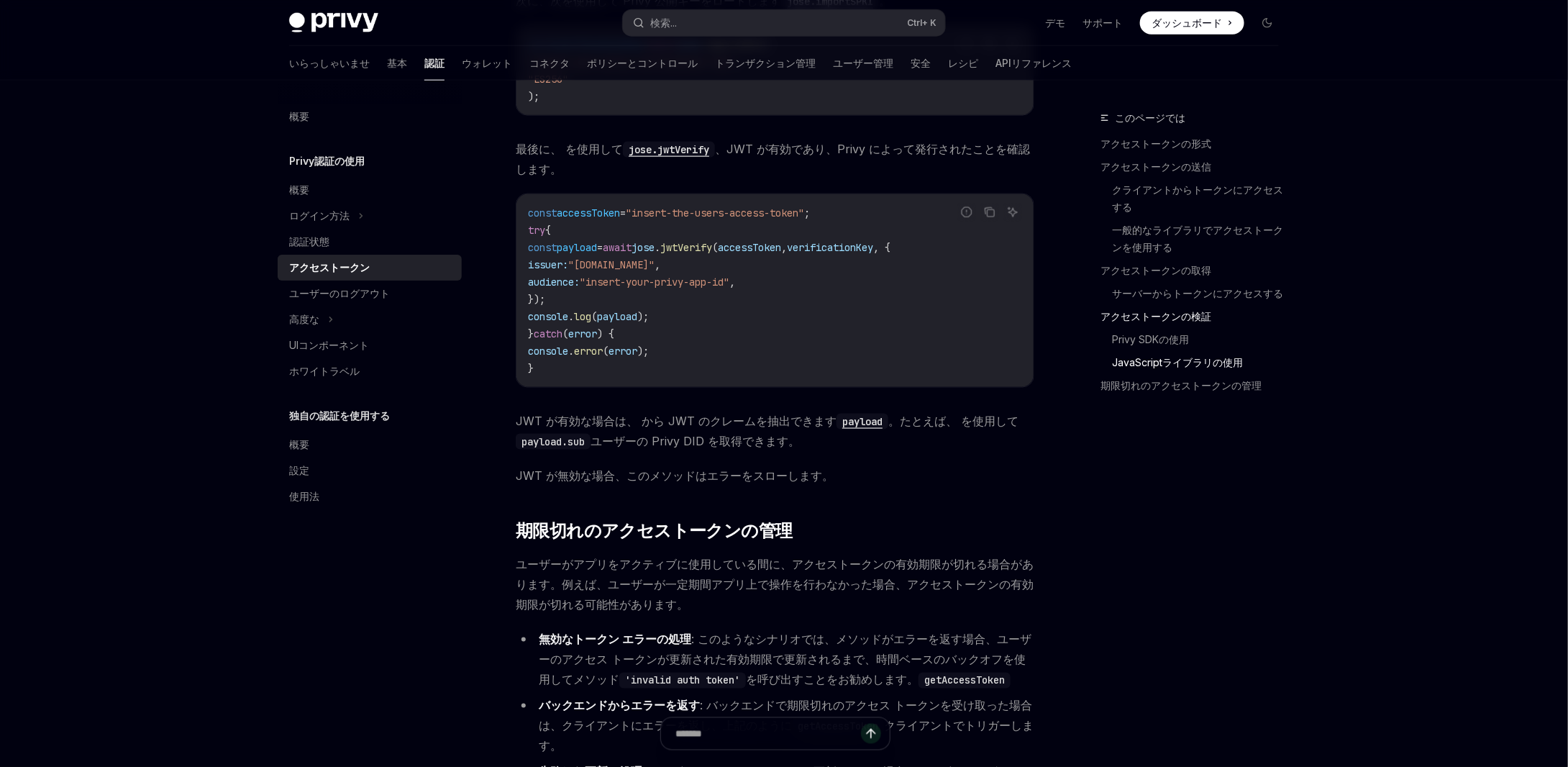
scroll to position [3814, 0]
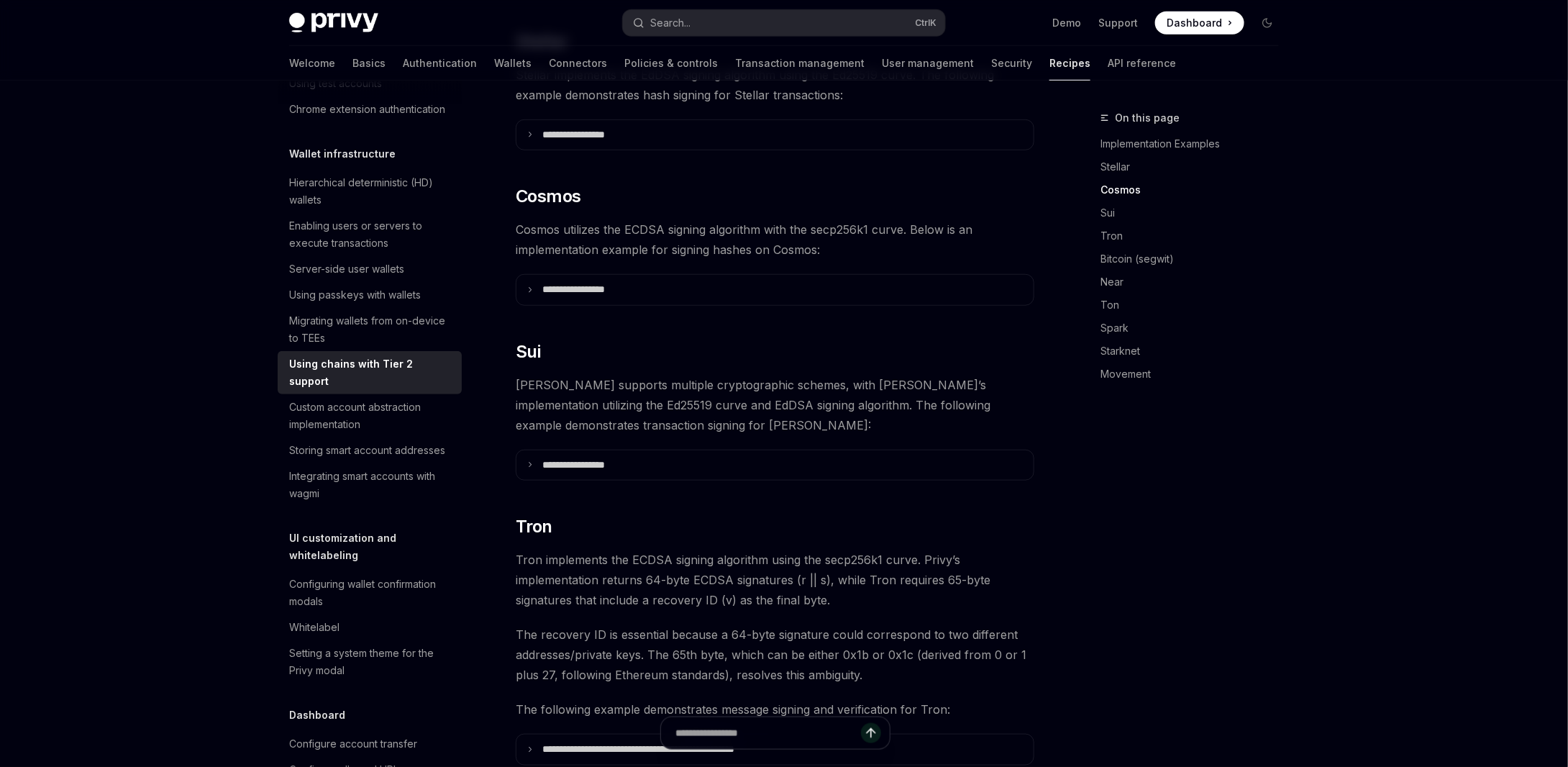
scroll to position [490, 0]
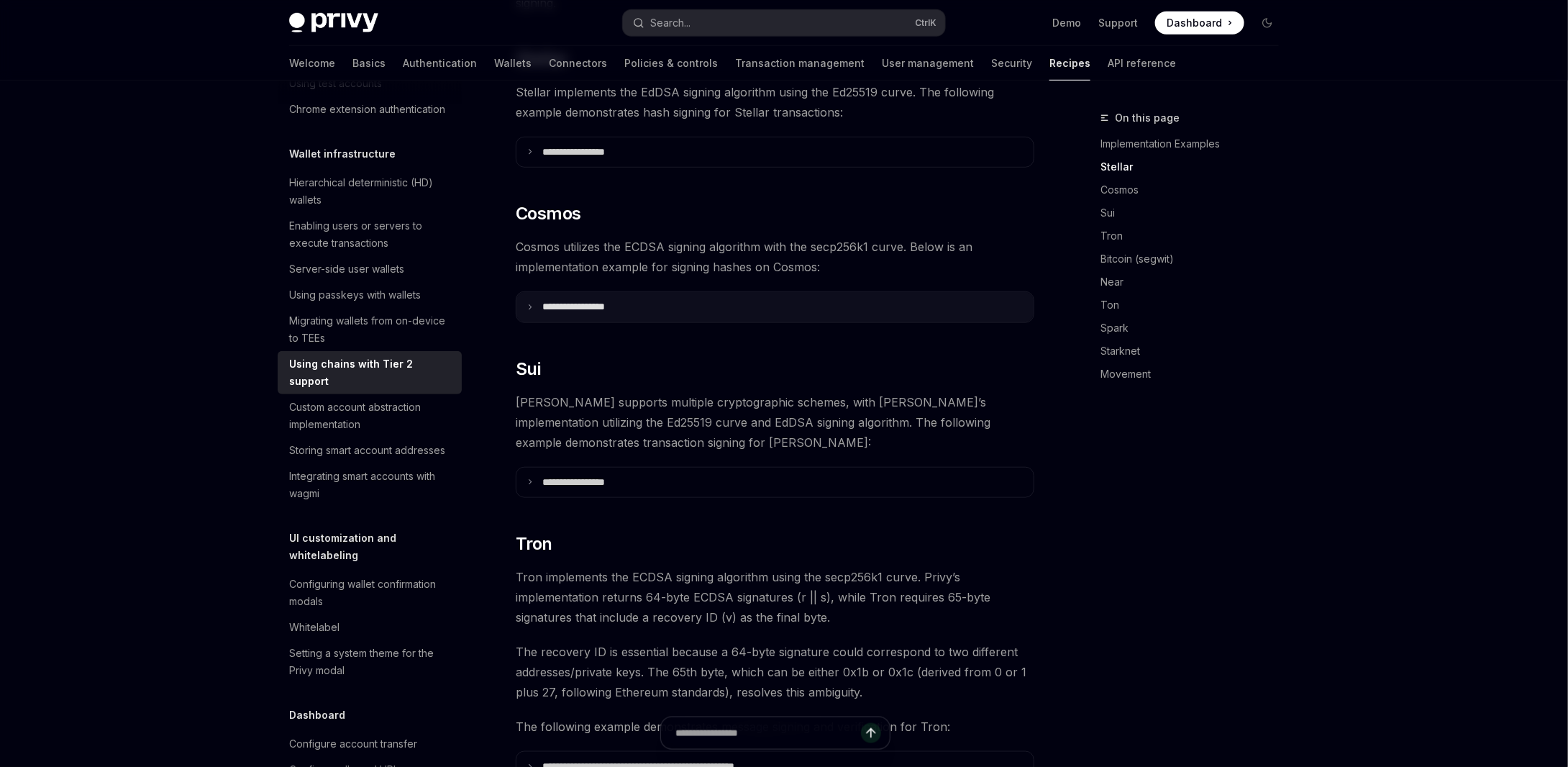
click at [674, 292] on summary "**********" at bounding box center [775, 306] width 517 height 30
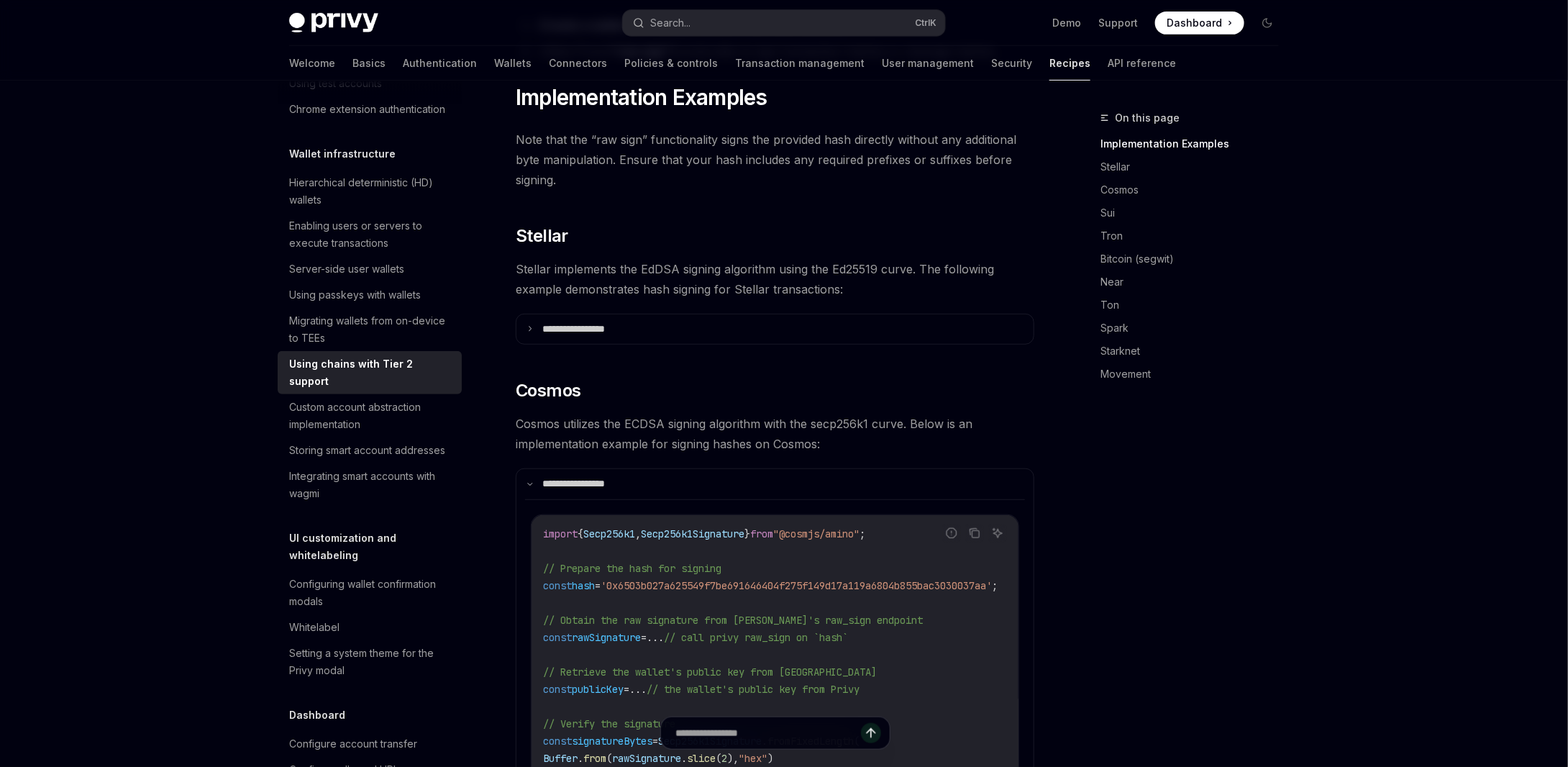
scroll to position [0, 0]
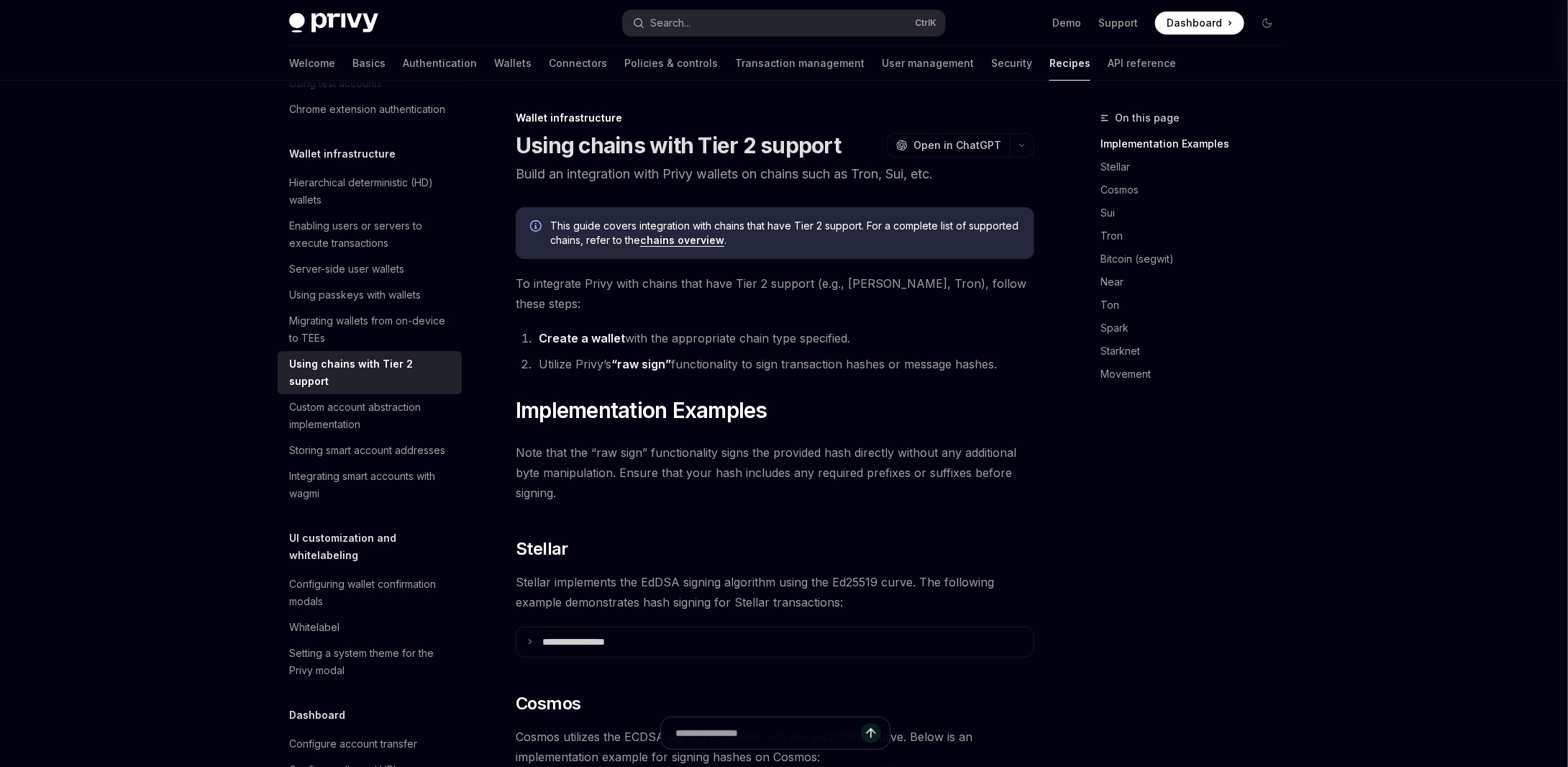
drag, startPoint x: 1082, startPoint y: 665, endPoint x: 1092, endPoint y: 225, distance: 440.1
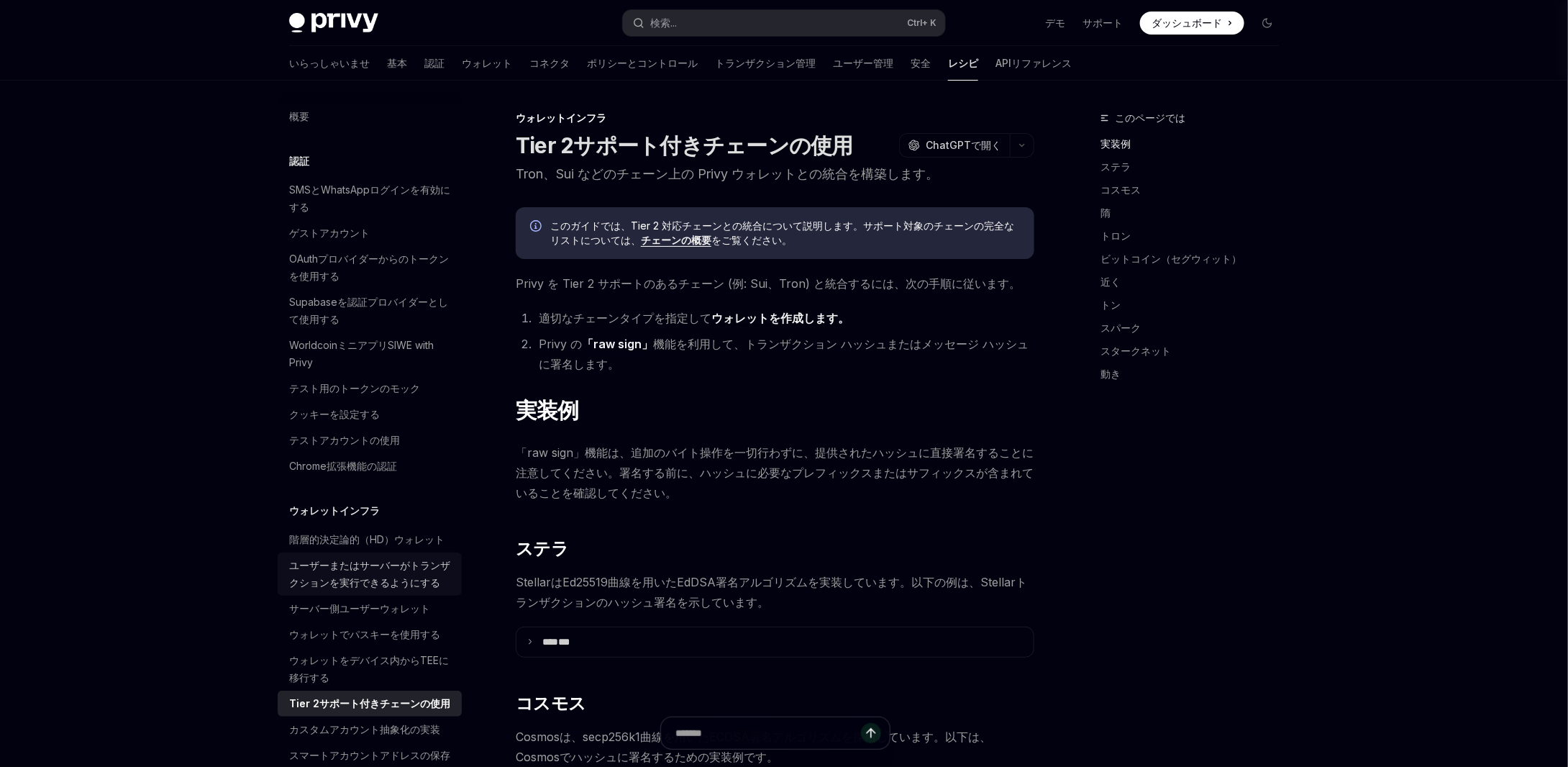
click at [371, 589] on font "ユーザーまたはサーバーがトランザクションを実行できるようにする" at bounding box center [370, 574] width 161 height 29
type textarea "*"
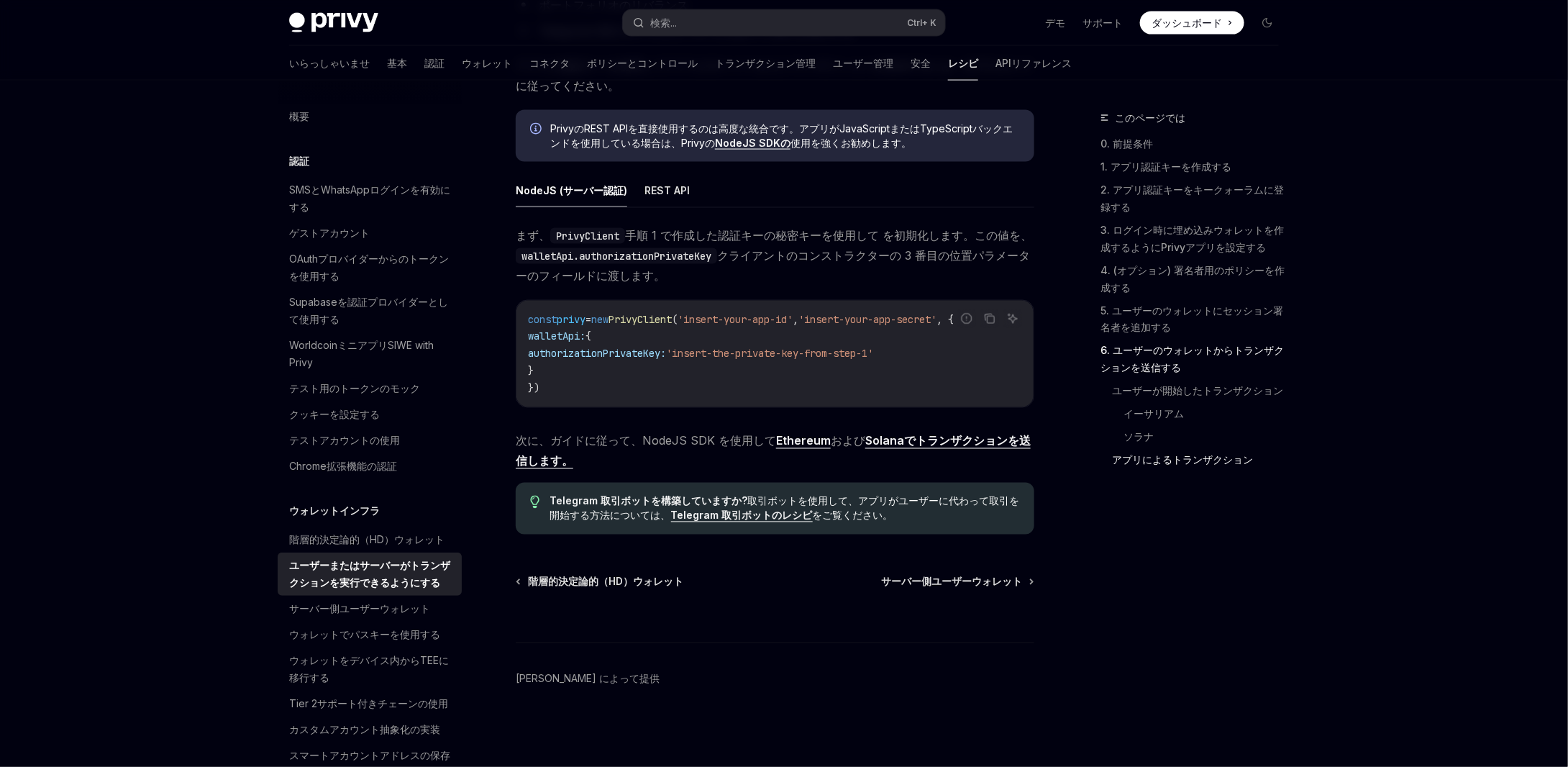
scroll to position [3814, 0]
